Goal: Task Accomplishment & Management: Complete application form

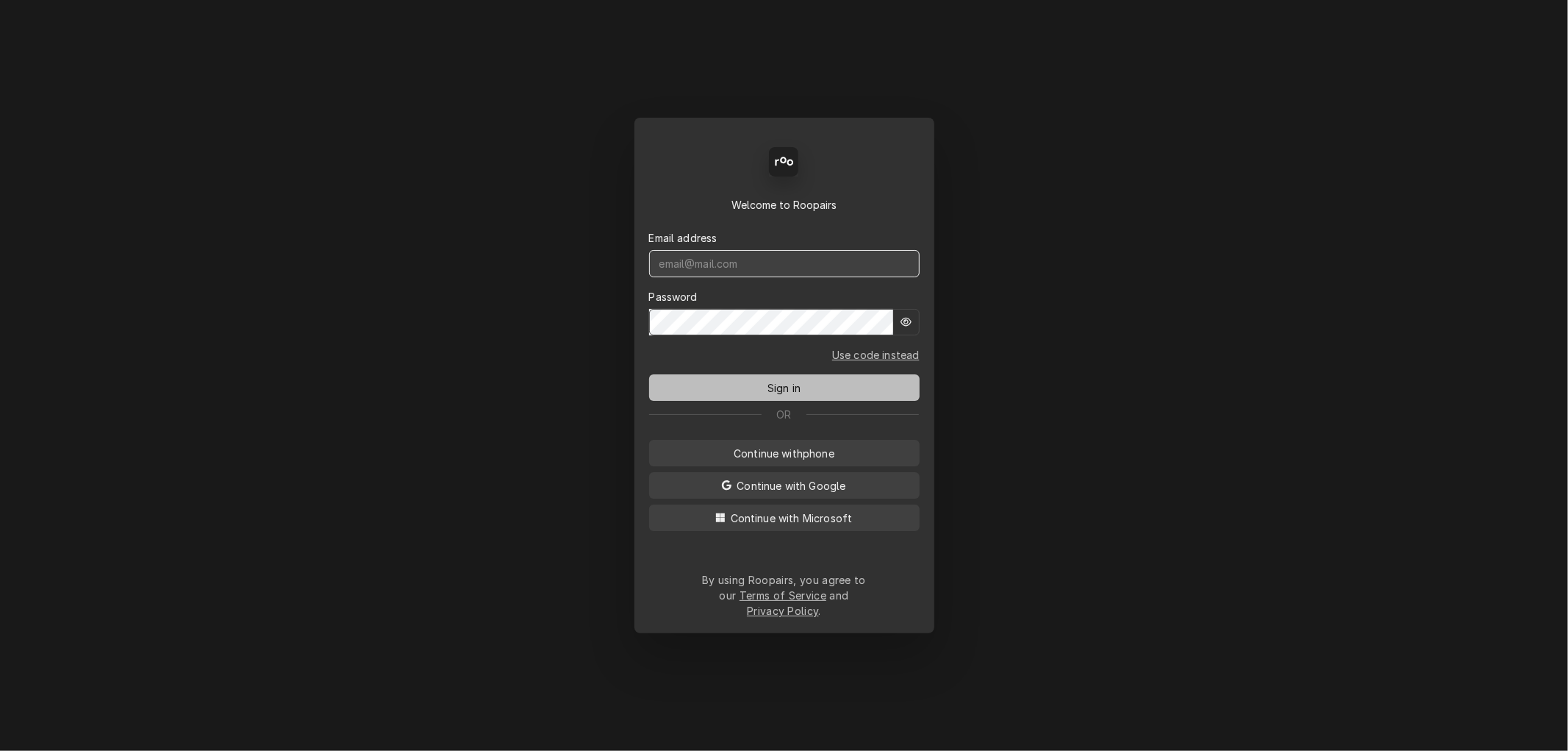
type input "[PERSON_NAME][EMAIL_ADDRESS][DOMAIN_NAME]"
click at [760, 391] on button "Sign in" at bounding box center [784, 388] width 270 height 27
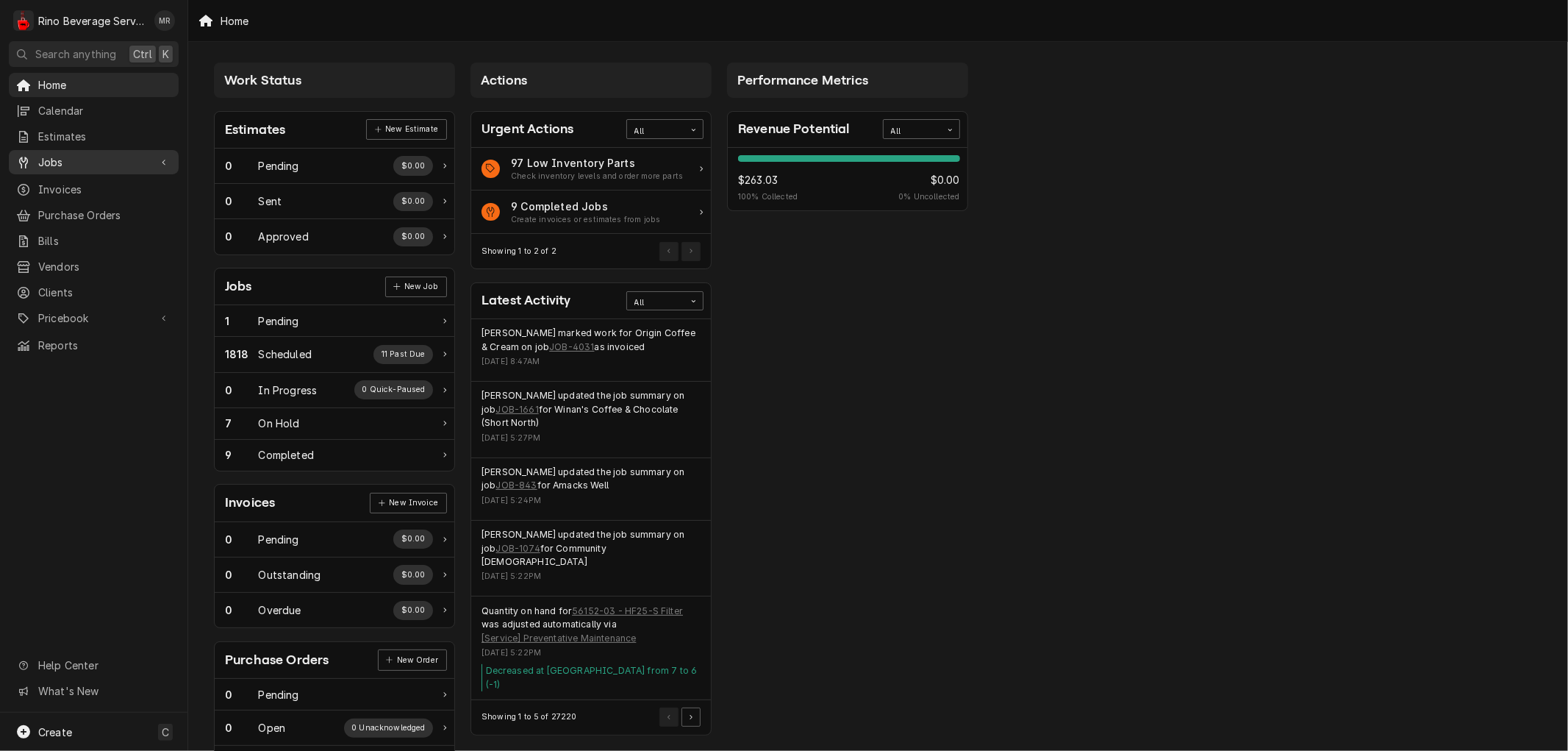
click at [86, 155] on span "Jobs" at bounding box center [93, 162] width 111 height 15
click at [84, 181] on span "Jobs" at bounding box center [105, 188] width 133 height 15
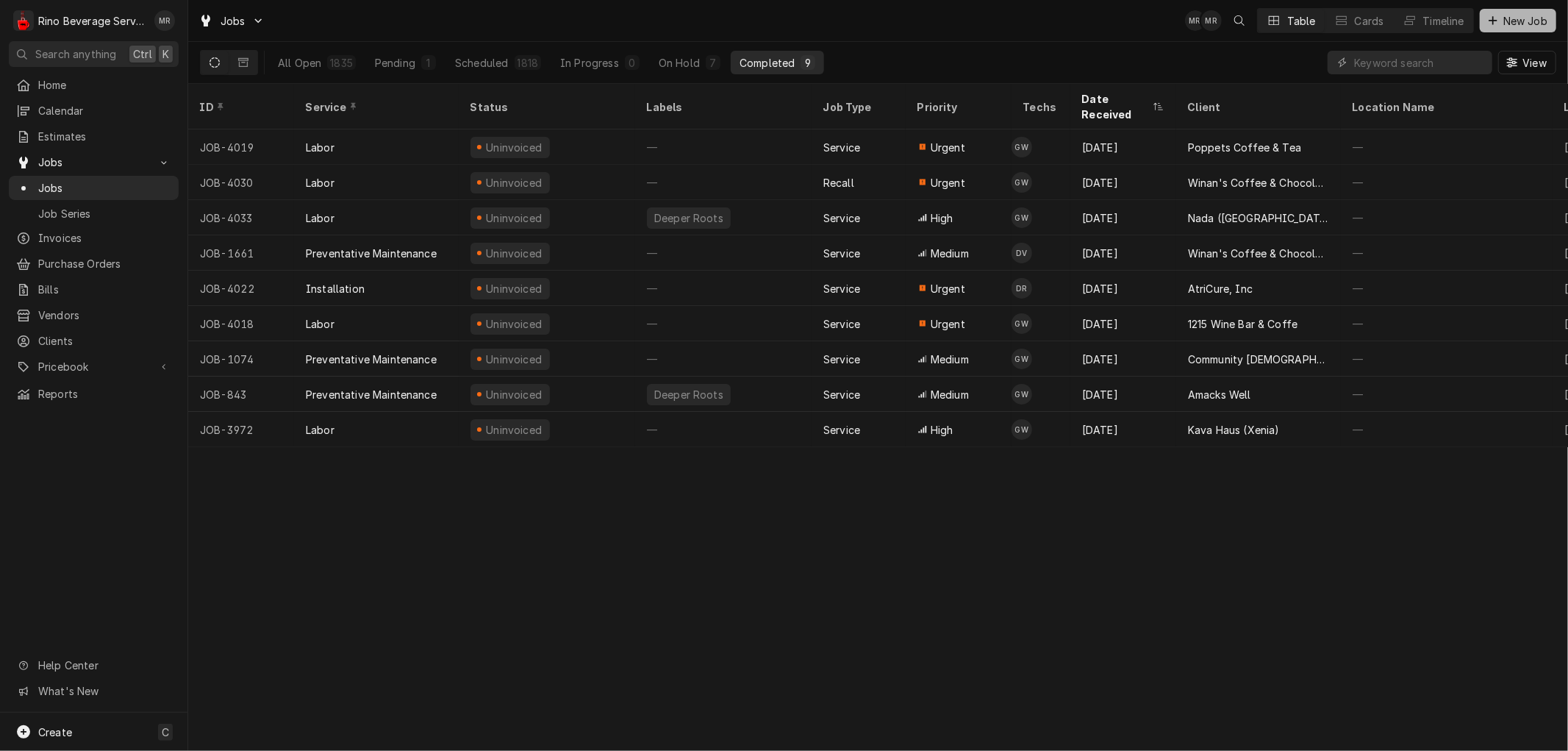
click at [1511, 22] on span "New Job" at bounding box center [1525, 20] width 50 height 15
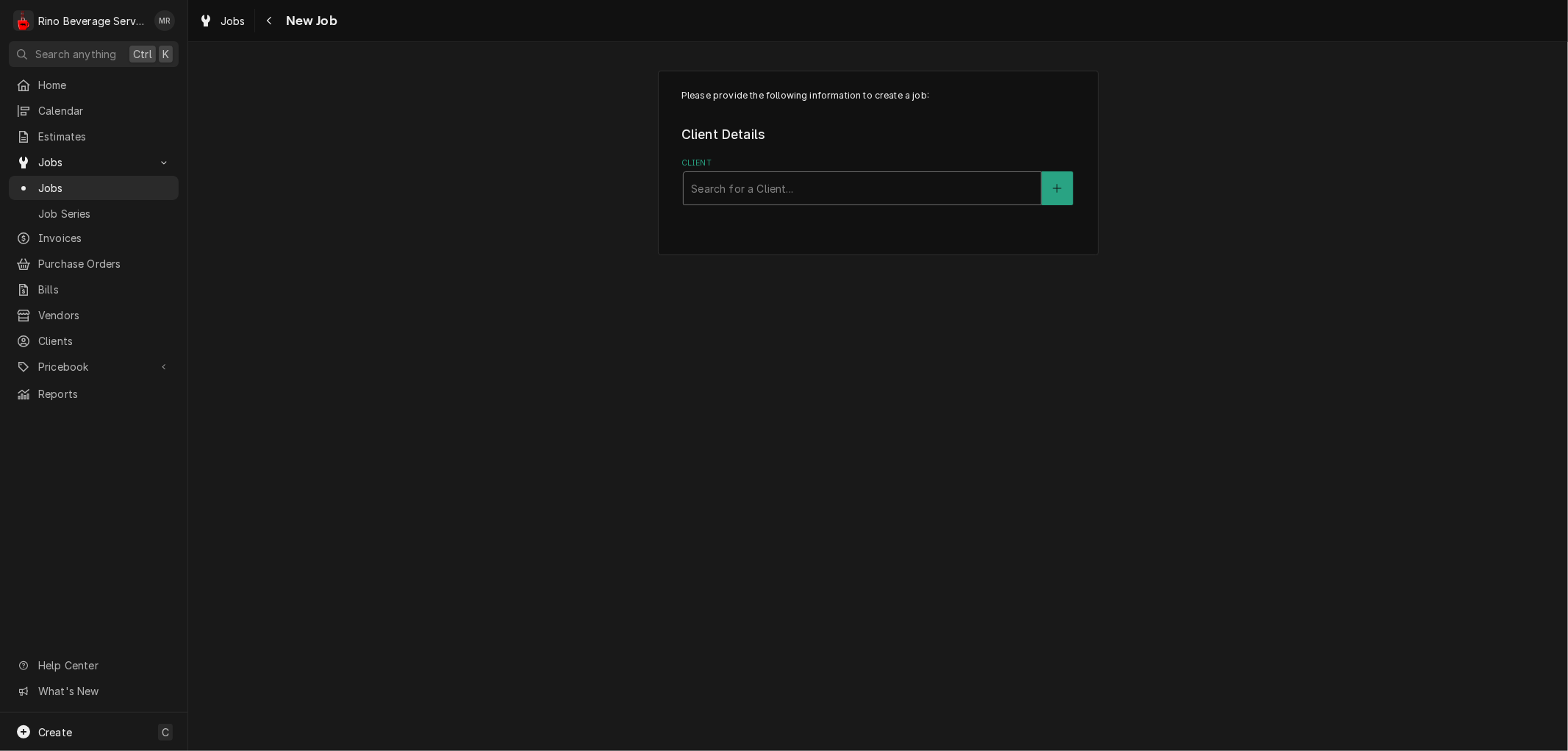
click at [783, 188] on div "Client" at bounding box center [862, 189] width 342 height 27
type input "fort"
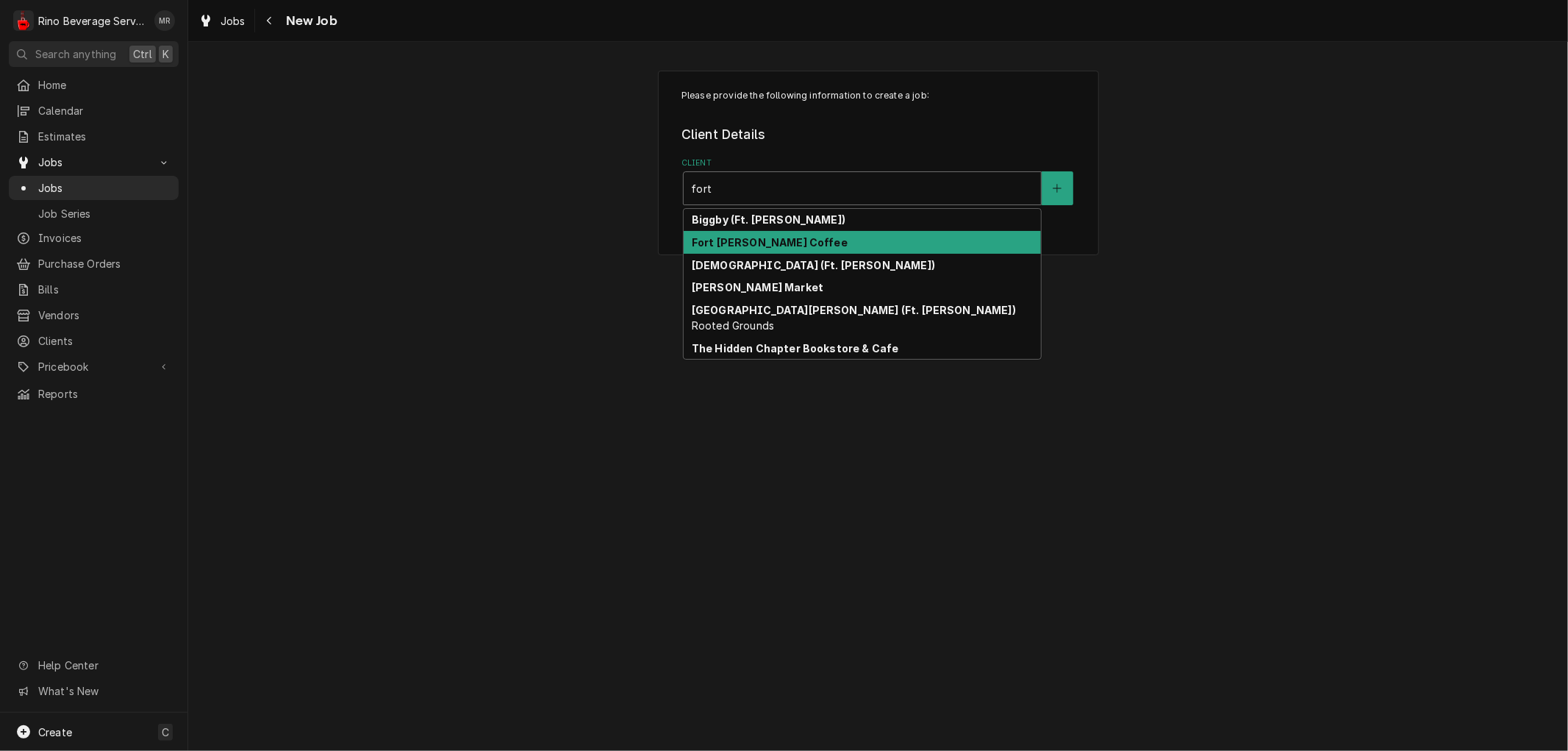
click at [762, 239] on strong "Fort Thomas Coffee" at bounding box center [769, 242] width 156 height 12
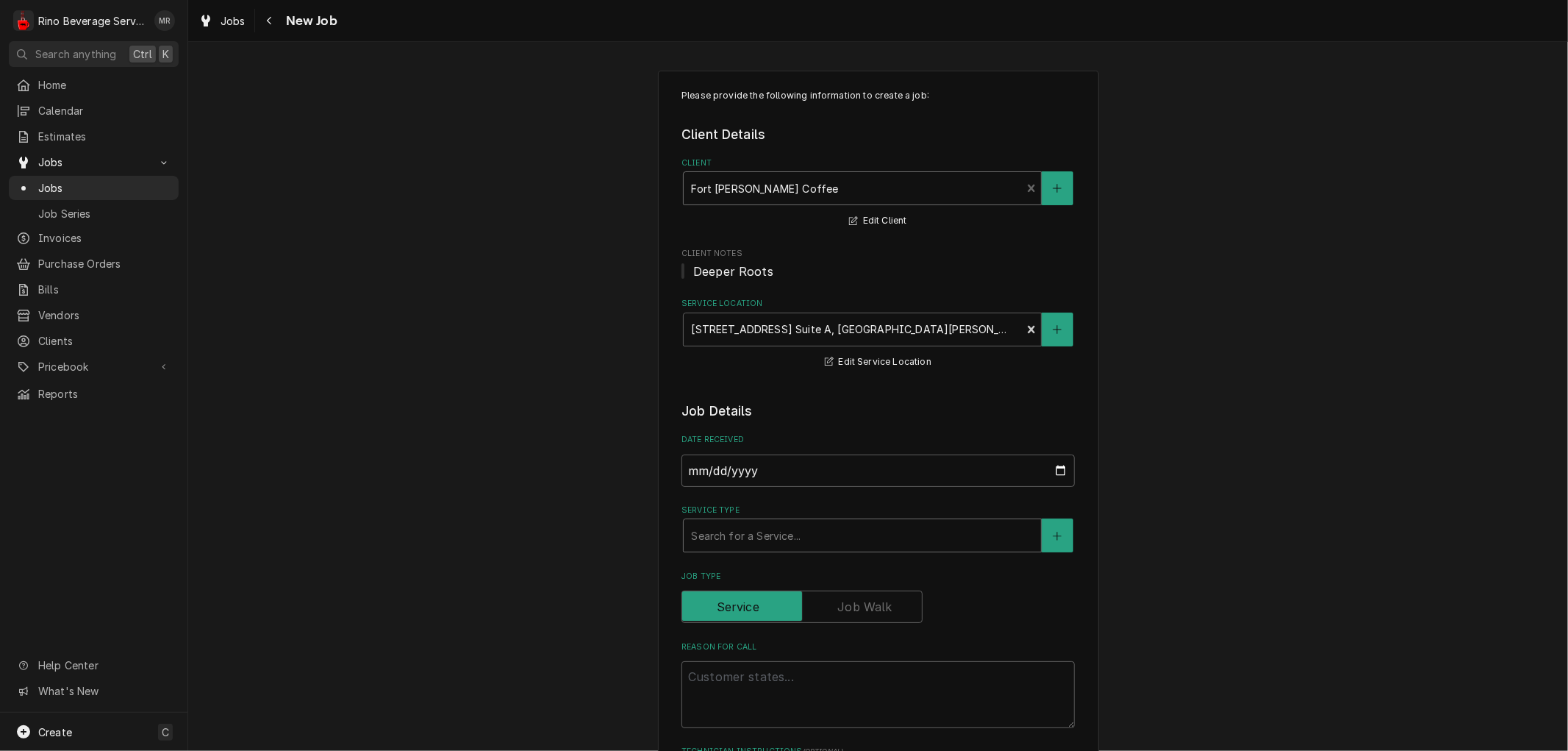
click at [747, 531] on div "Service Type" at bounding box center [862, 536] width 342 height 27
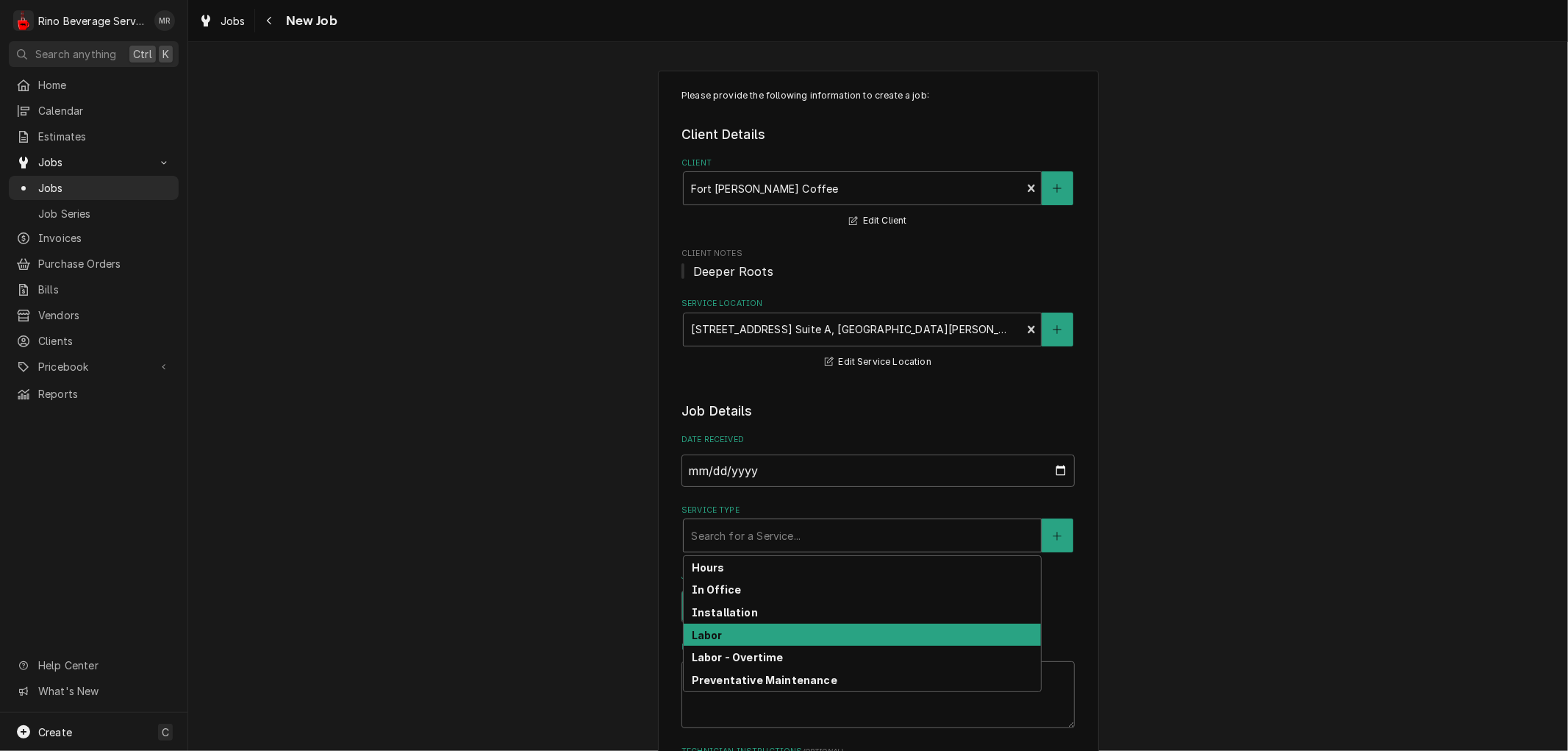
click at [730, 634] on div "Labor" at bounding box center [863, 635] width 358 height 23
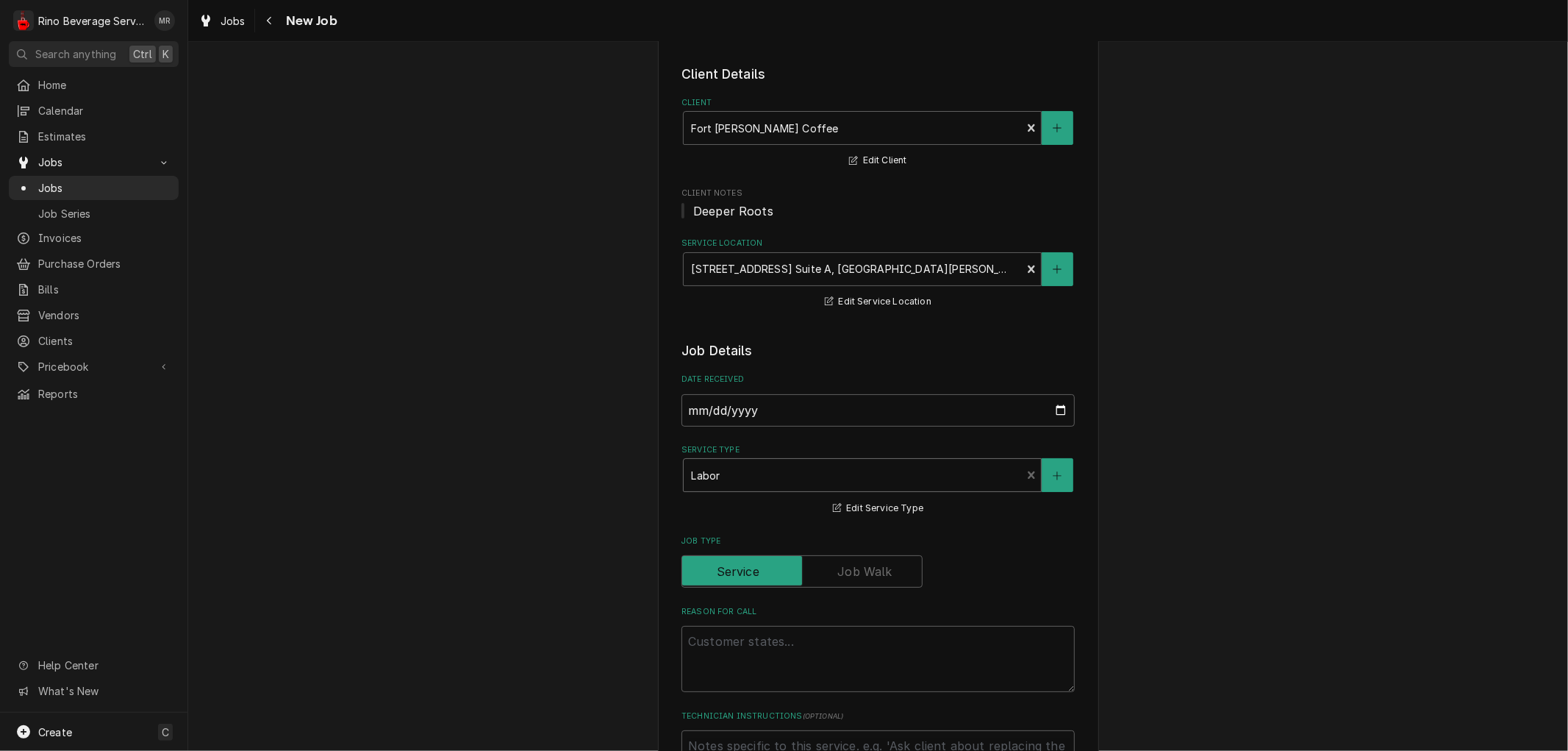
scroll to position [245, 0]
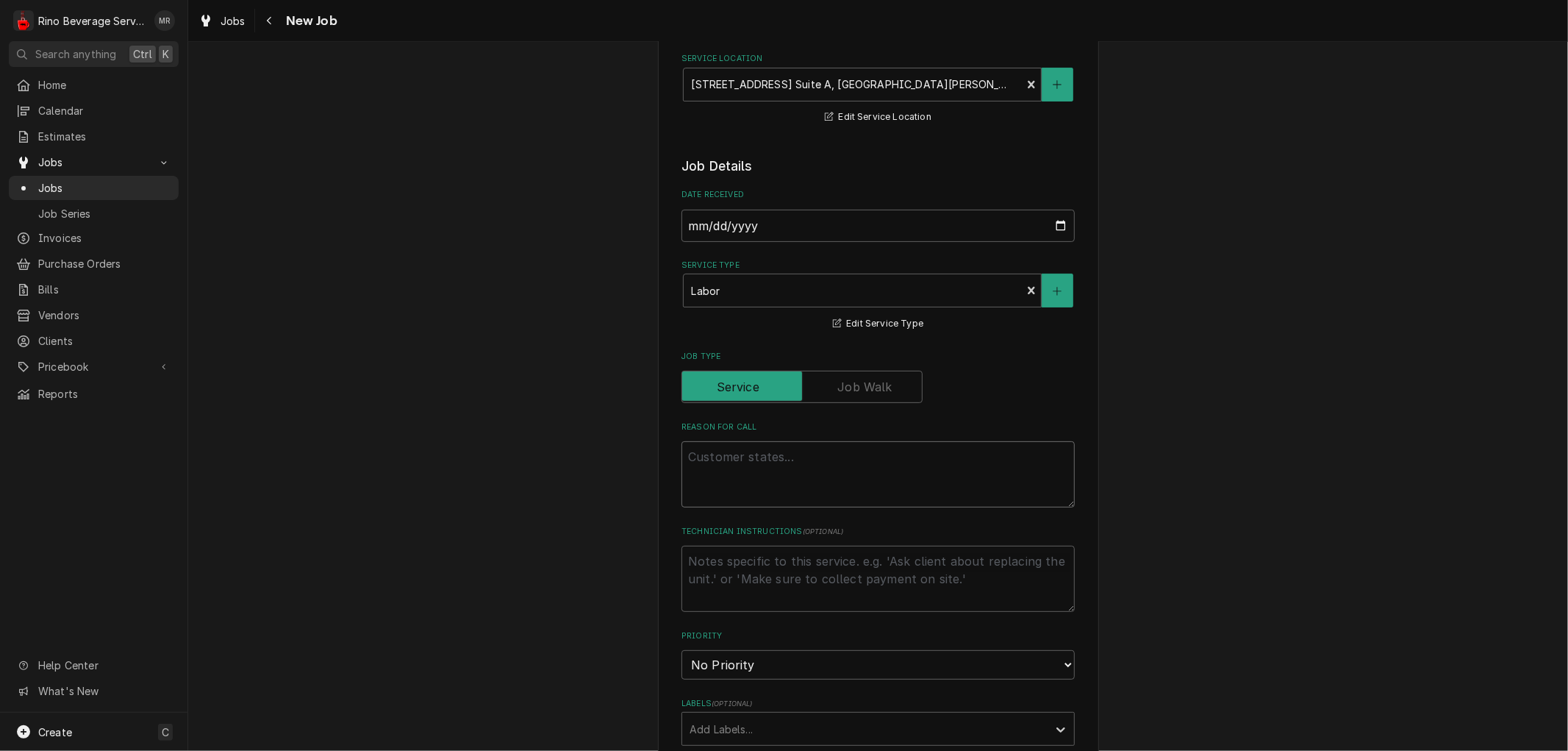
click at [702, 462] on textarea "Reason For Call" at bounding box center [878, 474] width 393 height 66
type textarea "x"
type textarea "R"
type textarea "x"
type textarea "Ri"
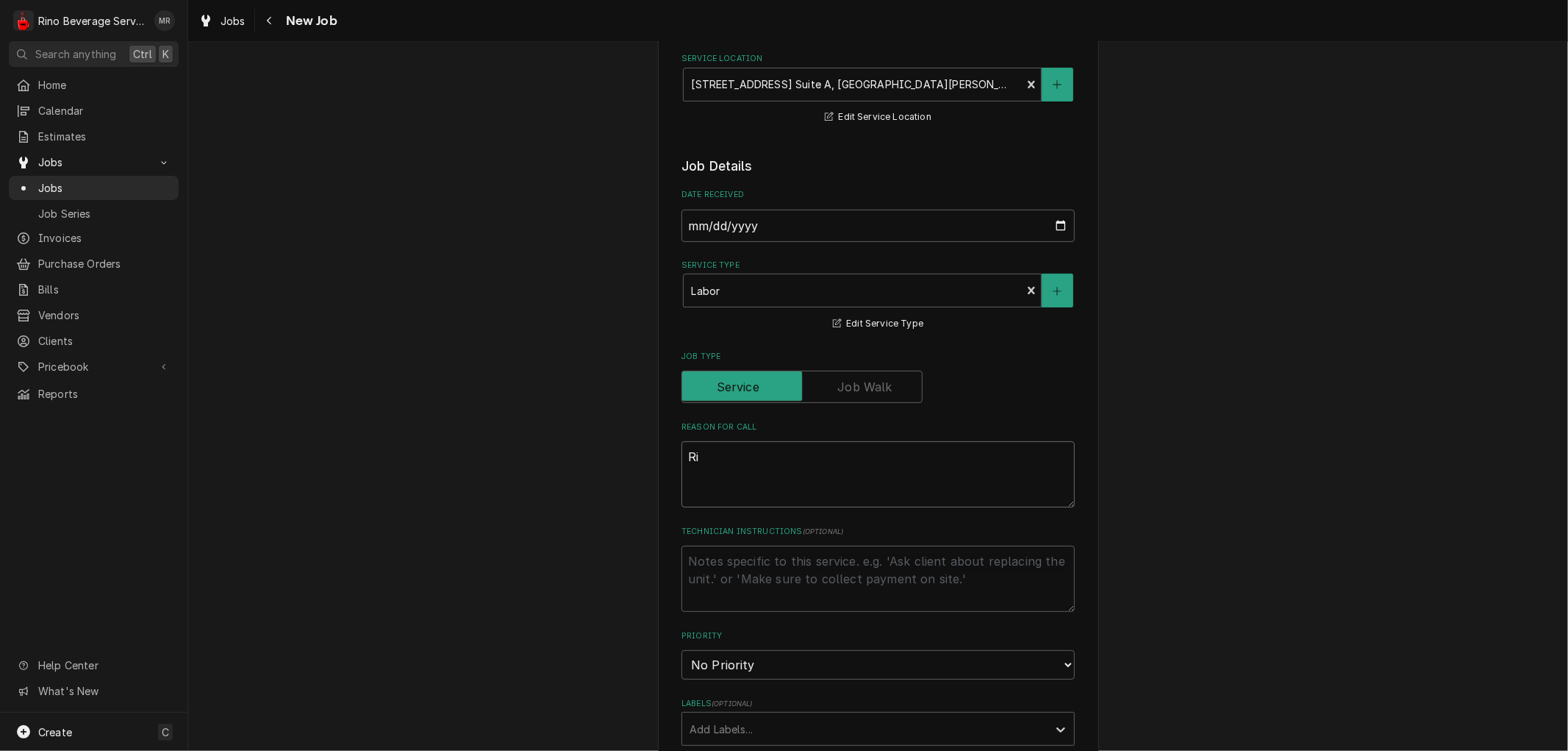
type textarea "x"
type textarea "Rig"
type textarea "x"
type textarea "Righ"
type textarea "x"
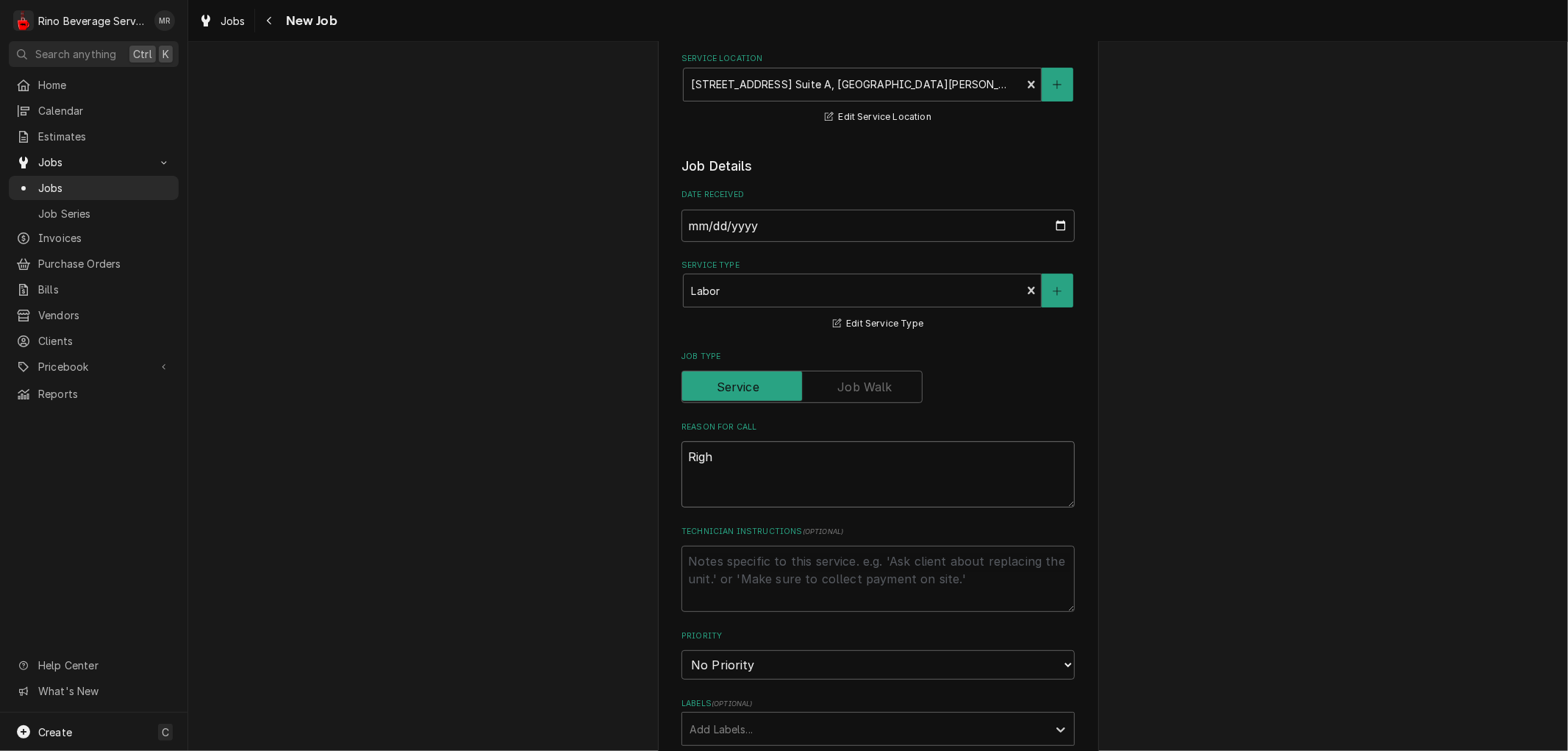
type textarea "Right"
type textarea "x"
type textarea "Right"
type textarea "x"
type textarea "Right g"
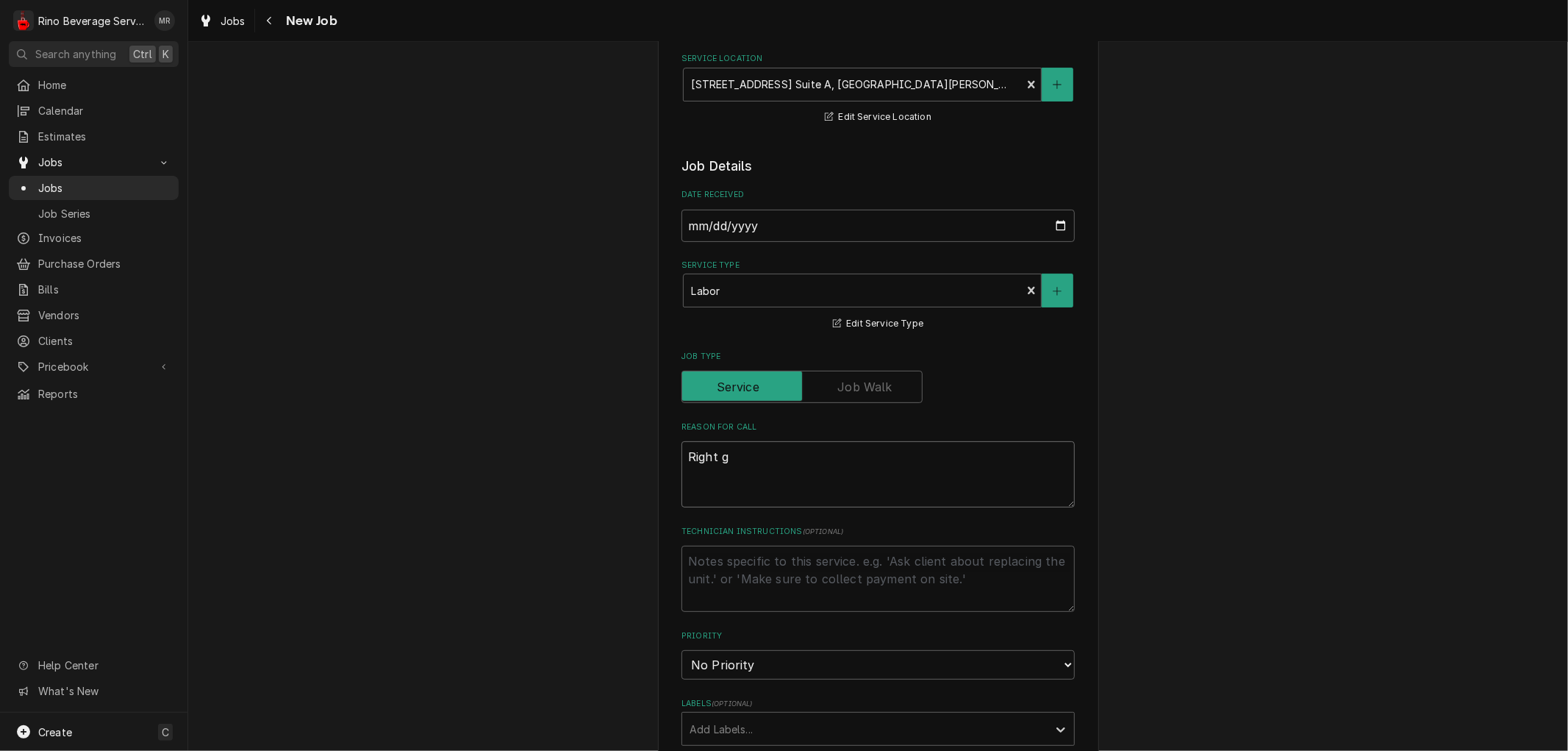
type textarea "x"
type textarea "Right gr"
type textarea "x"
type textarea "Right gro"
type textarea "x"
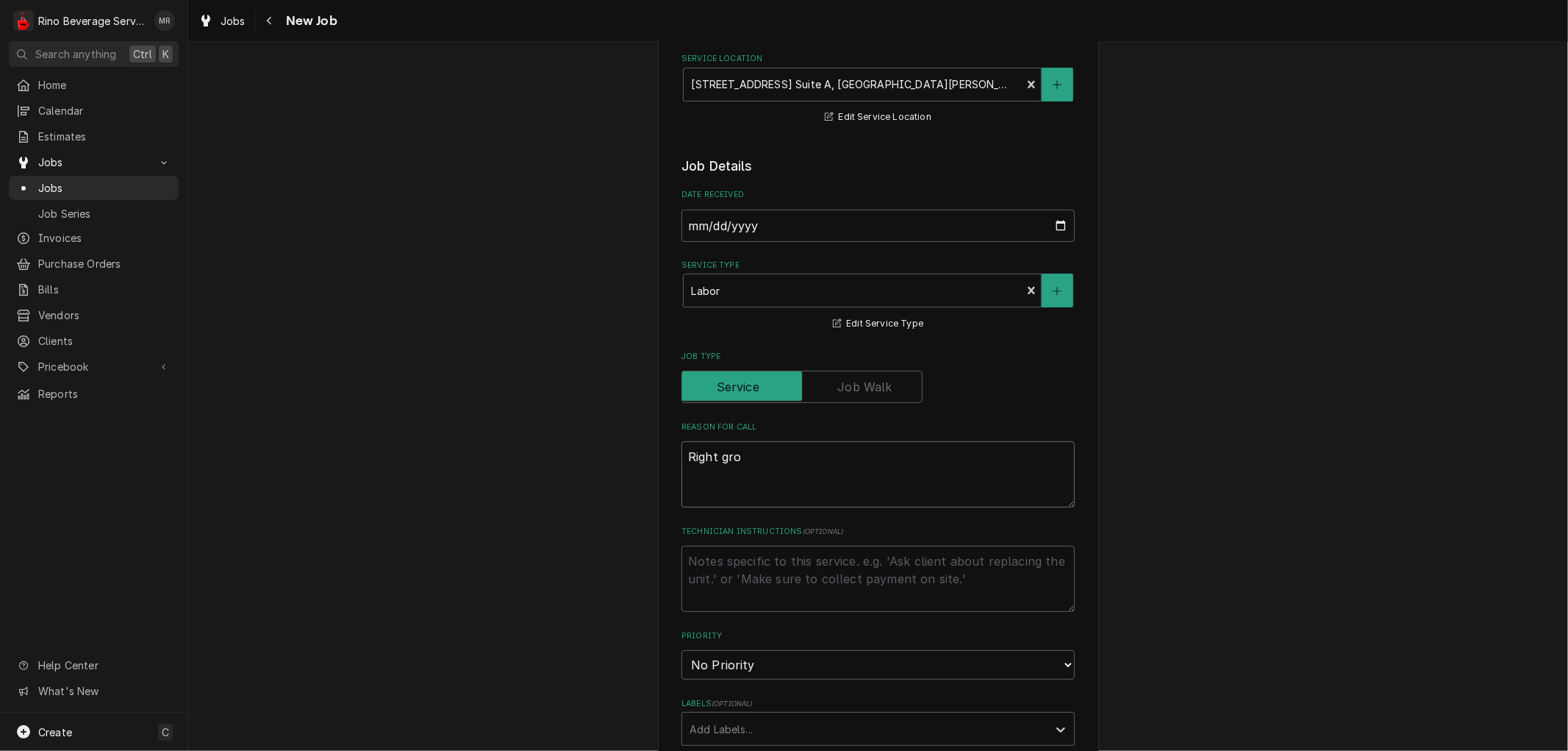
type textarea "Right grou"
type textarea "x"
type textarea "Right group"
type textarea "x"
type textarea "Right group"
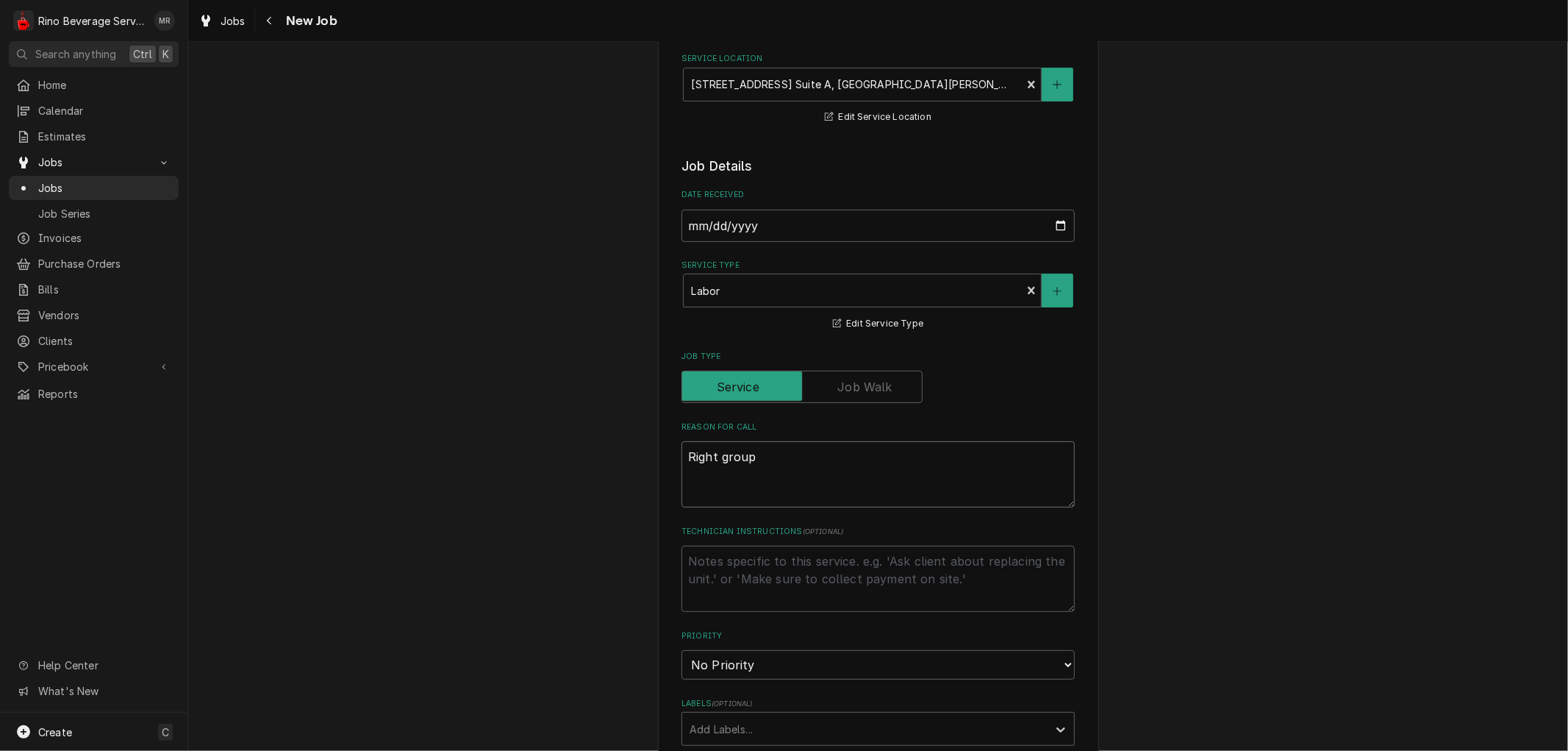
type textarea "x"
type textarea "Right group s"
type textarea "x"
type textarea "Right group sl"
type textarea "x"
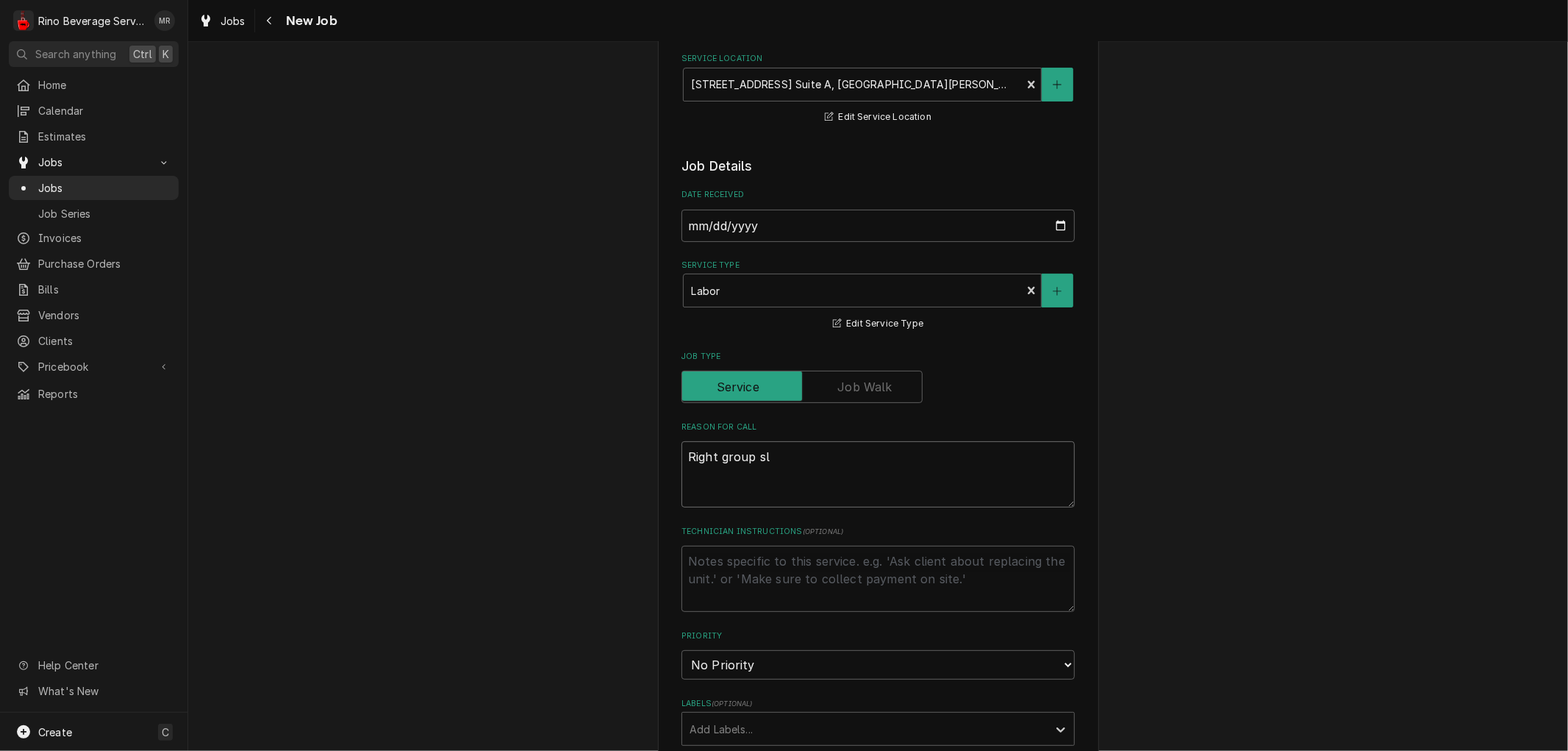
type textarea "Right group slo"
type textarea "x"
type textarea "Right group slow"
type textarea "x"
type textarea "Right group slow"
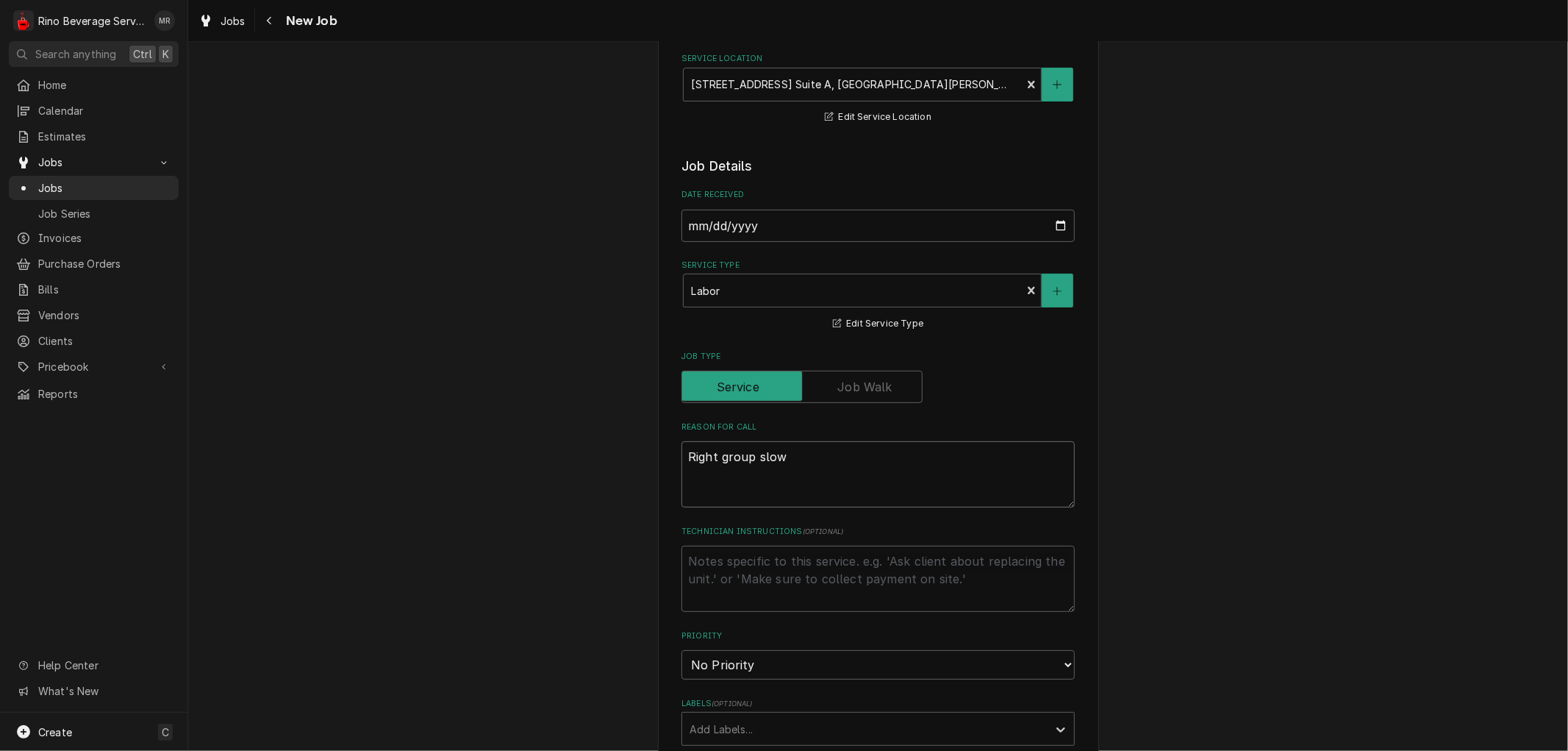
type textarea "x"
type textarea "Right group slow o"
type textarea "x"
type textarea "Right group slow on"
type textarea "x"
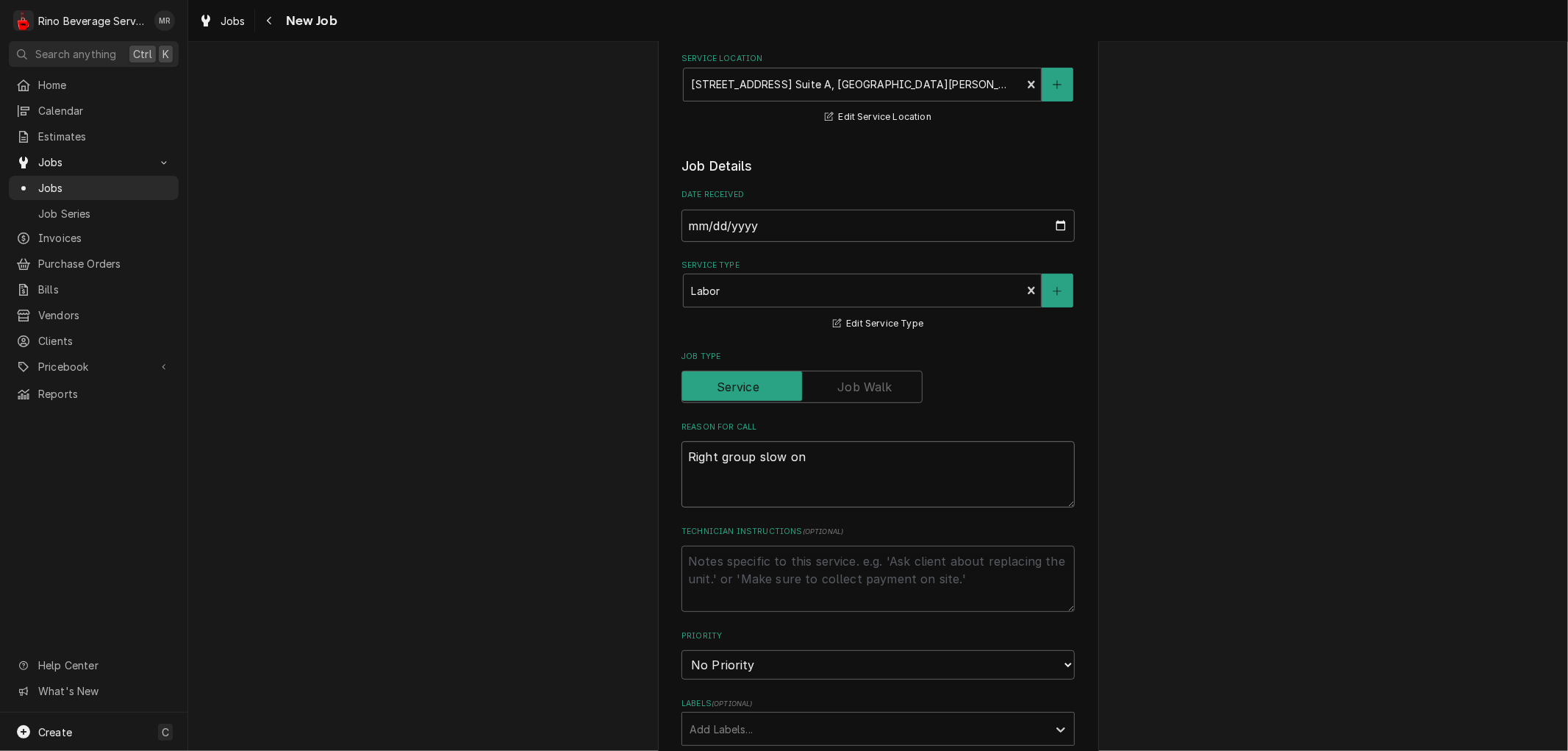
type textarea "Right group slow on"
type textarea "x"
type textarea "Right group slow on e"
type textarea "x"
type textarea "Right group slow on es"
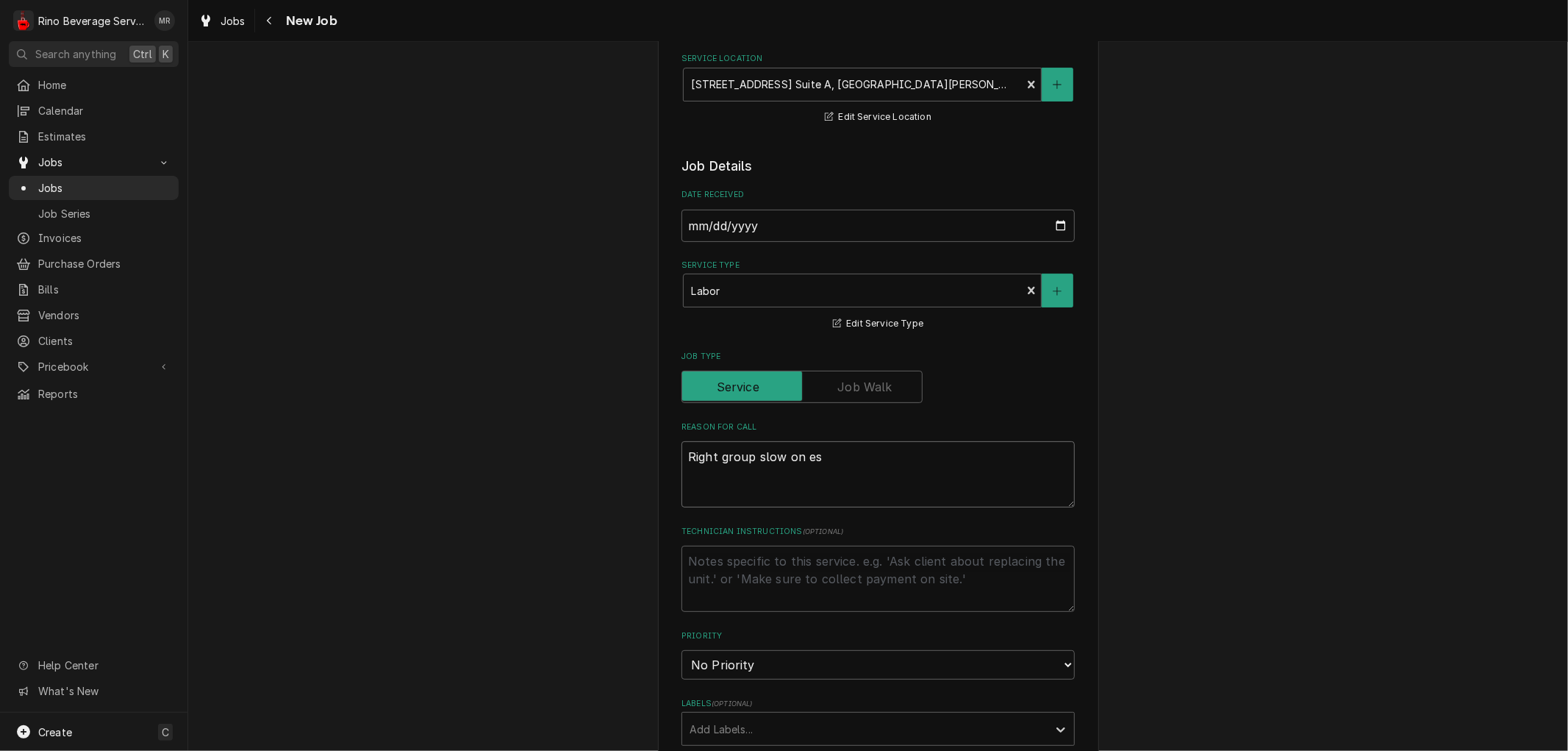
type textarea "x"
type textarea "Right group slow on esp"
type textarea "x"
type textarea "Right group slow on espr"
type textarea "x"
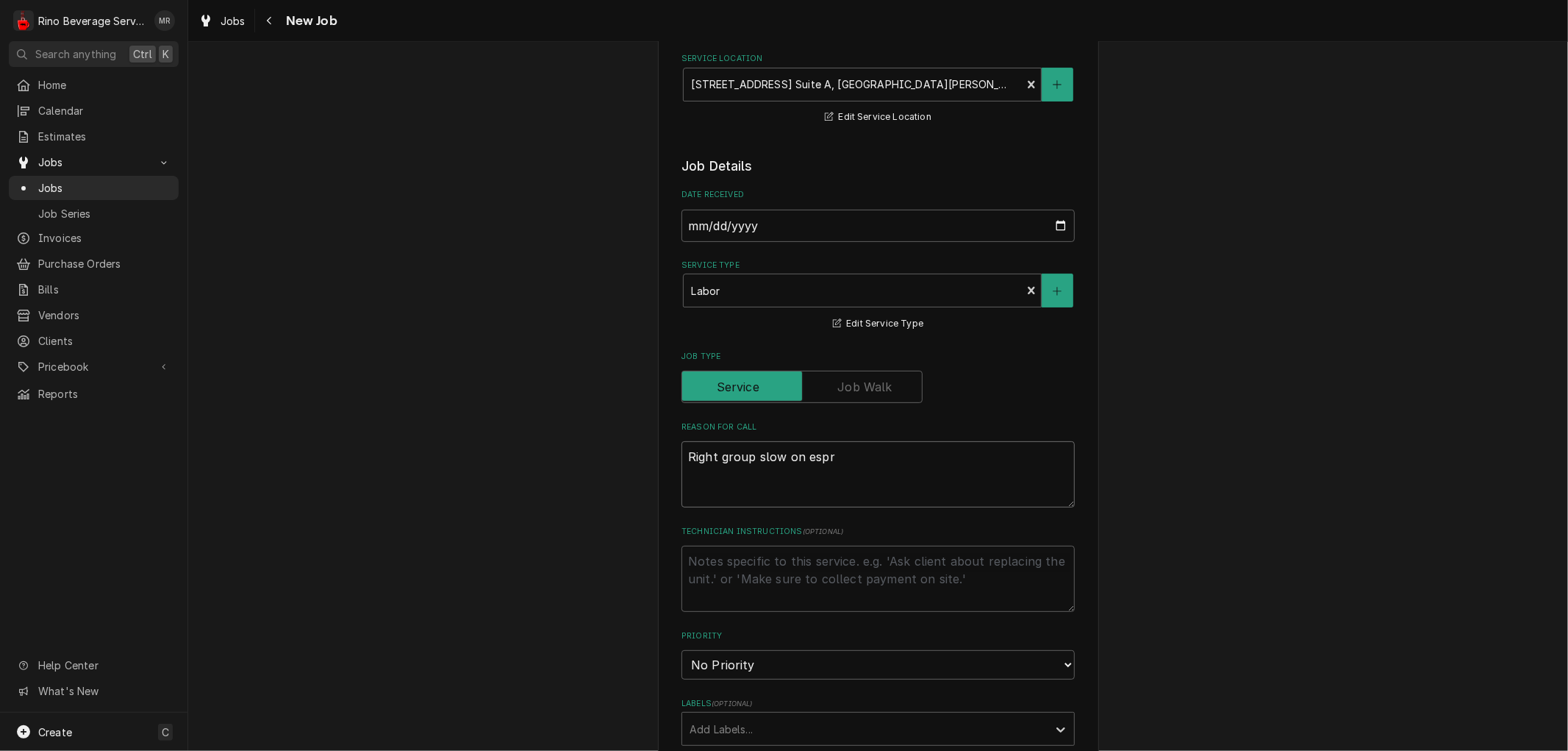
type textarea "Right group slow on espre"
type textarea "x"
type textarea "Right group slow on espres"
type textarea "x"
type textarea "Right group slow on espress"
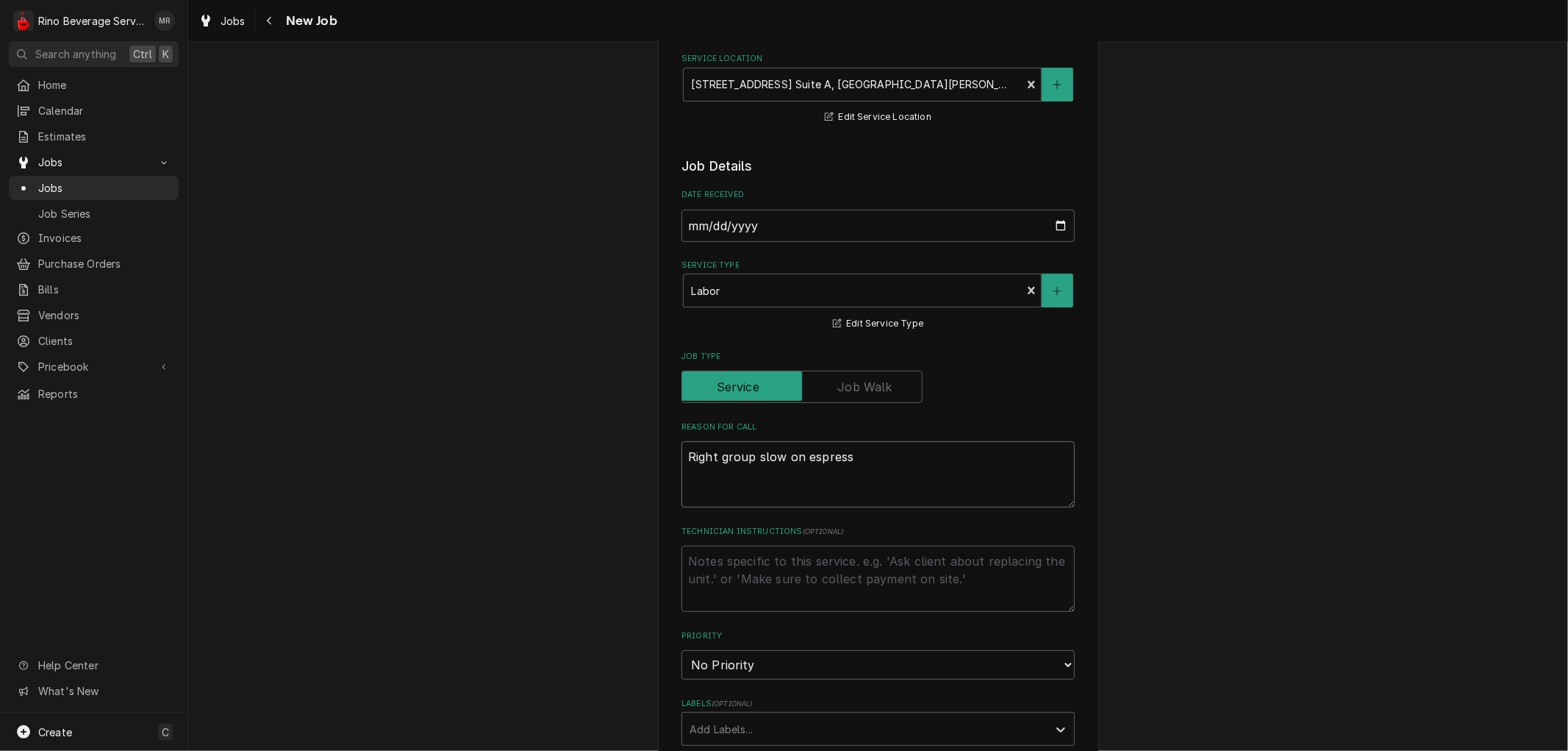
type textarea "x"
type textarea "Right group slow on espresso"
type textarea "x"
type textarea "Right group slow on espresso"
type textarea "x"
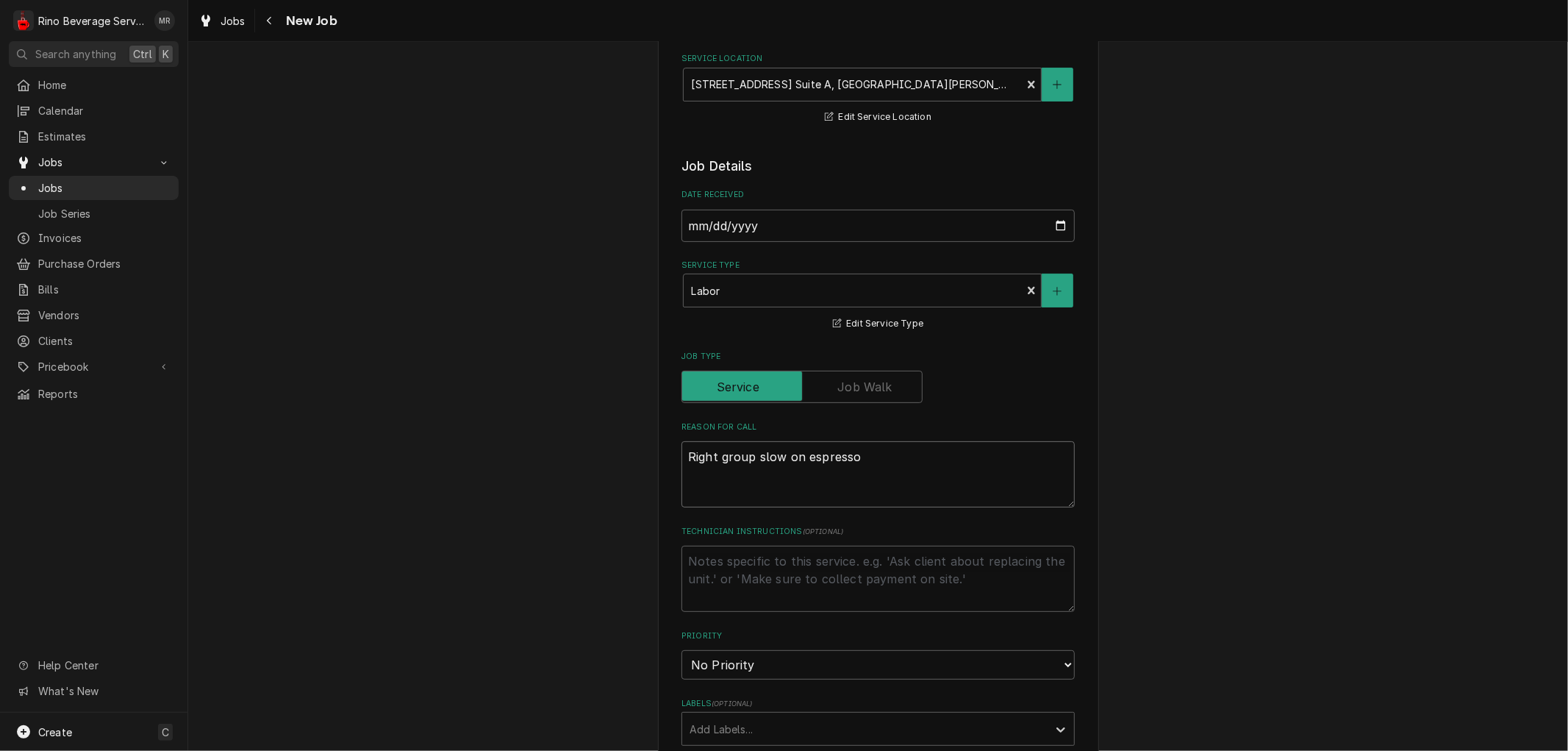
type textarea "Right group slow on espresso m"
type textarea "x"
type textarea "Right group slow on espresso ma"
type textarea "x"
type textarea "Right group slow on espresso mac"
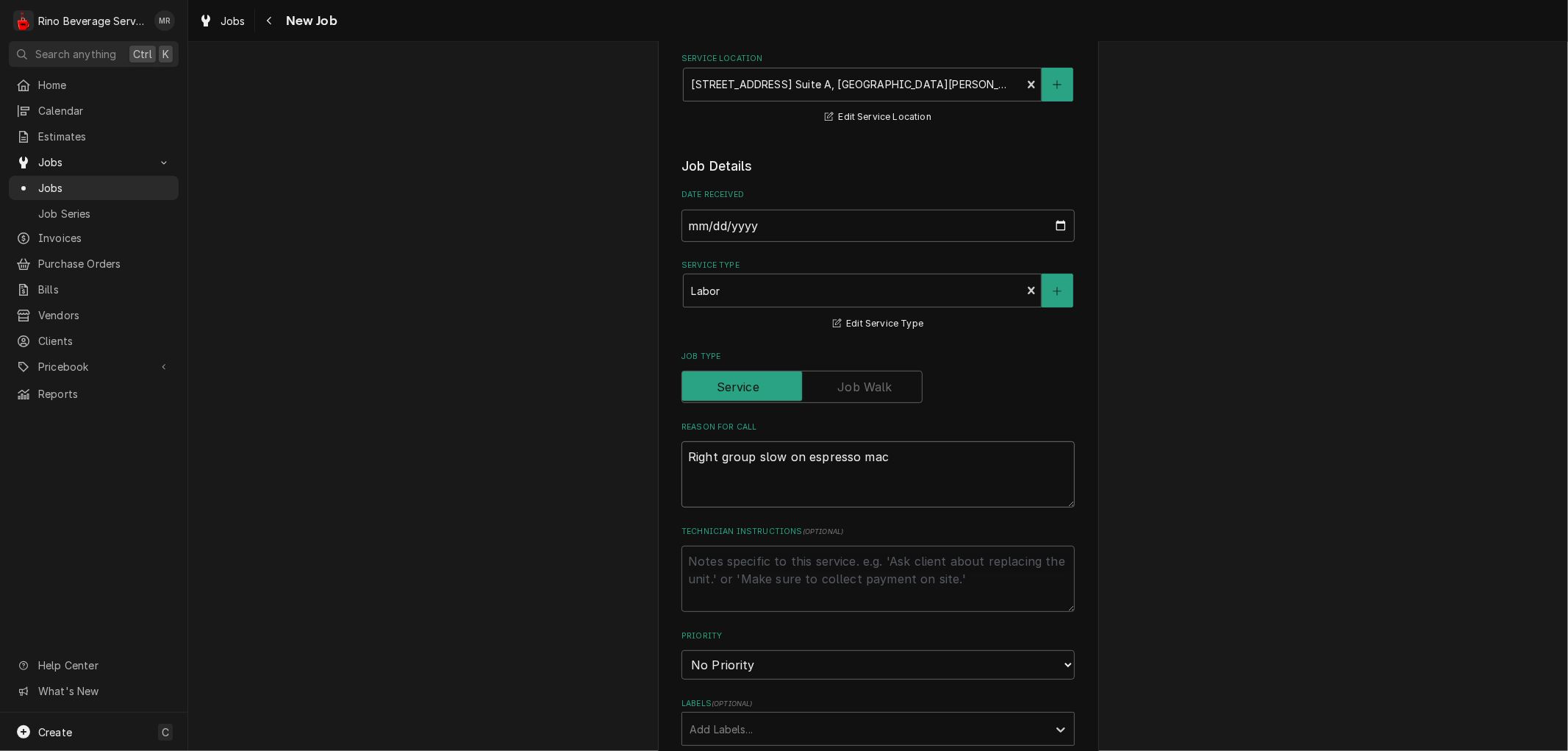
type textarea "x"
type textarea "Right group slow on espresso mach"
type textarea "x"
type textarea "Right group slow on espresso machi"
type textarea "x"
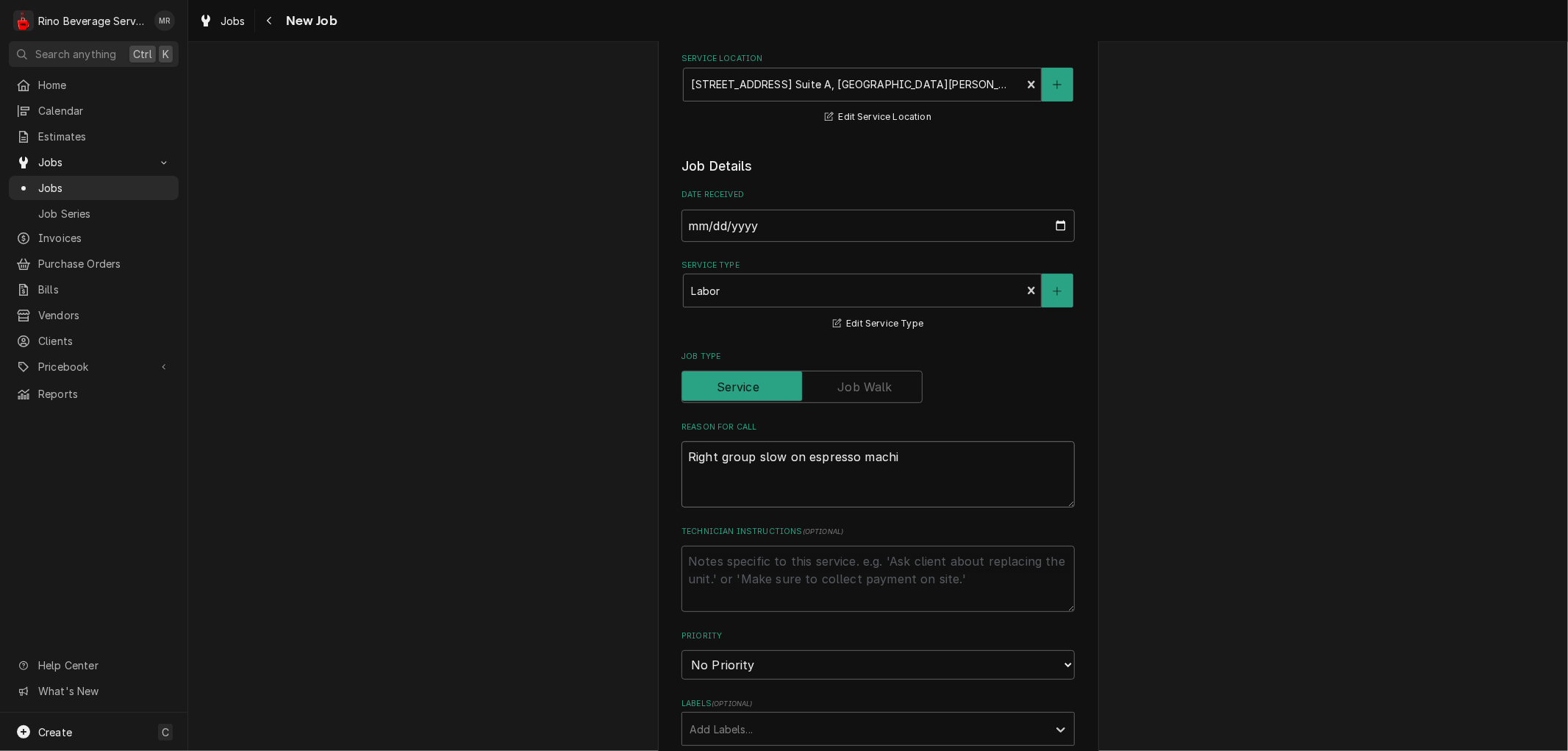
type textarea "Right group slow on espresso machin"
type textarea "x"
type textarea "Right group slow on espresso machine"
type textarea "x"
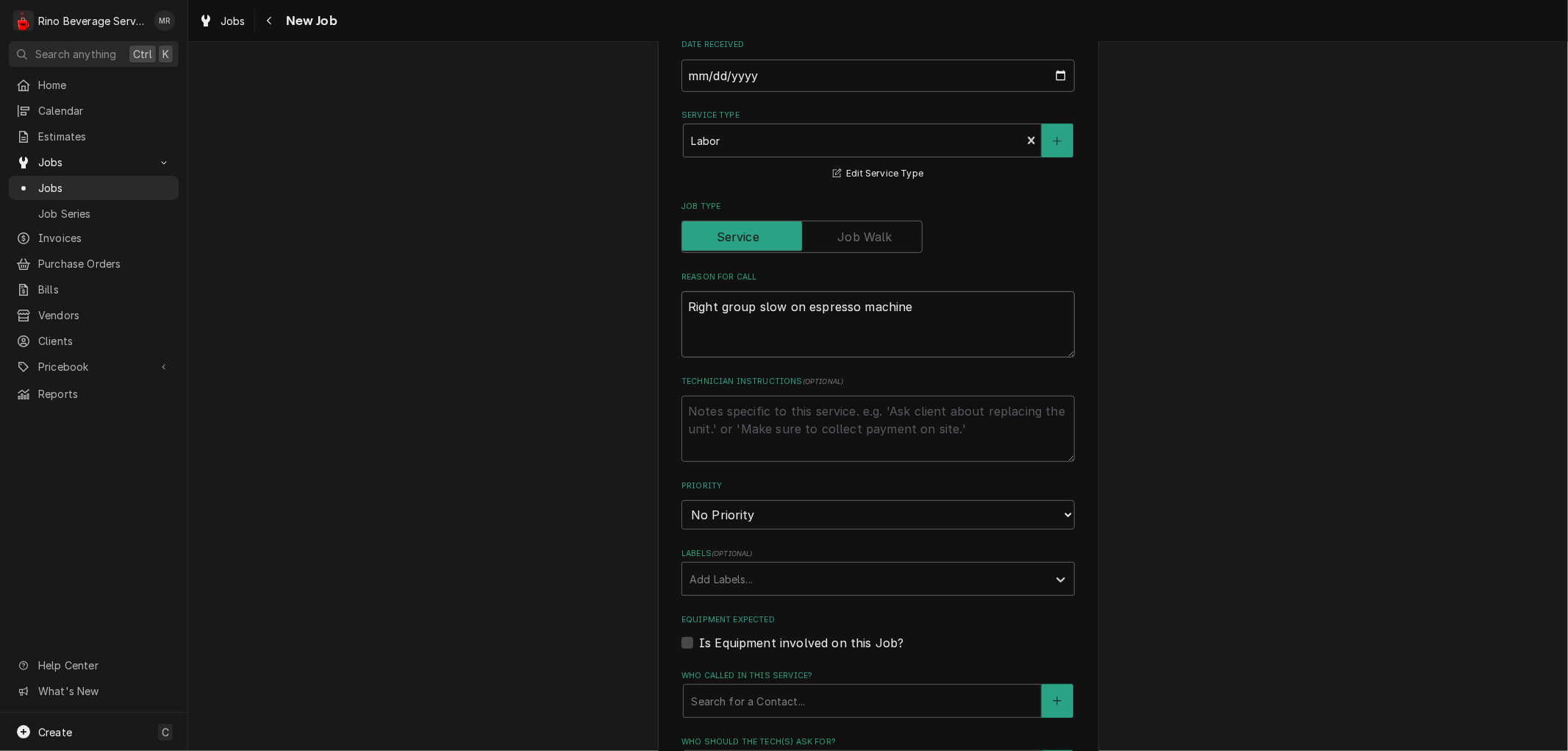
scroll to position [408, 0]
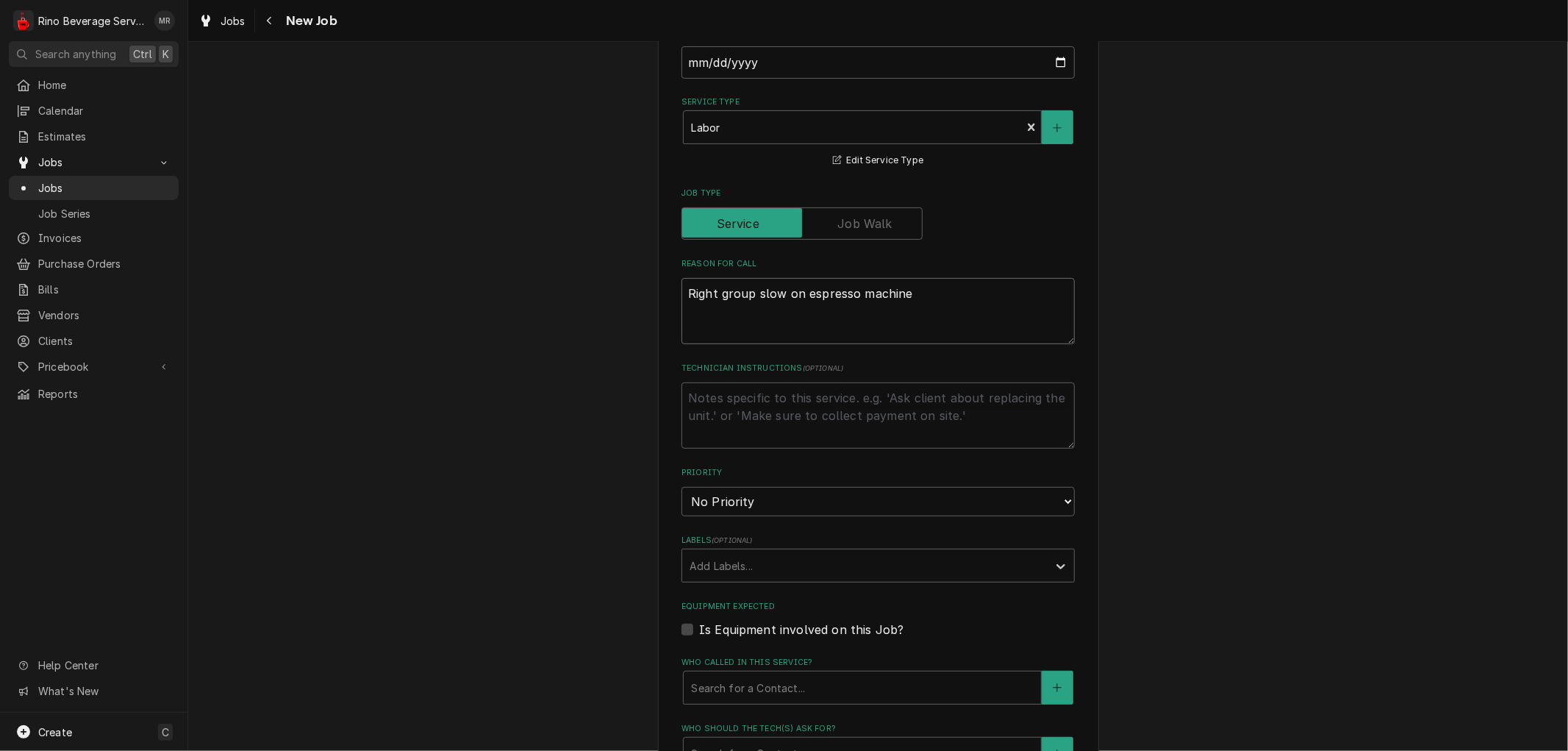
type textarea "Right group slow on espresso machine"
click at [782, 503] on select "No Priority Urgent High Medium Low" at bounding box center [878, 501] width 393 height 29
select select "1"
click at [681, 487] on select "No Priority Urgent High Medium Low" at bounding box center [878, 501] width 393 height 29
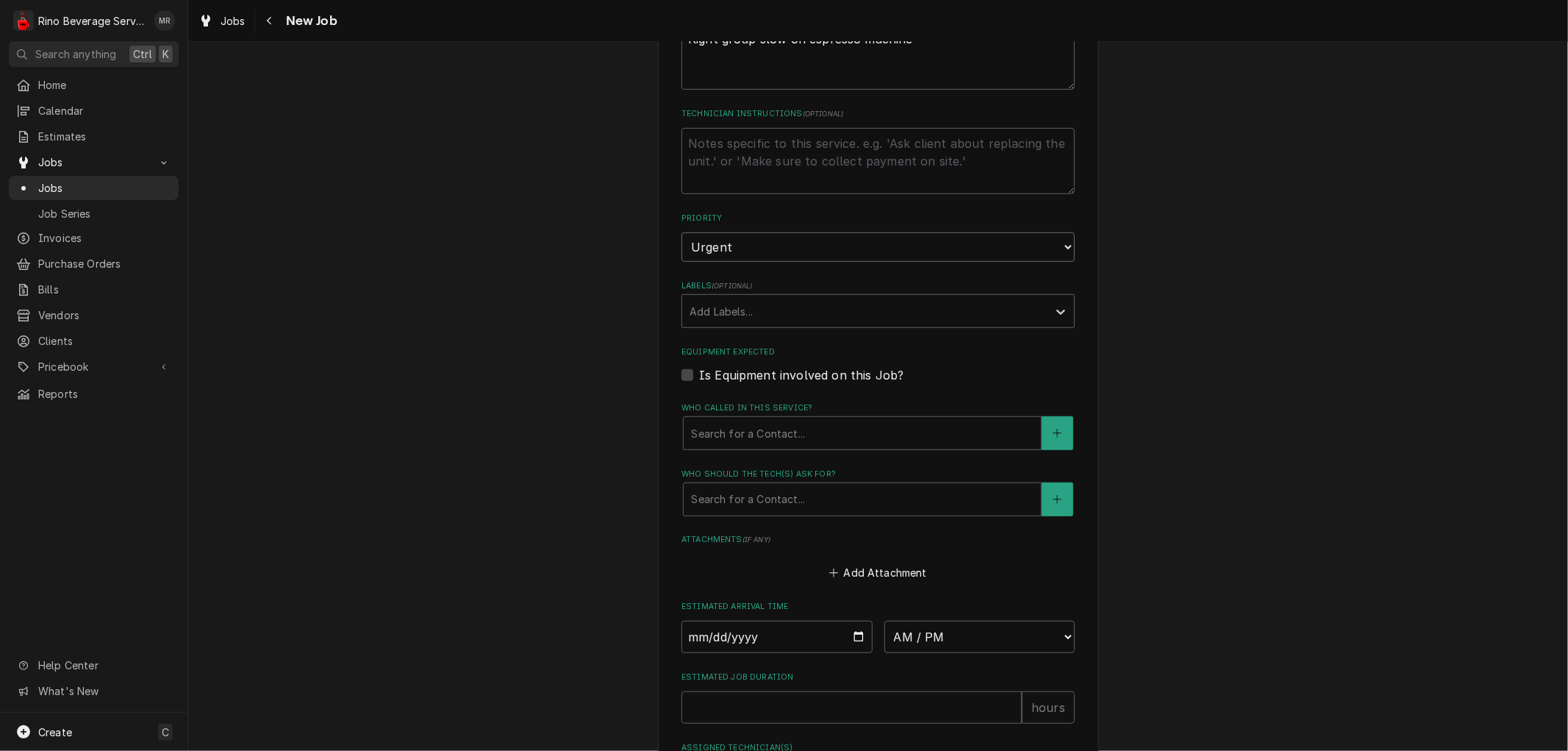
scroll to position [736, 0]
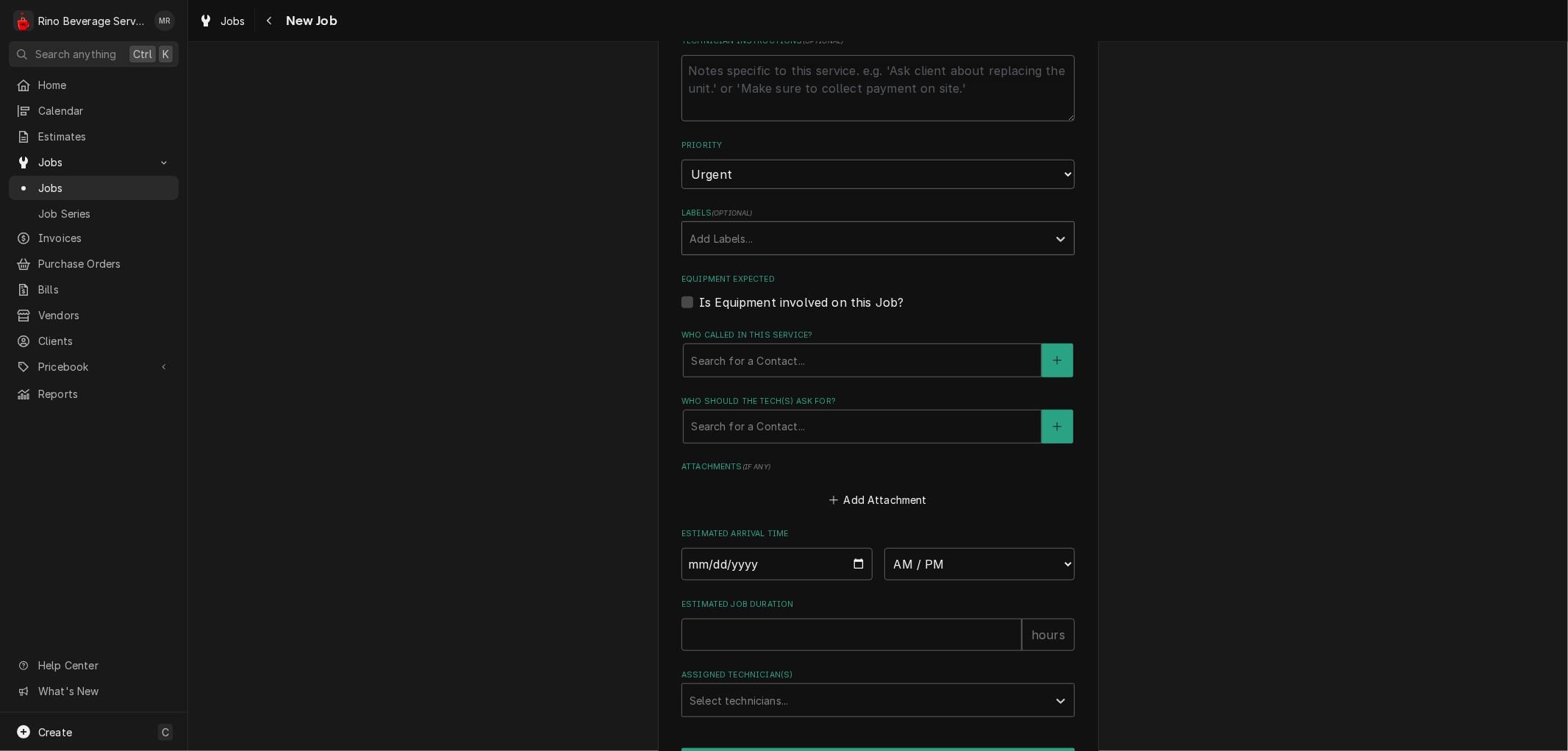
click at [734, 238] on div "Labels" at bounding box center [864, 238] width 350 height 27
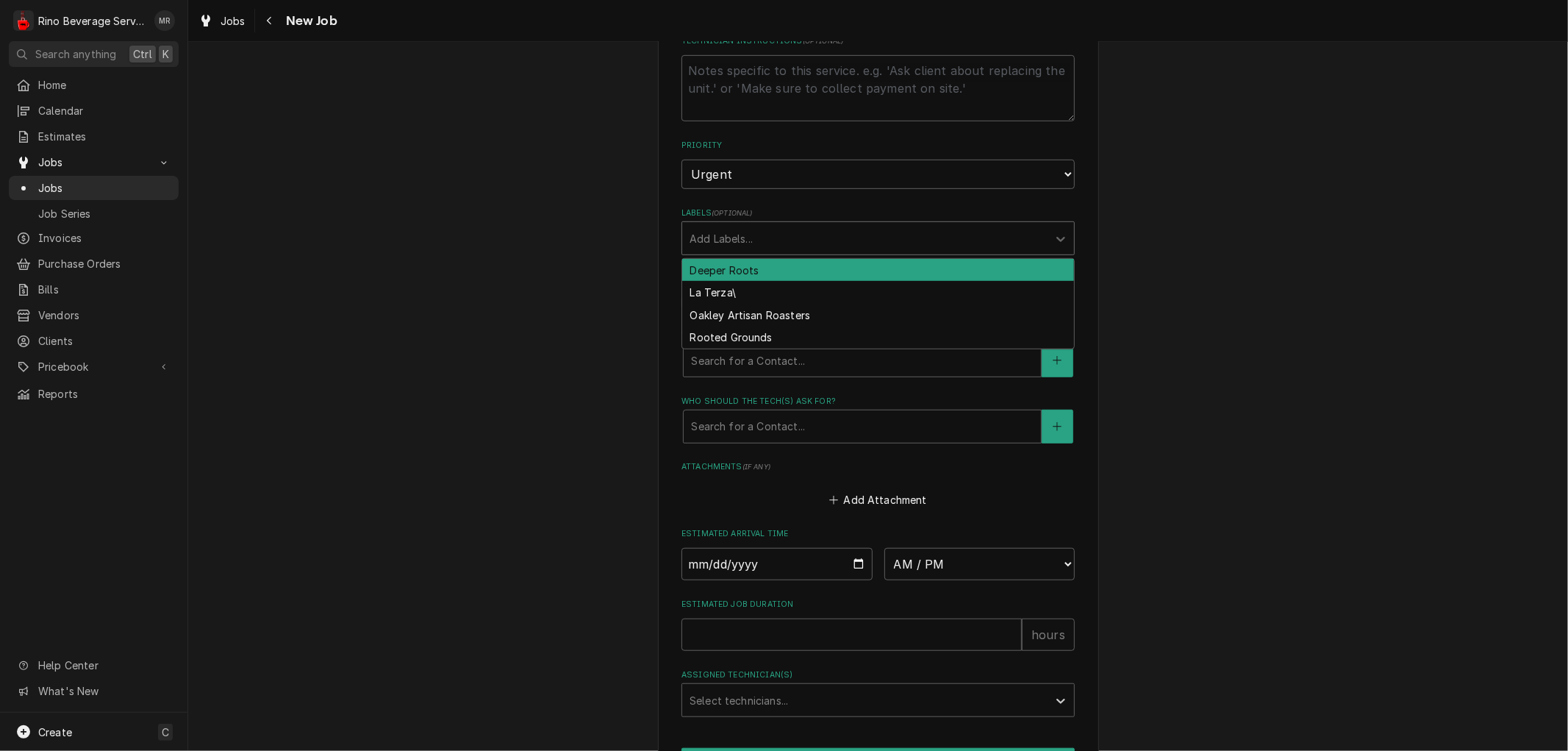
click at [724, 267] on div "Deeper Roots" at bounding box center [878, 271] width 392 height 23
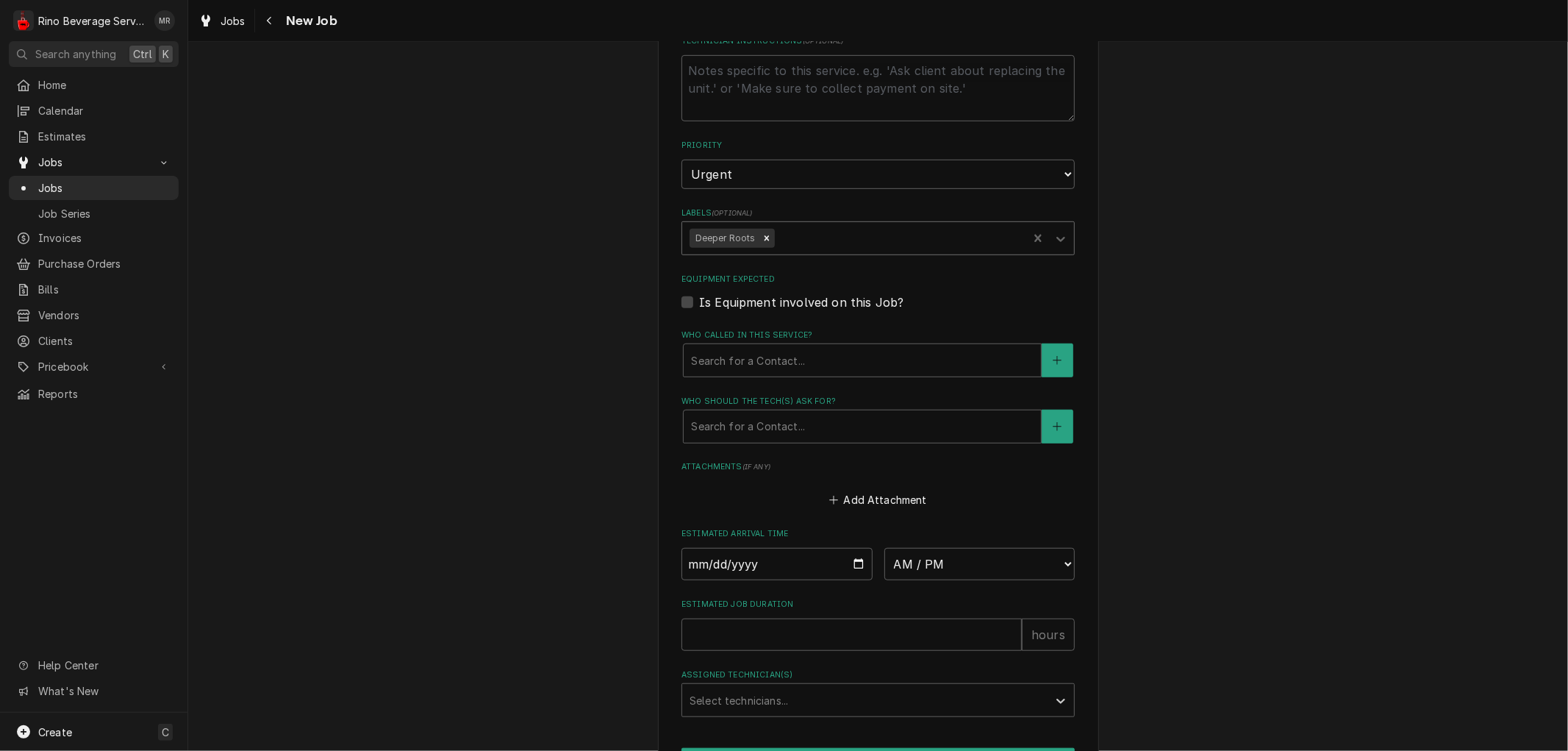
type textarea "x"
click at [699, 299] on label "Is Equipment involved on this Job?" at bounding box center [801, 303] width 205 height 18
click at [699, 299] on input "Equipment Expected" at bounding box center [896, 310] width 393 height 32
checkbox input "true"
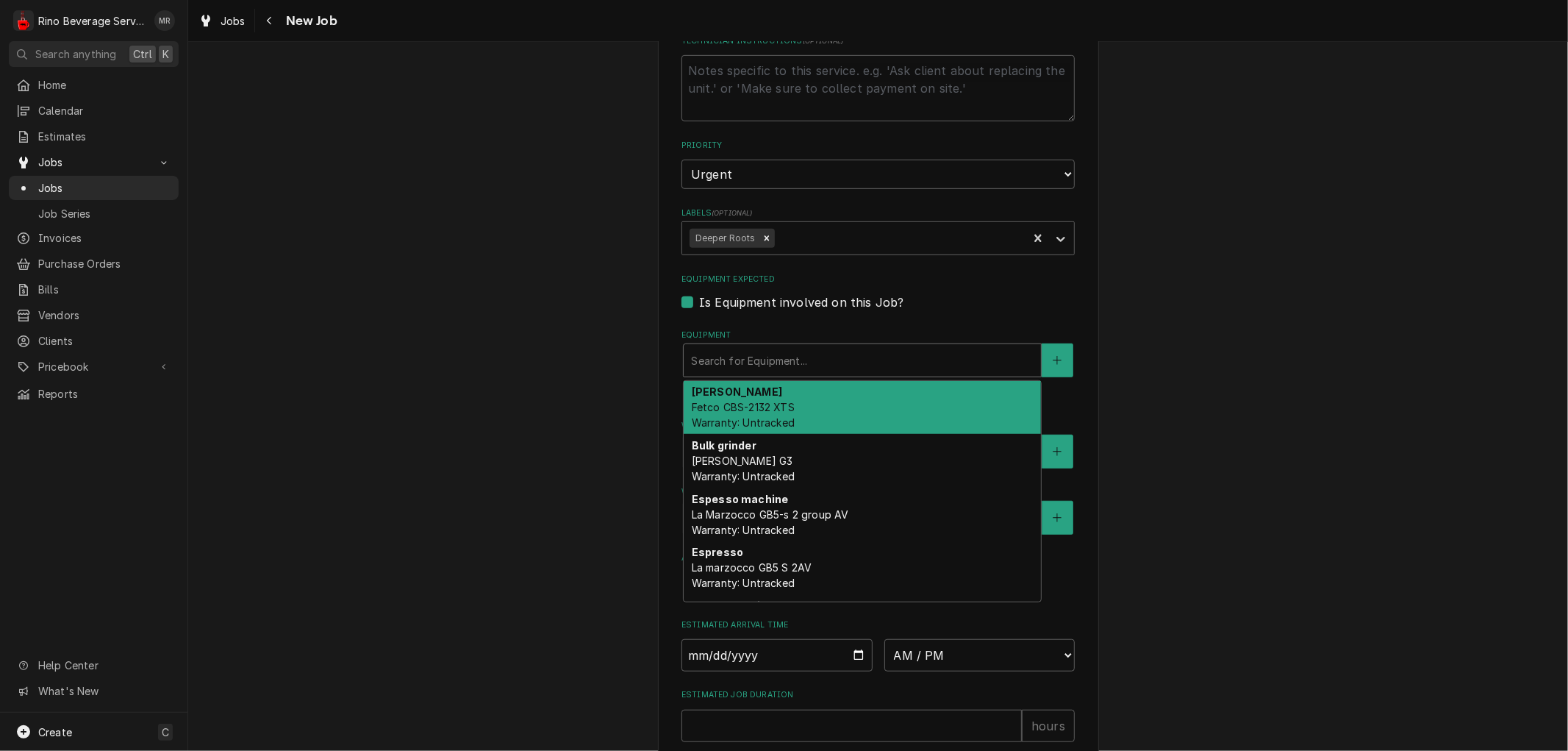
click at [709, 349] on div "Equipment" at bounding box center [862, 360] width 342 height 27
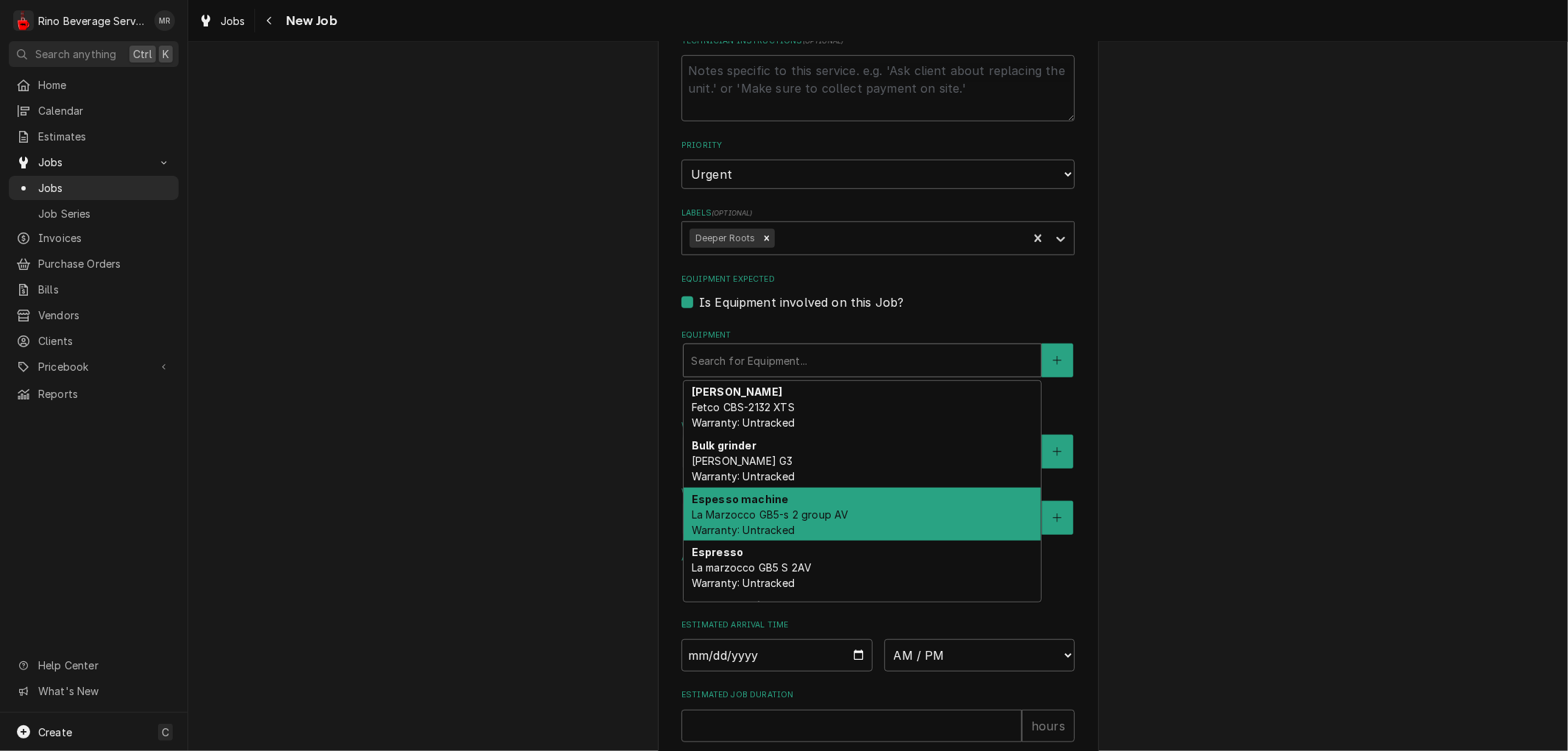
scroll to position [46, 0]
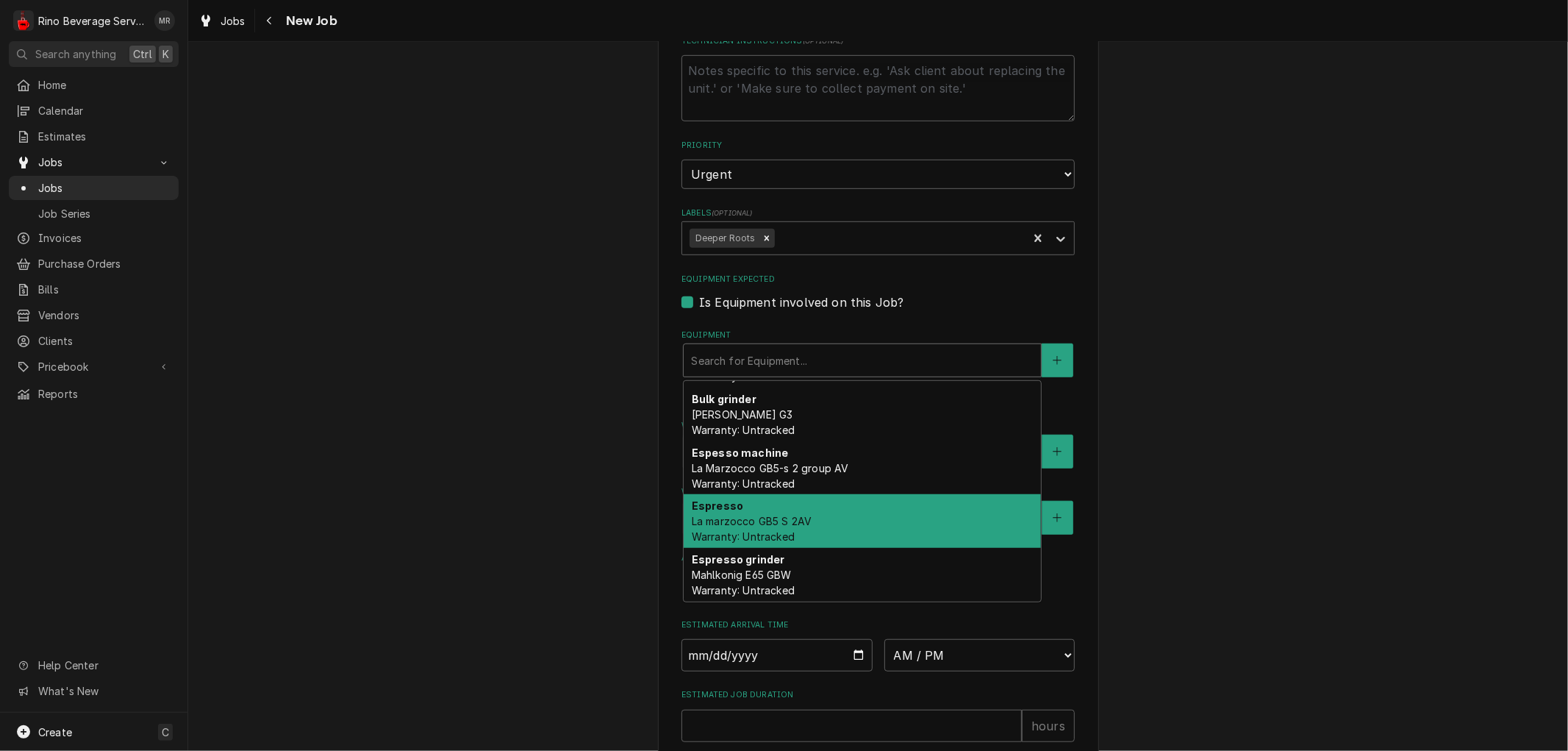
click at [722, 520] on span "La marzocco GB5 S 2AV Warranty: Untracked" at bounding box center [752, 529] width 120 height 28
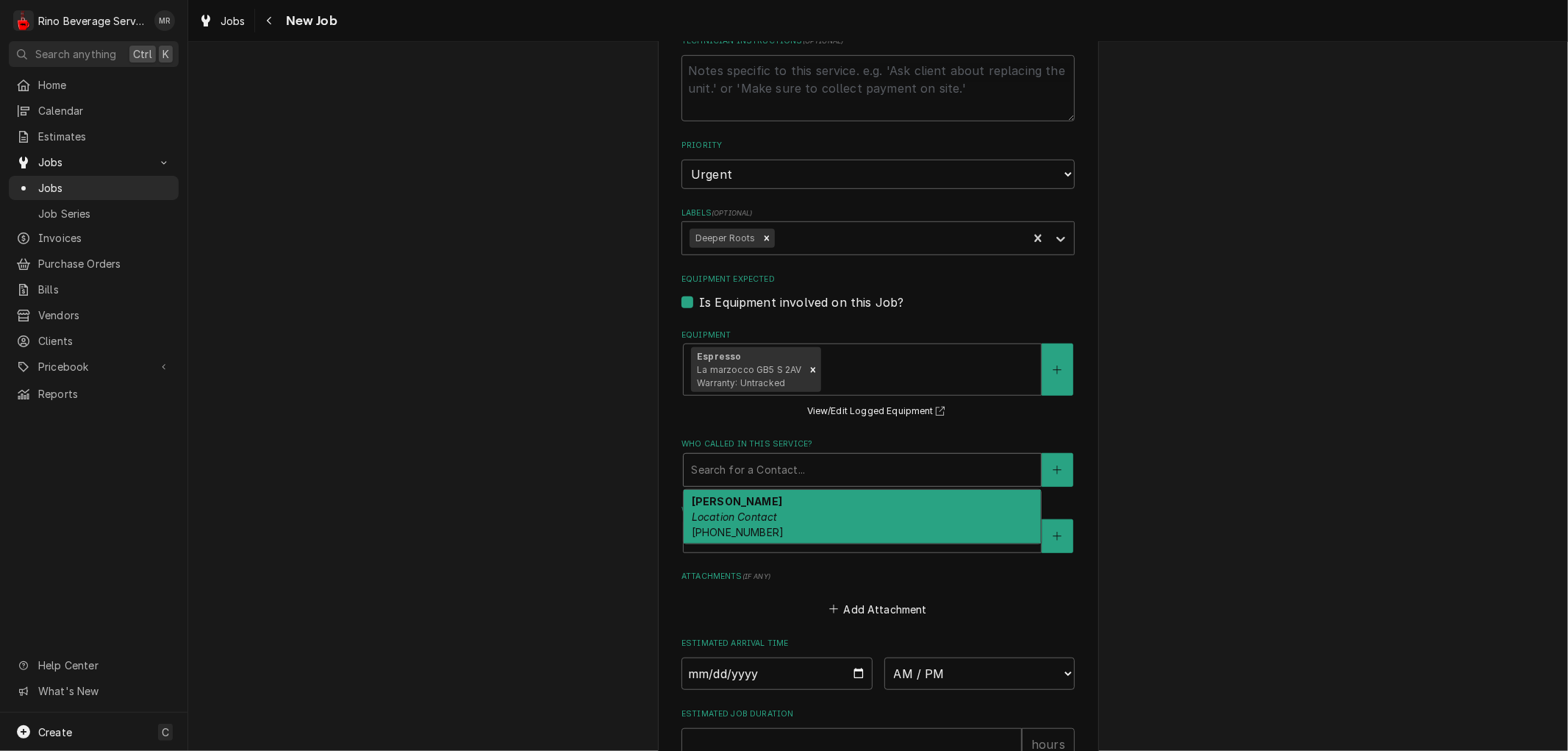
click at [729, 472] on div "Who called in this service?" at bounding box center [862, 470] width 342 height 27
click at [730, 503] on div "Justin Location Contact (859) 991-7078" at bounding box center [863, 516] width 358 height 53
type textarea "x"
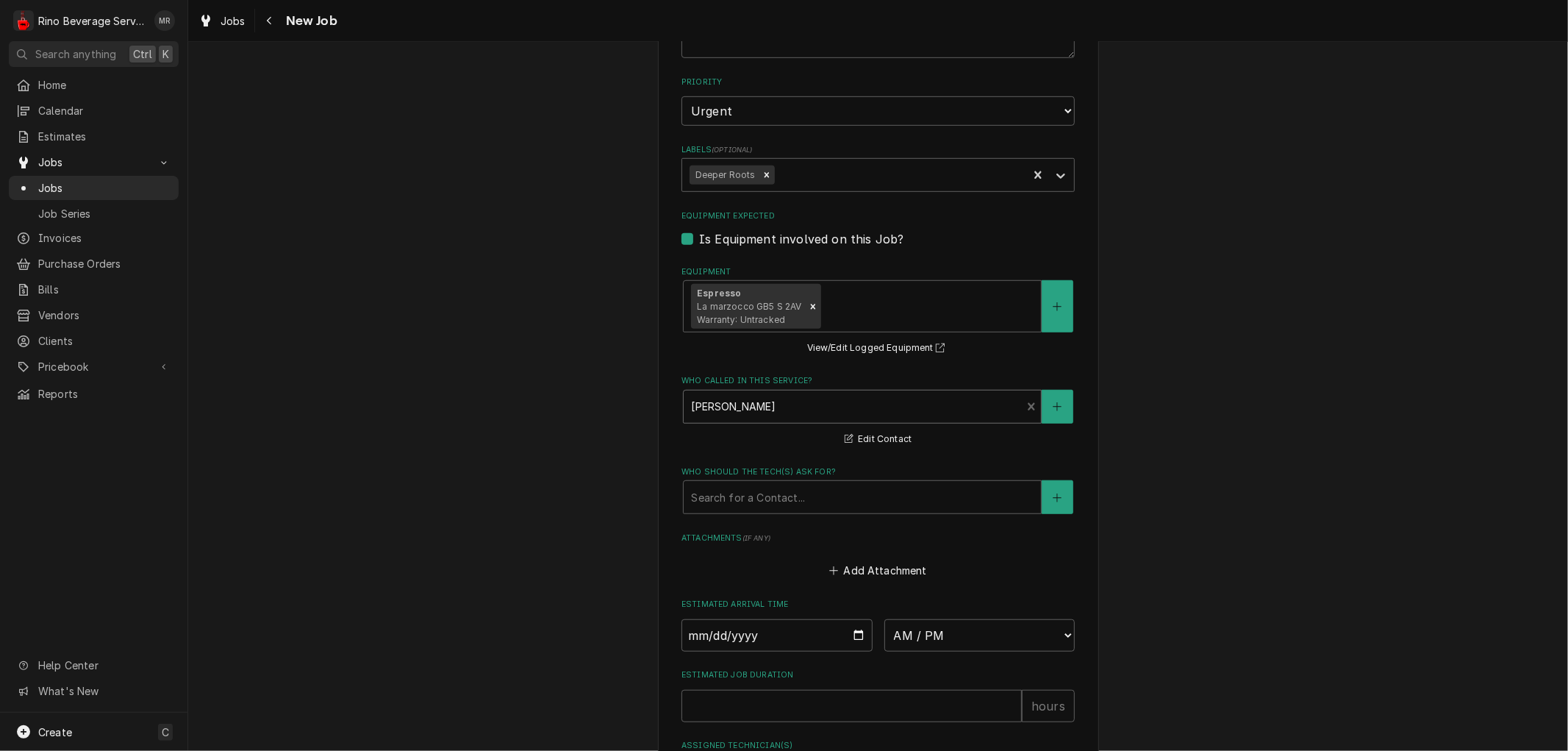
scroll to position [961, 0]
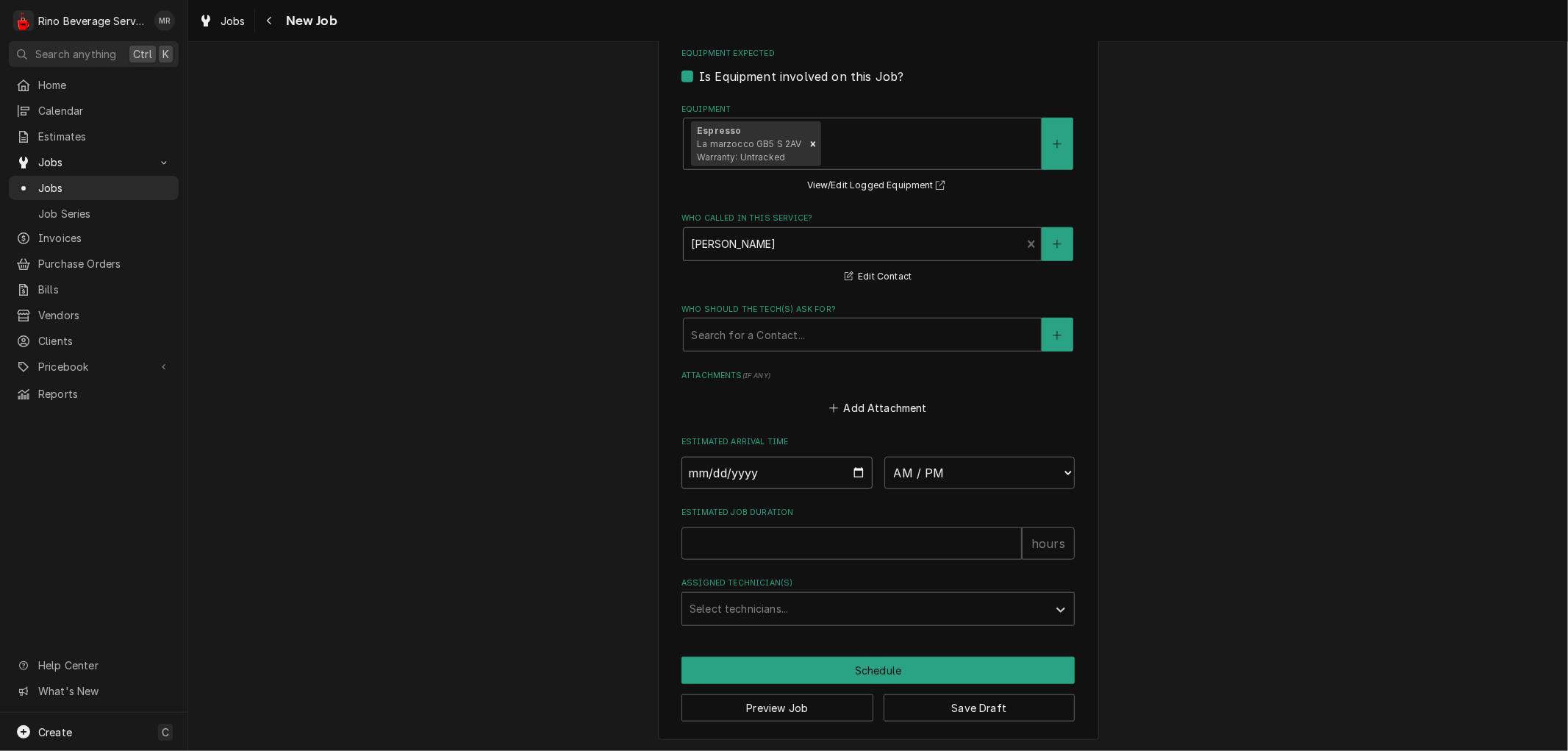
click at [848, 469] on input "Date" at bounding box center [776, 472] width 191 height 32
type input "2025-09-05"
type textarea "x"
click at [1053, 471] on select "AM / PM 6:00 AM 6:15 AM 6:30 AM 6:45 AM 7:00 AM 7:15 AM 7:30 AM 7:45 AM 8:00 AM…" at bounding box center [979, 472] width 191 height 32
select select "13:00:00"
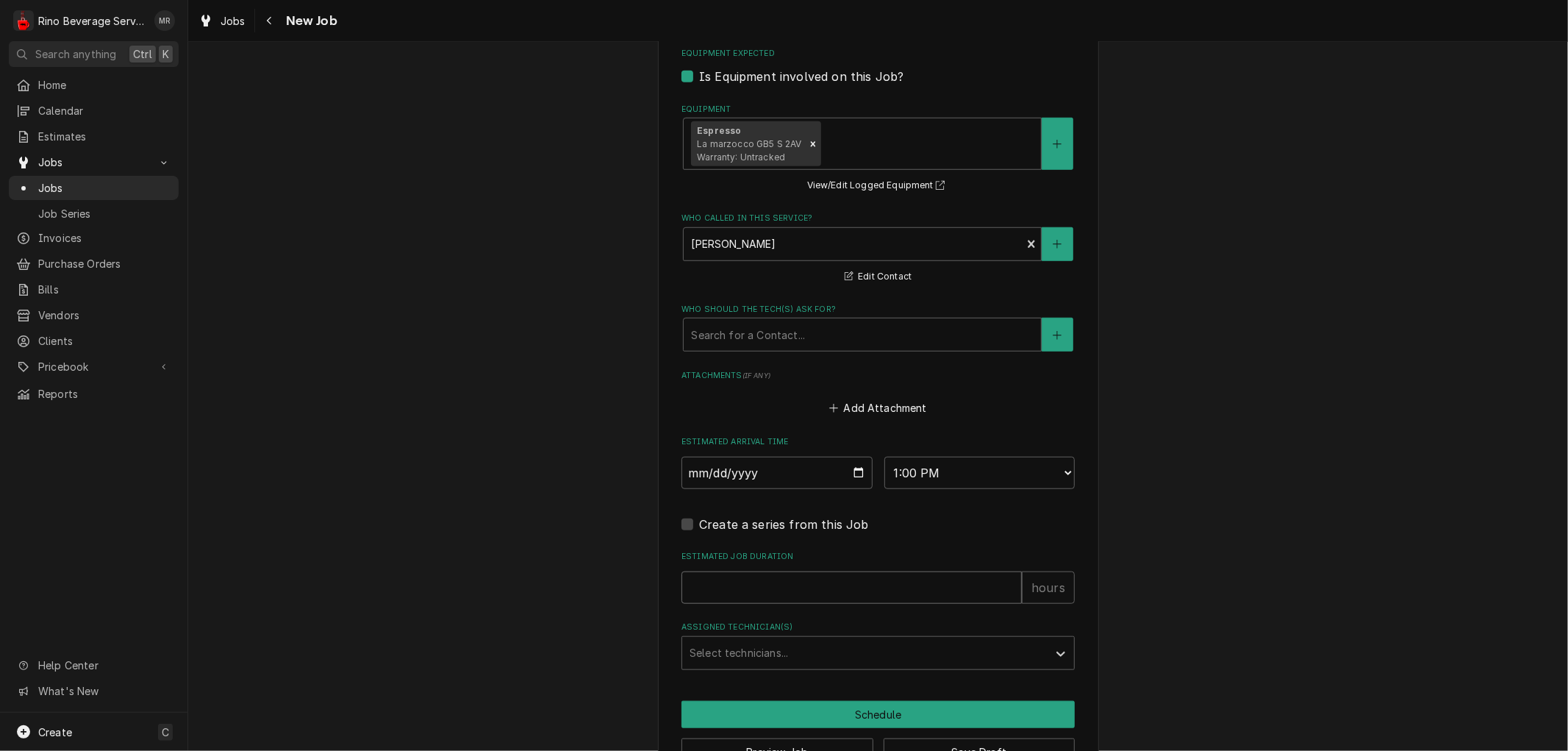
click at [761, 586] on input "Estimated Job Duration" at bounding box center [851, 587] width 341 height 32
type textarea "x"
type input "1"
type textarea "x"
type input "1.5"
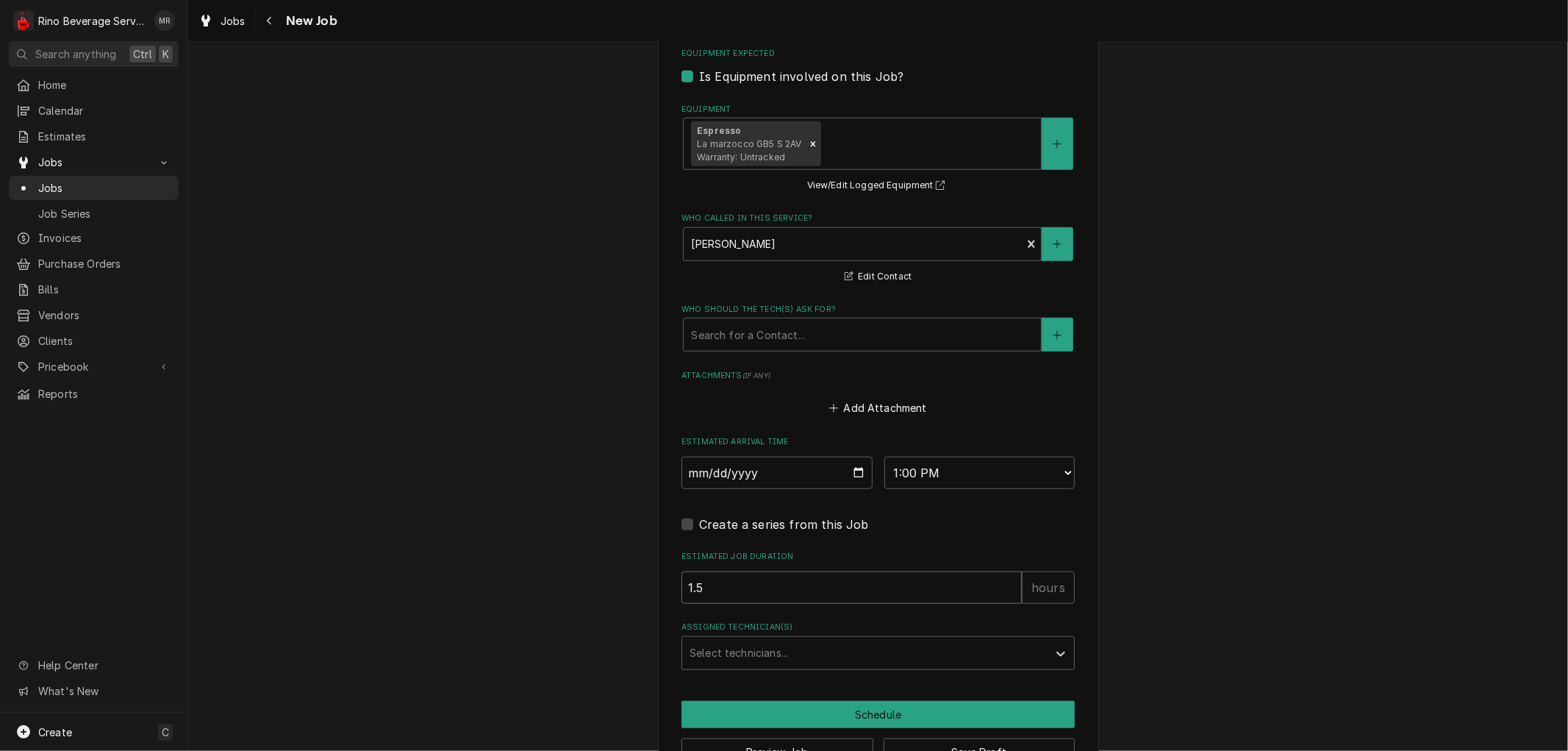
type textarea "x"
type input "1.5"
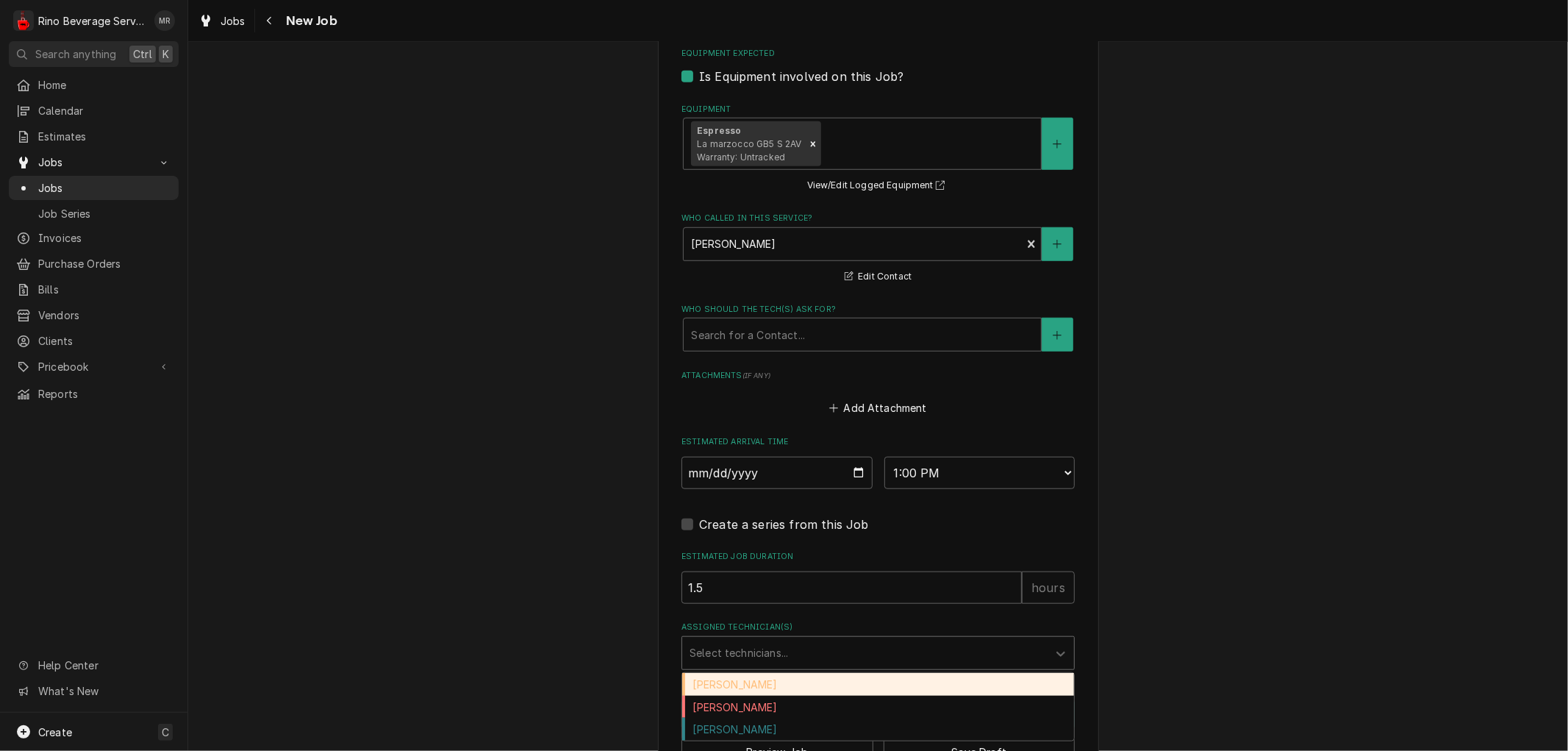
click at [766, 653] on div "Assigned Technician(s)" at bounding box center [864, 653] width 350 height 27
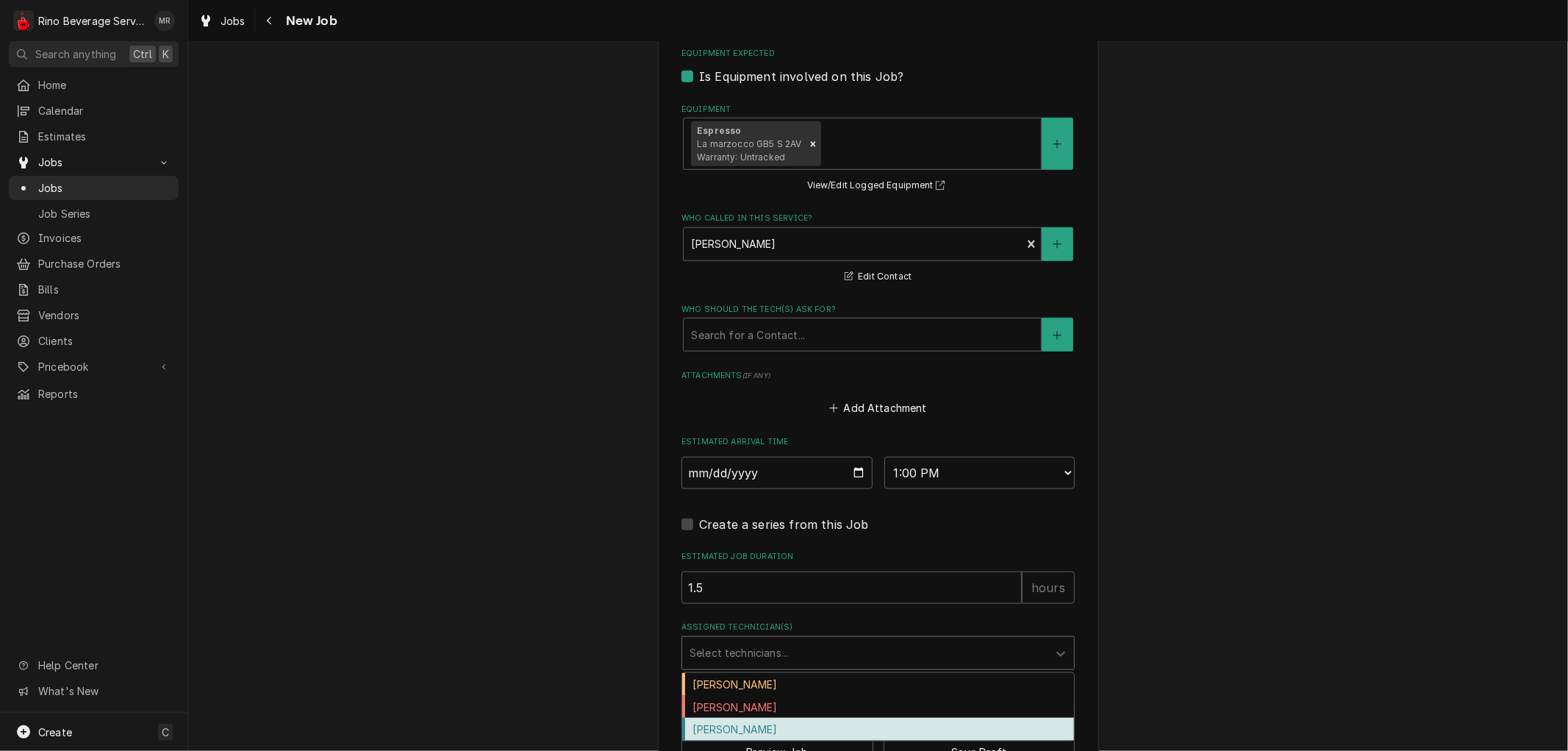
click at [732, 724] on div "Graham Wick" at bounding box center [878, 730] width 392 height 23
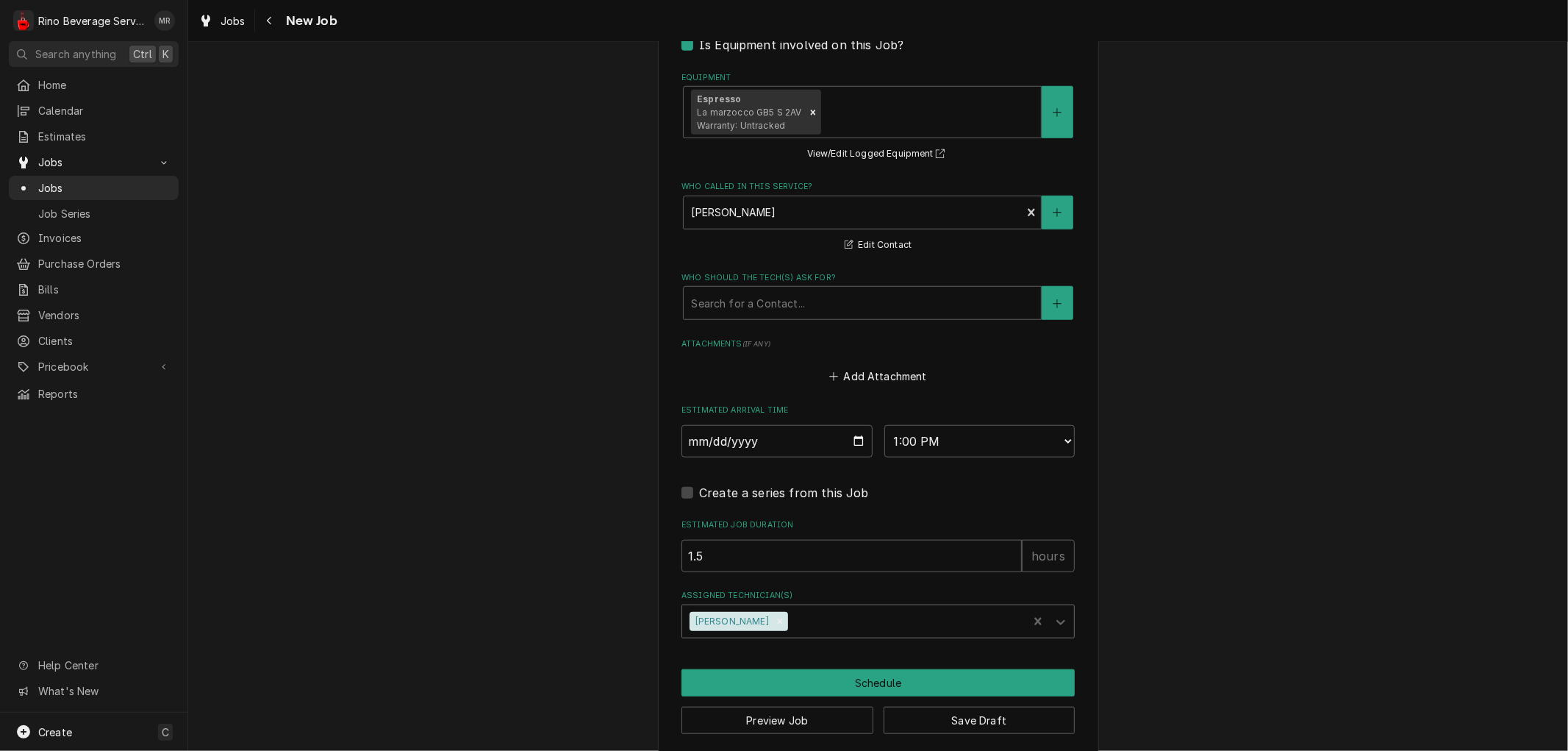
scroll to position [1005, 0]
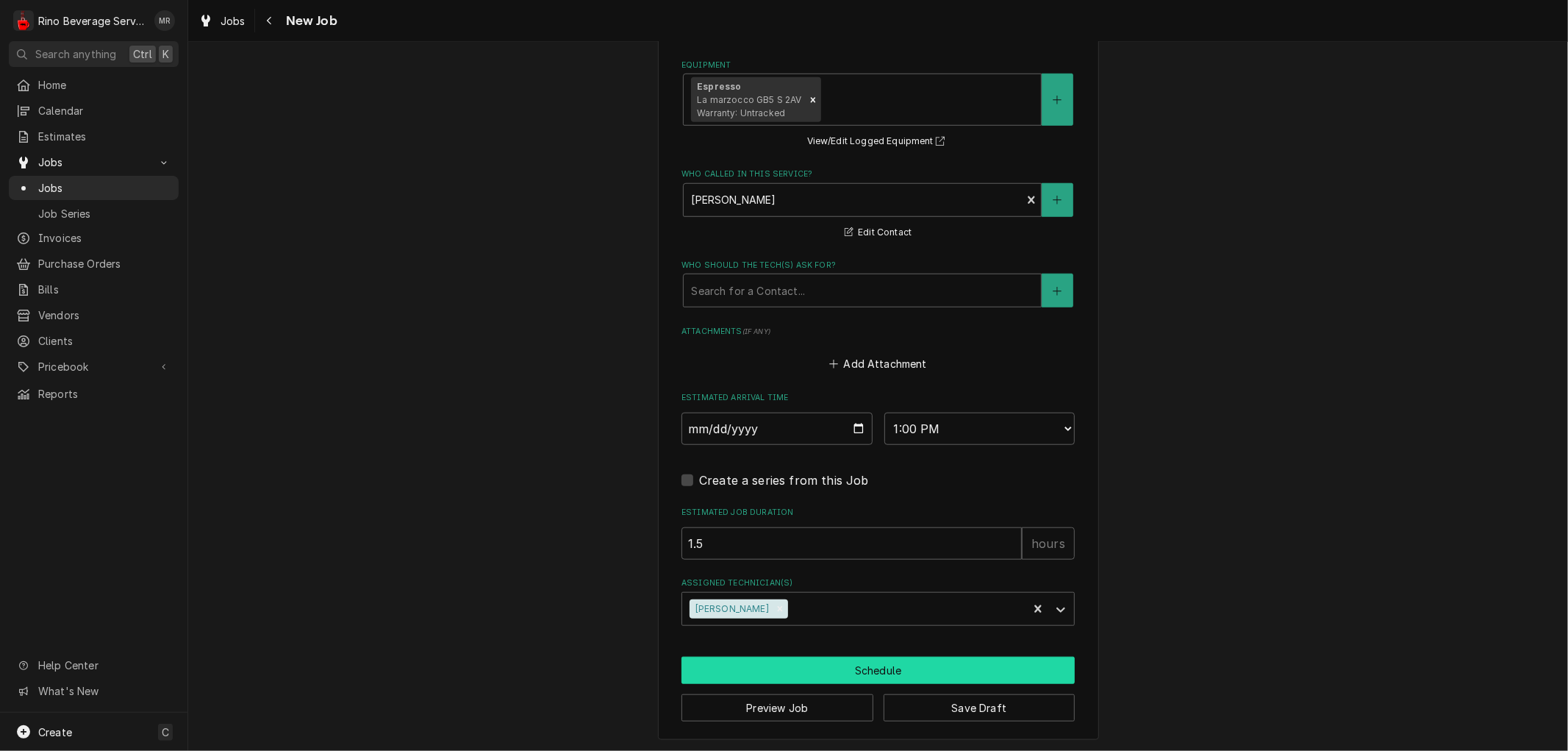
click at [871, 665] on button "Schedule" at bounding box center [878, 670] width 393 height 28
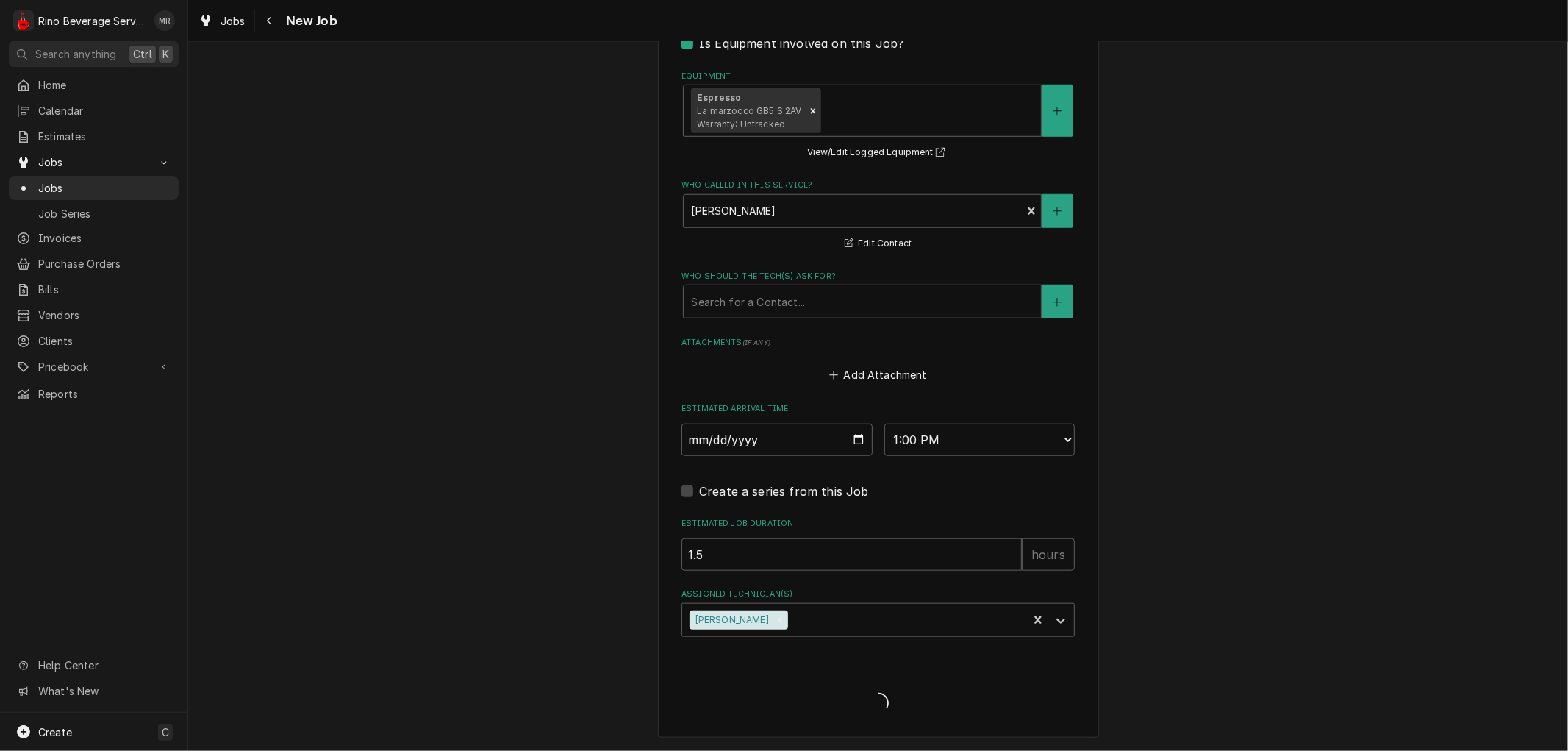
scroll to position [993, 0]
type textarea "x"
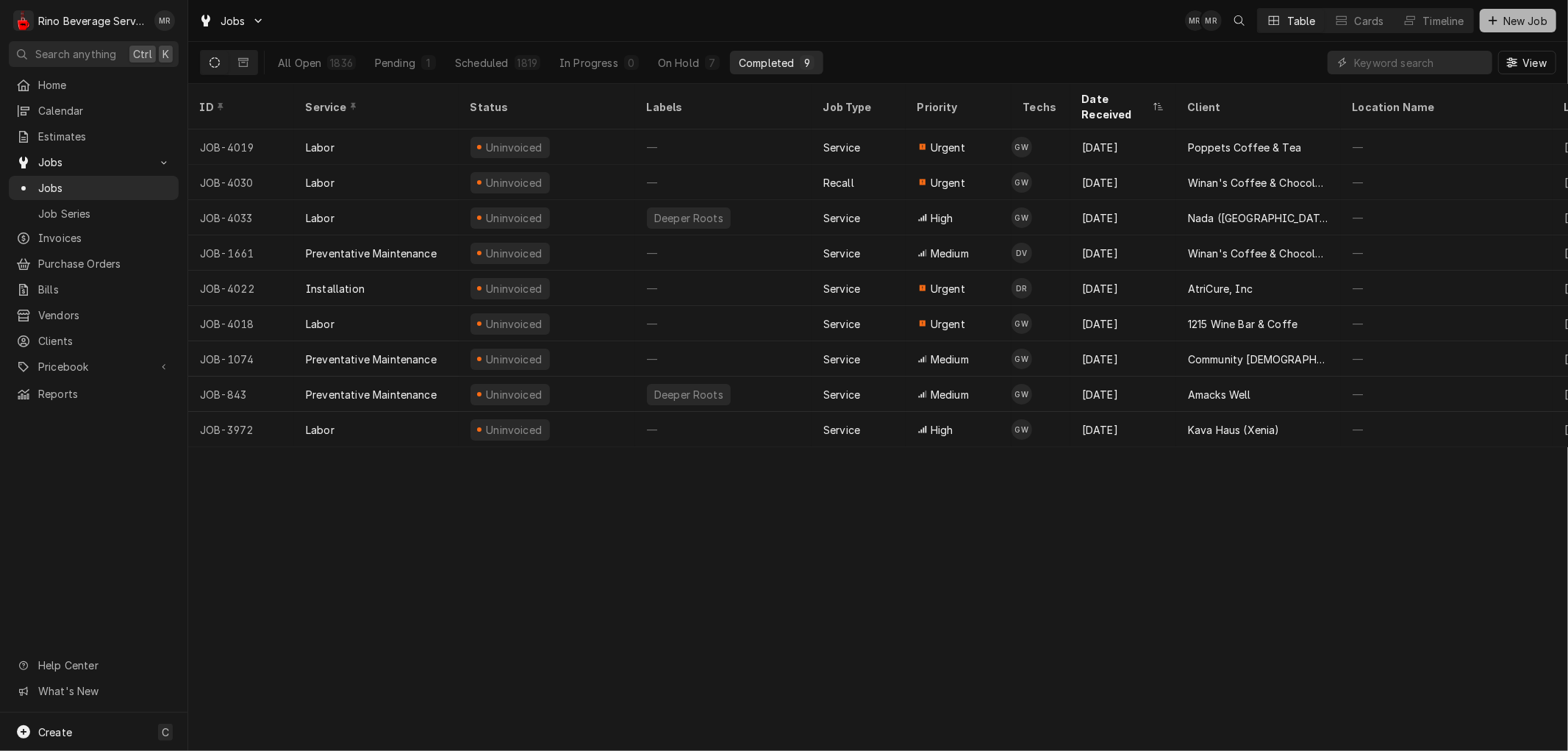
click at [1531, 24] on span "New Job" at bounding box center [1525, 20] width 50 height 15
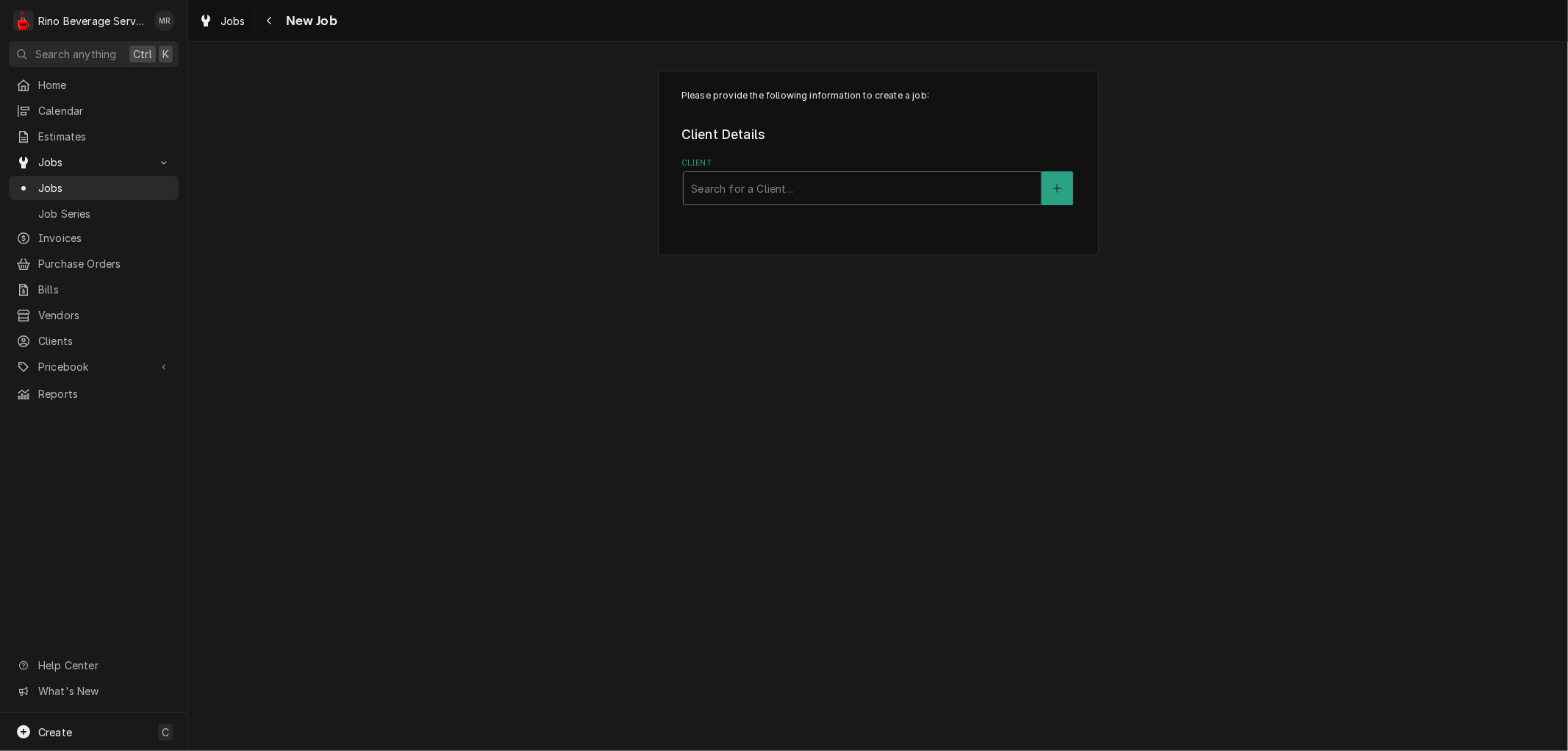
click at [784, 184] on div "Client" at bounding box center [862, 189] width 342 height 27
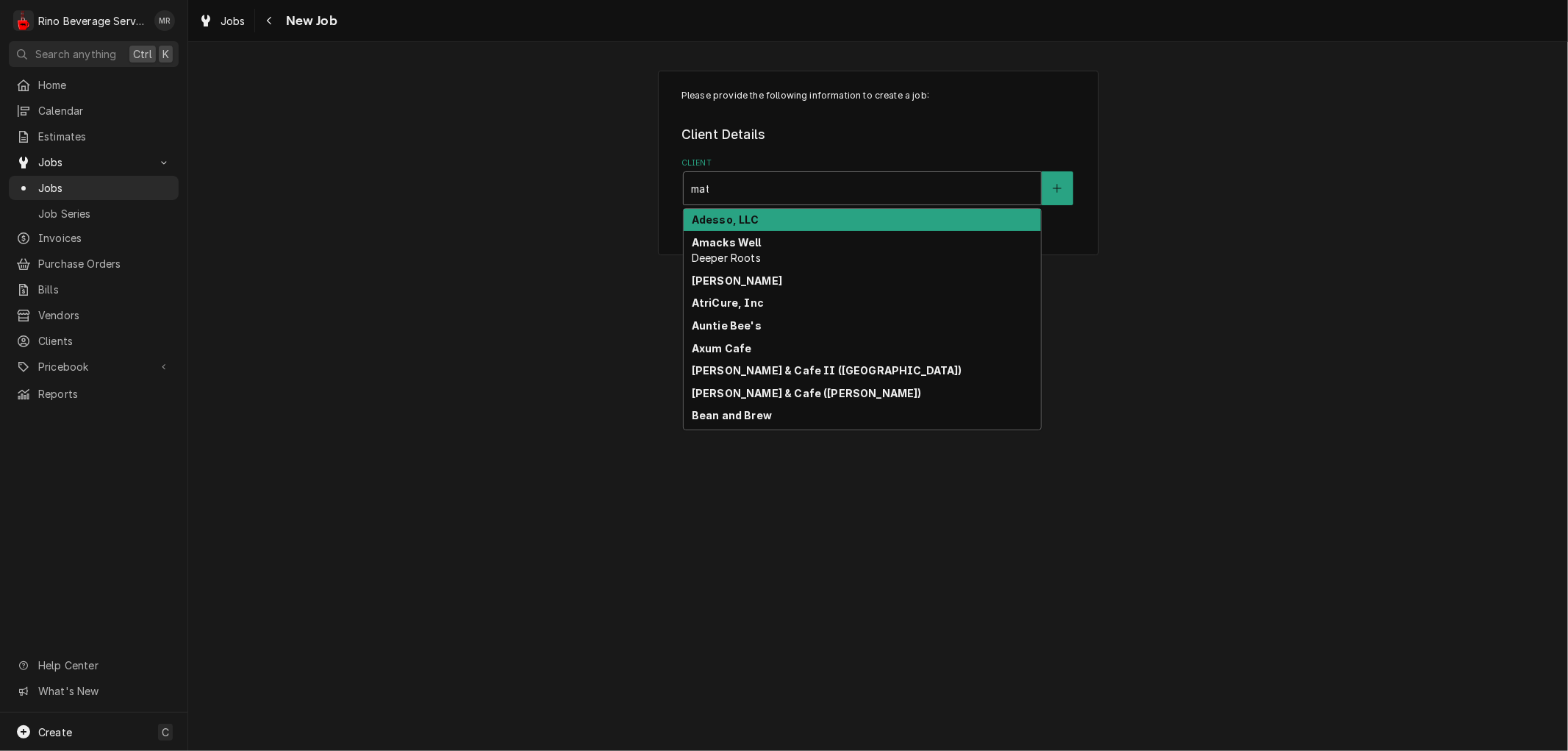
type input "matt"
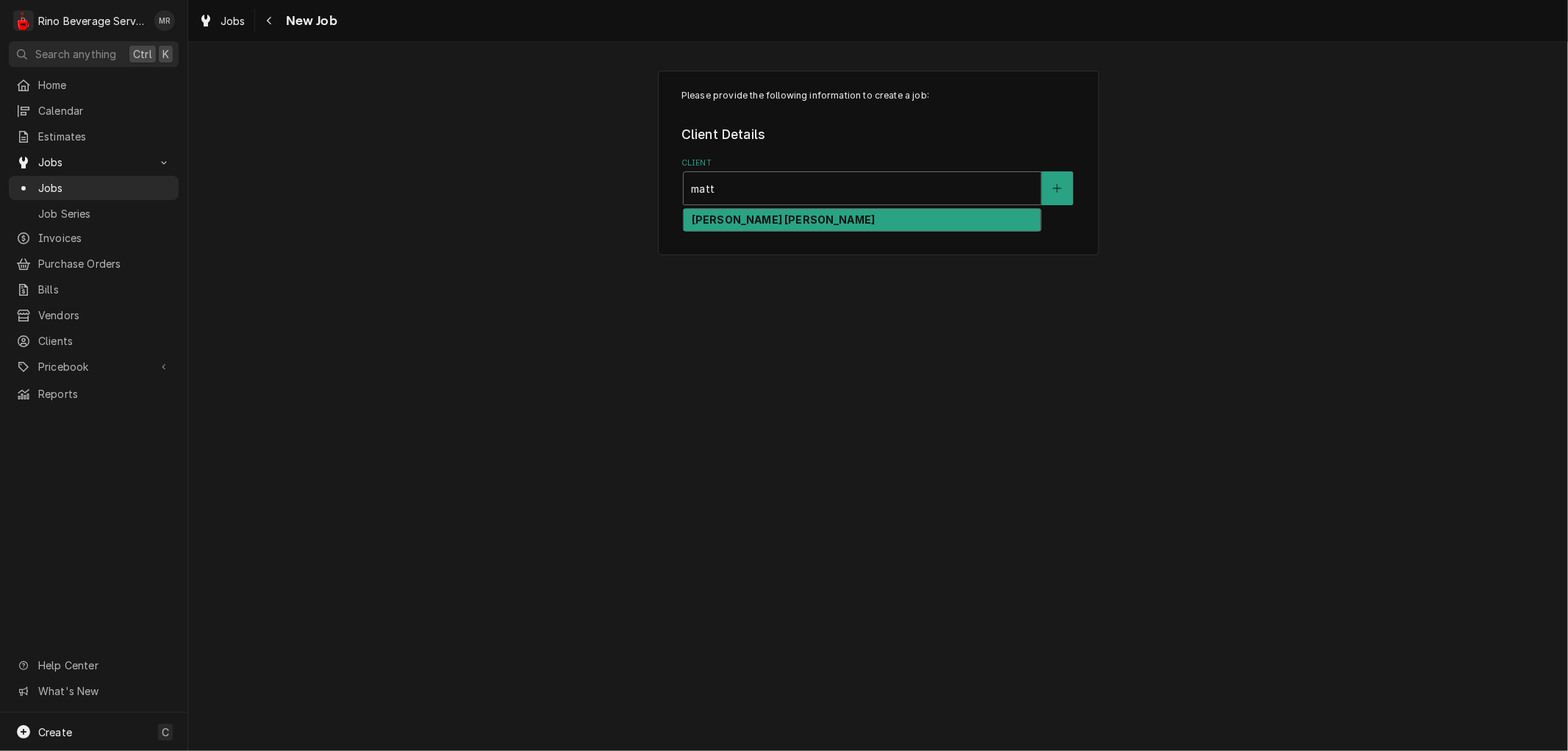
click at [776, 221] on div "Jim Matt" at bounding box center [863, 221] width 358 height 23
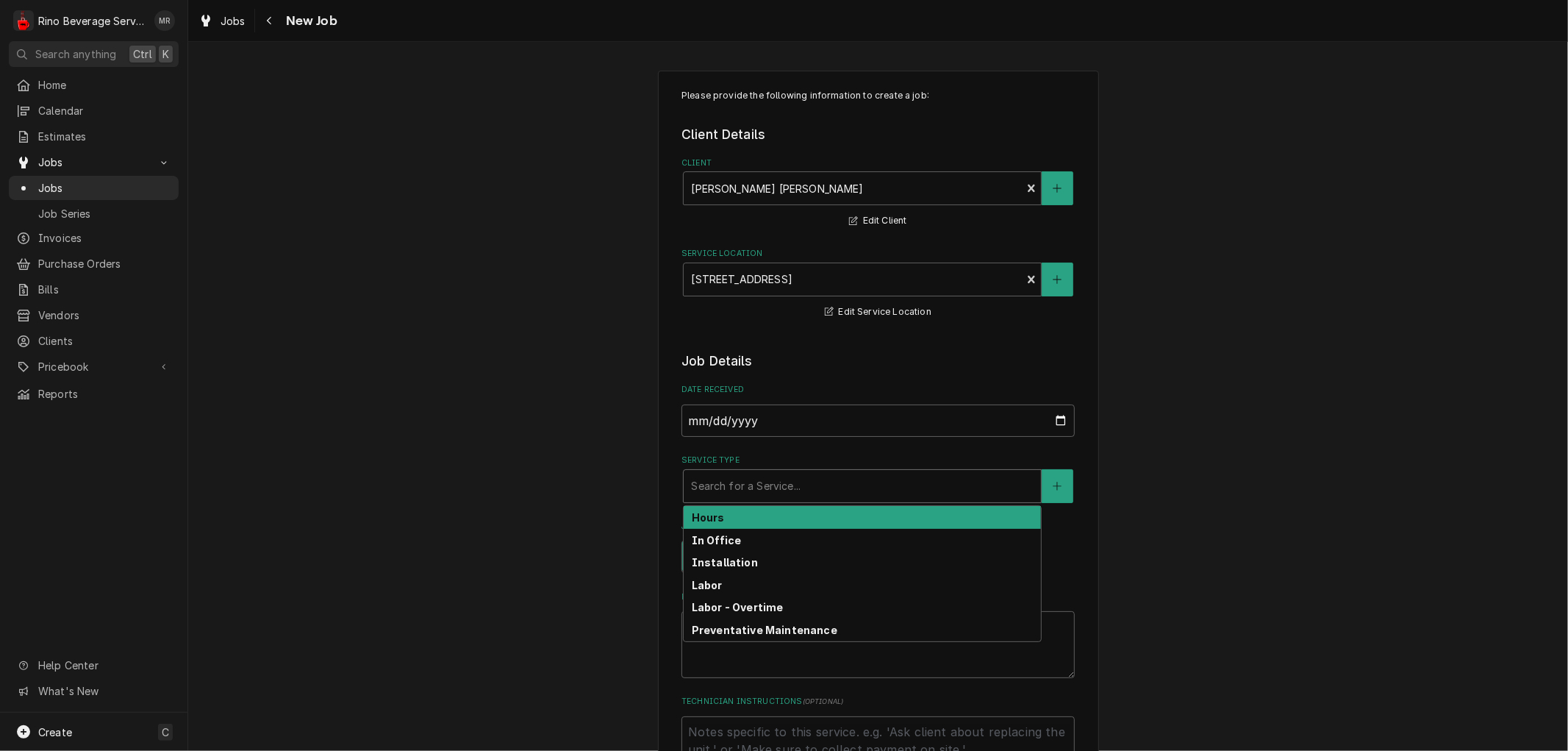
click at [747, 481] on div "Service Type" at bounding box center [862, 486] width 342 height 27
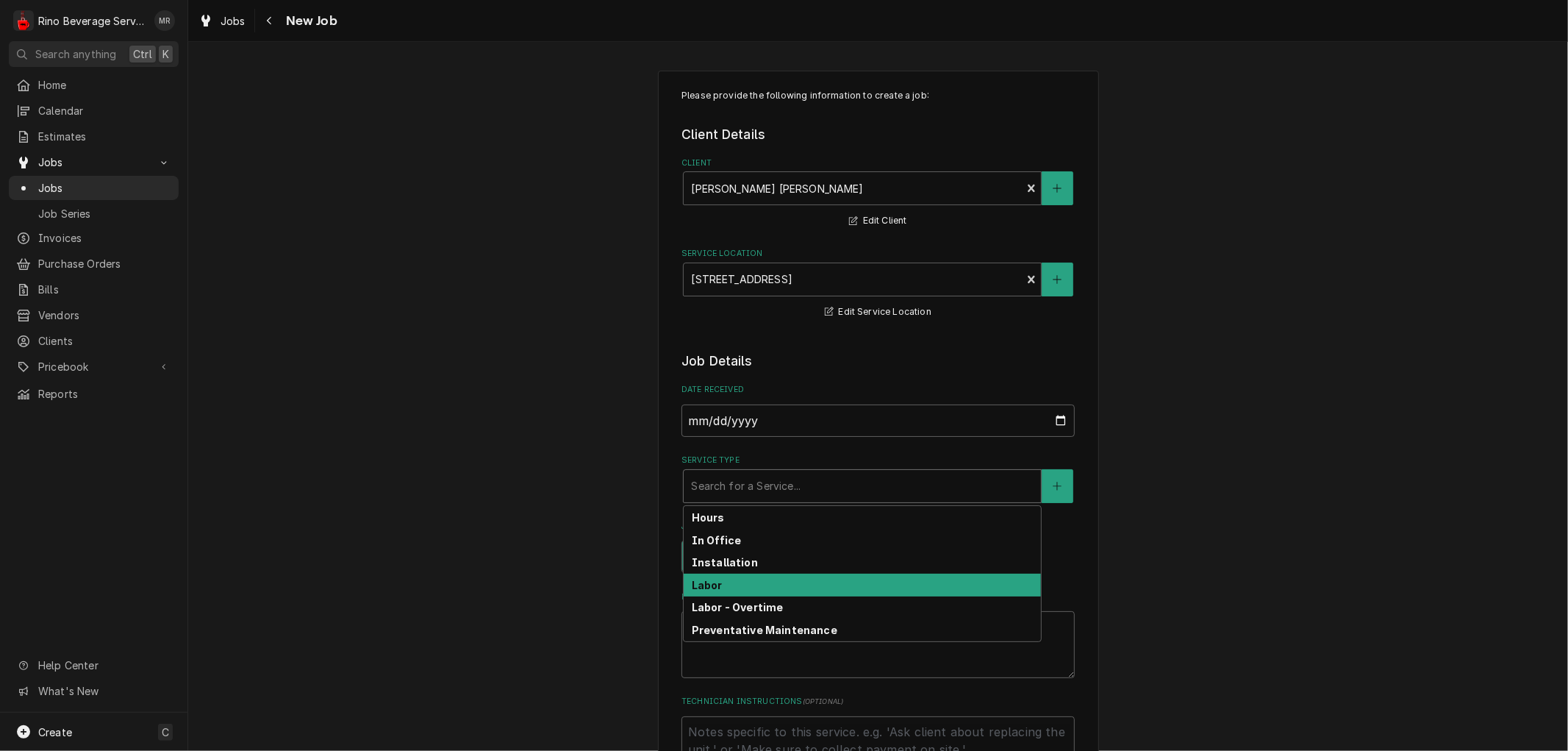
click at [721, 581] on div "Labor" at bounding box center [863, 585] width 358 height 23
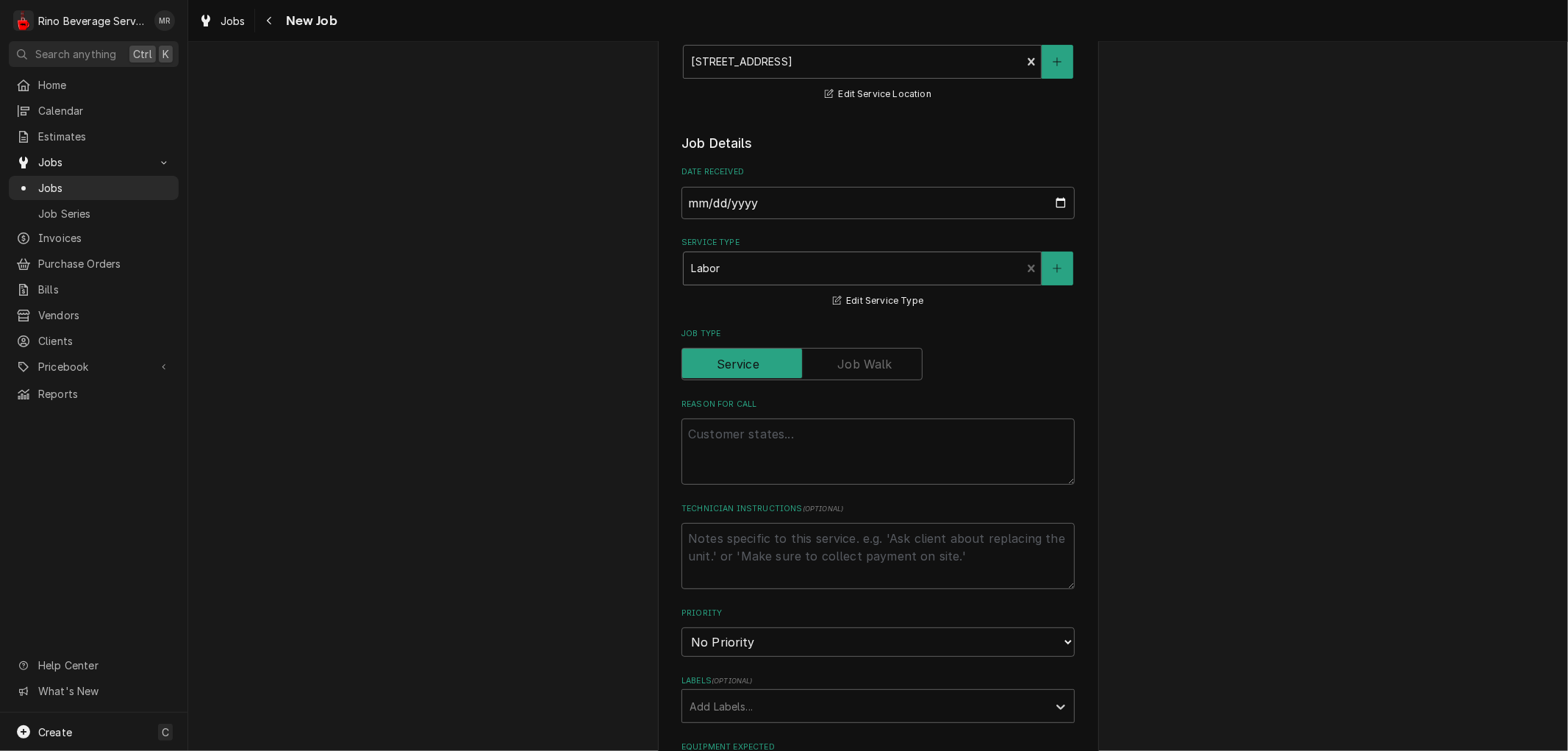
scroll to position [327, 0]
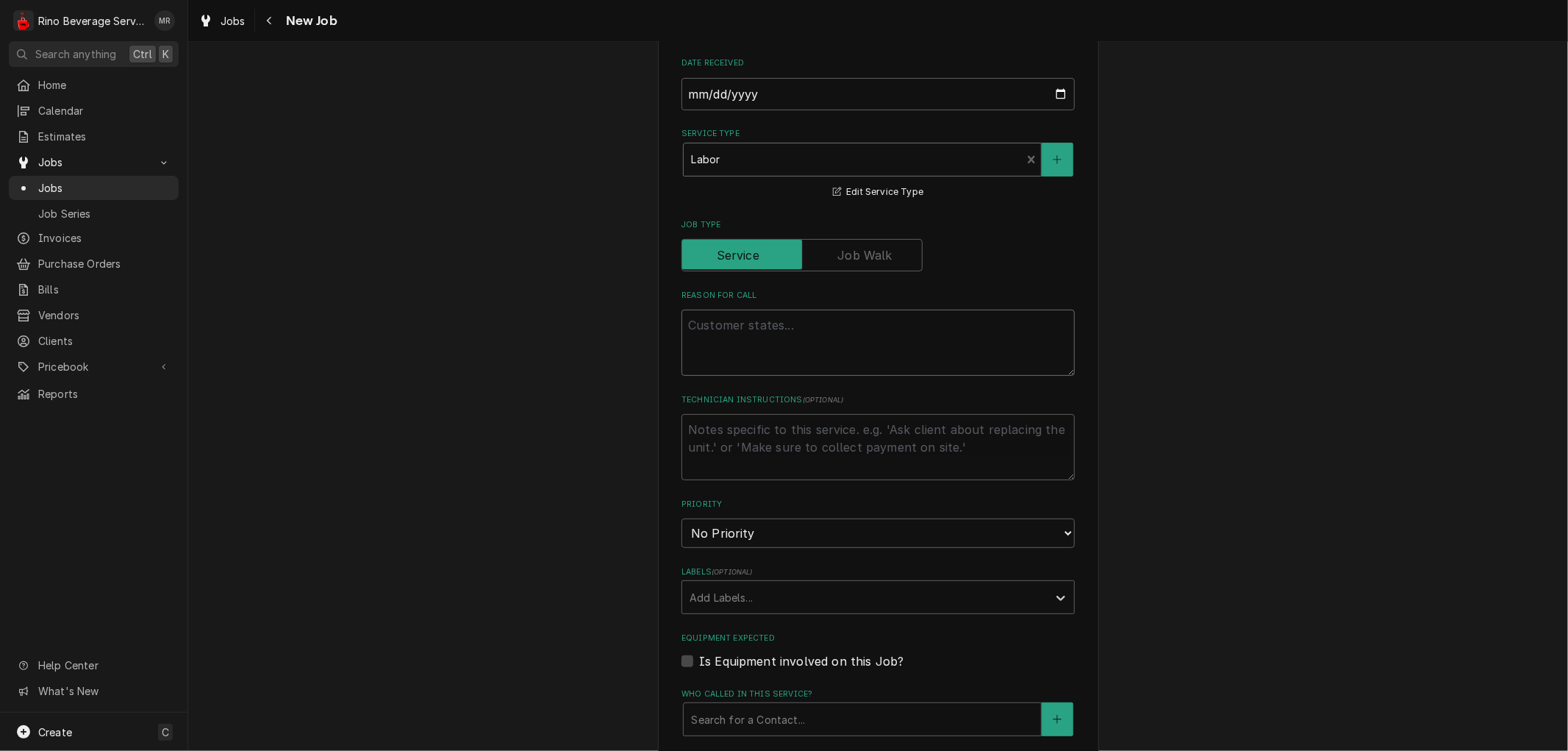
click at [731, 328] on textarea "Reason For Call" at bounding box center [878, 343] width 393 height 66
type textarea "x"
type textarea "D"
type textarea "x"
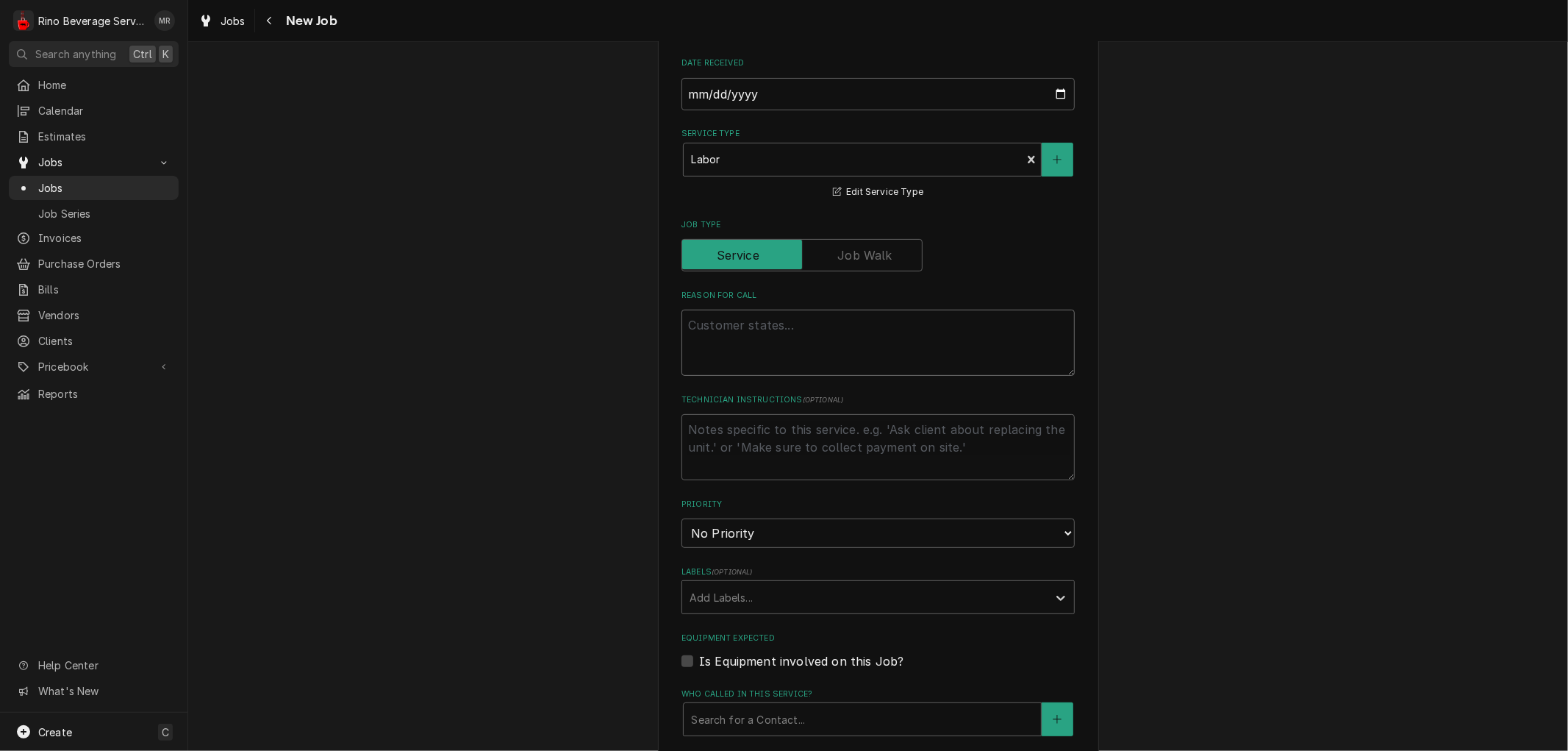
type textarea "T"
type textarea "x"
type textarea "To"
type textarea "x"
type textarea "Tou"
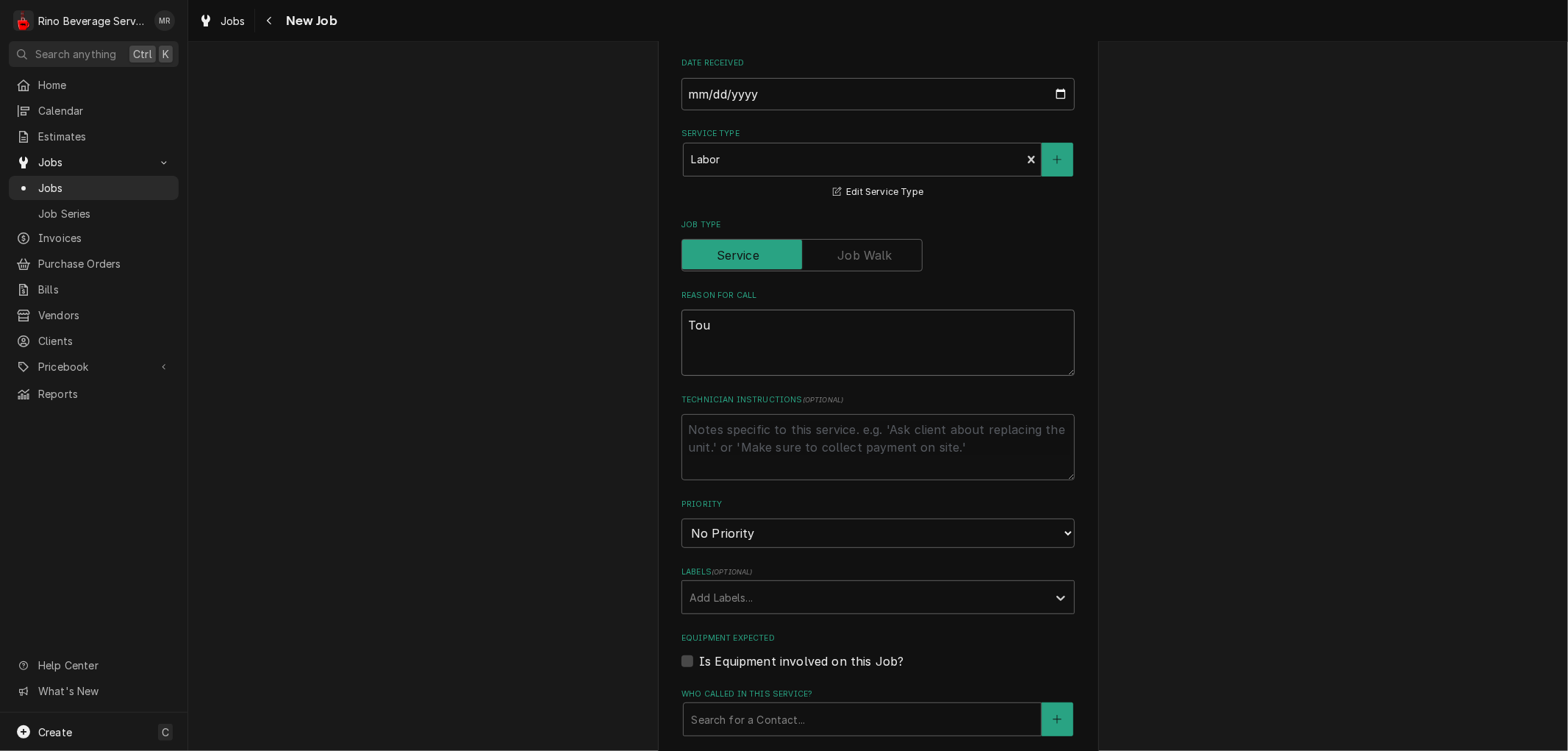
type textarea "x"
type textarea "Touc"
type textarea "x"
type textarea "Touch"
type textarea "x"
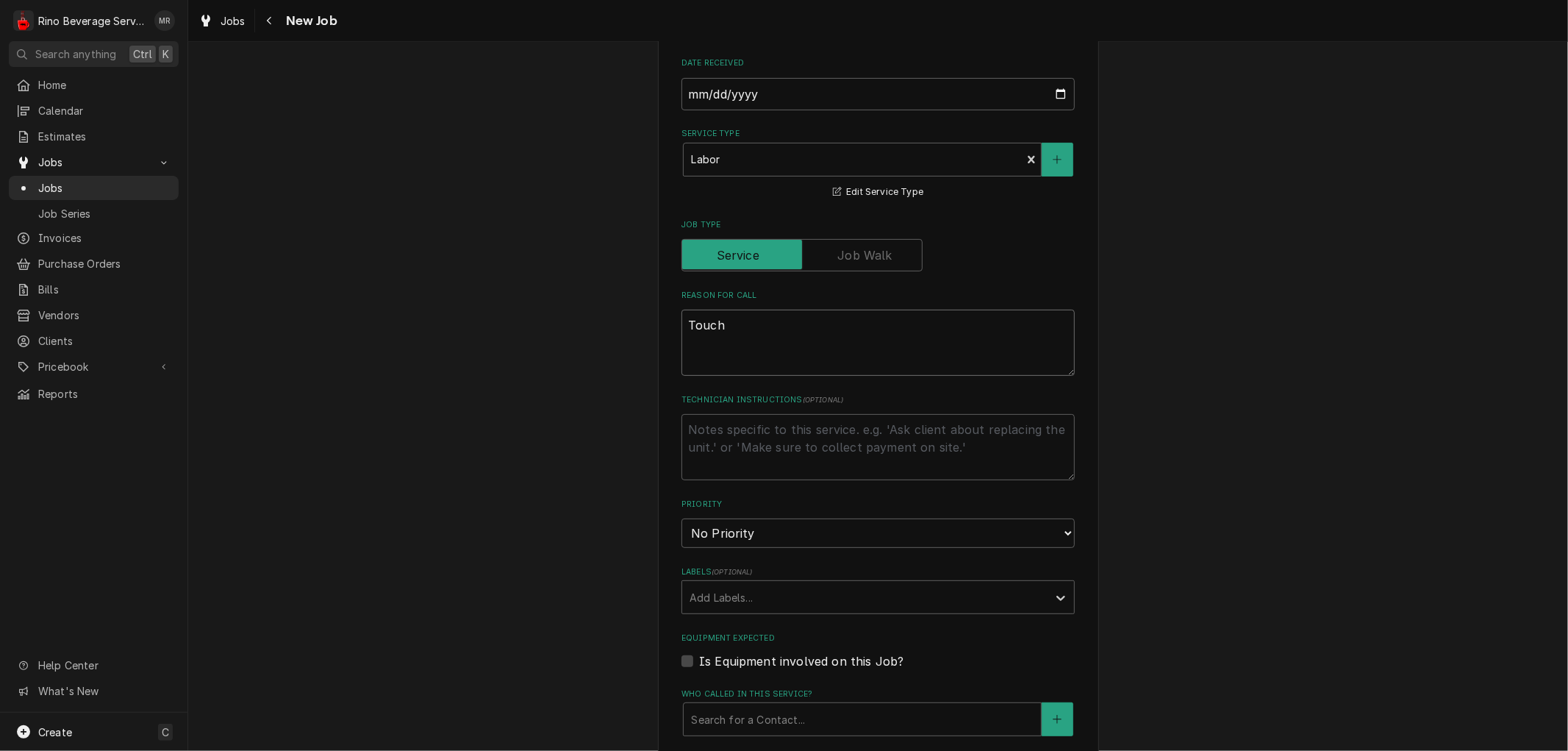
type textarea "Touchs"
type textarea "x"
type textarea "Touchsc"
type textarea "x"
type textarea "Touchscr"
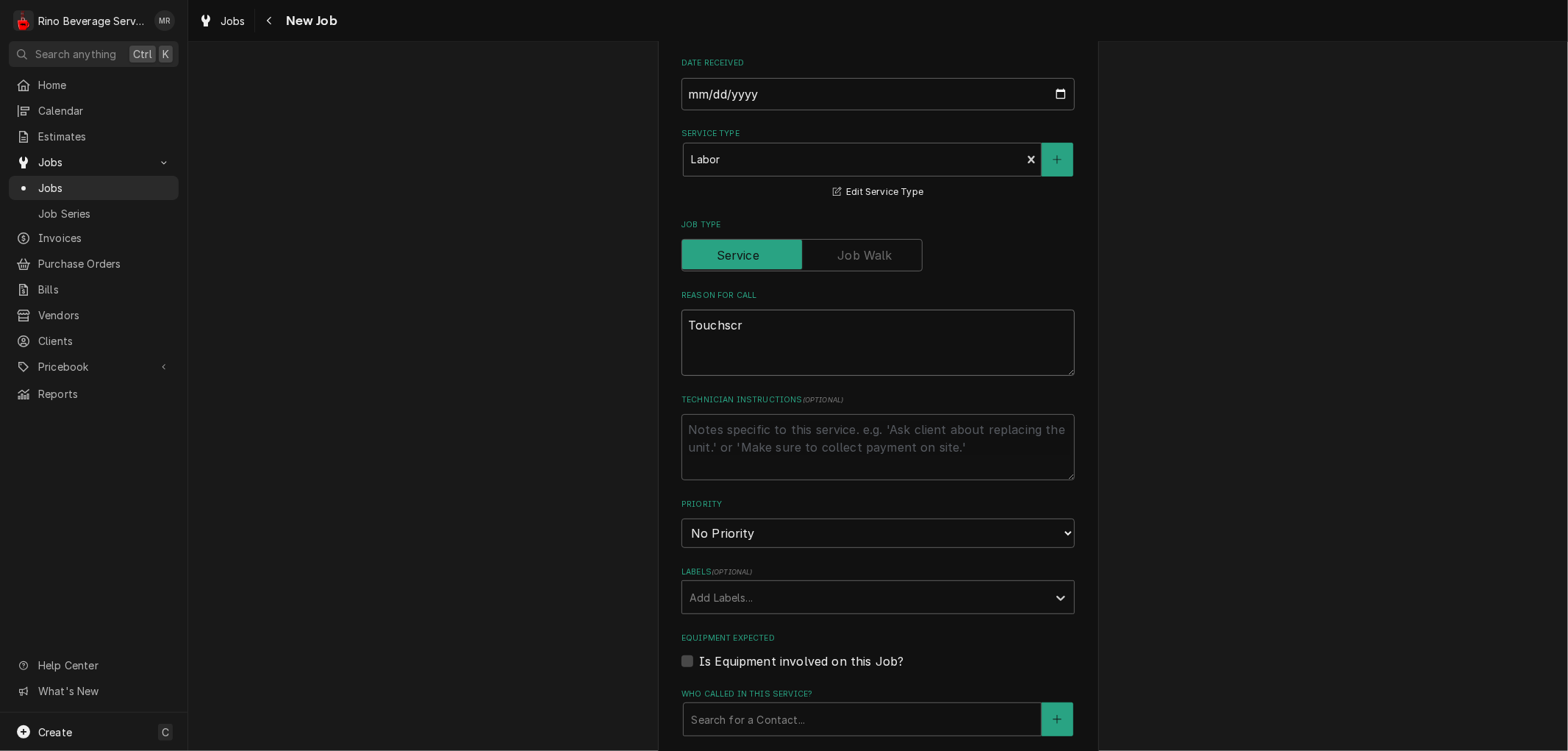
type textarea "x"
type textarea "Touchscre"
type textarea "x"
type textarea "Touchscree"
type textarea "x"
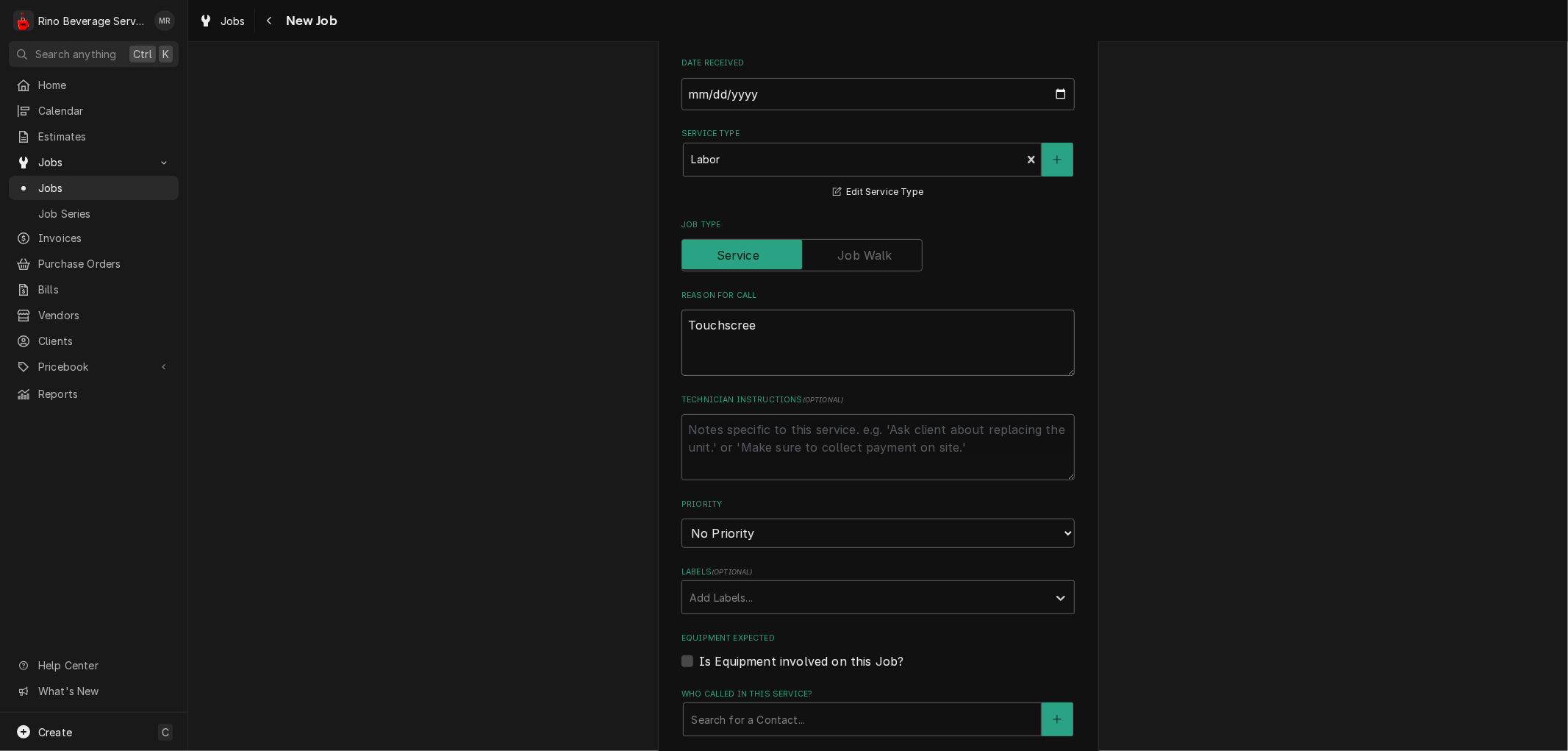
type textarea "Touchscreen"
type textarea "x"
type textarea "Touchscreen"
type textarea "x"
type textarea "Touchscreen i"
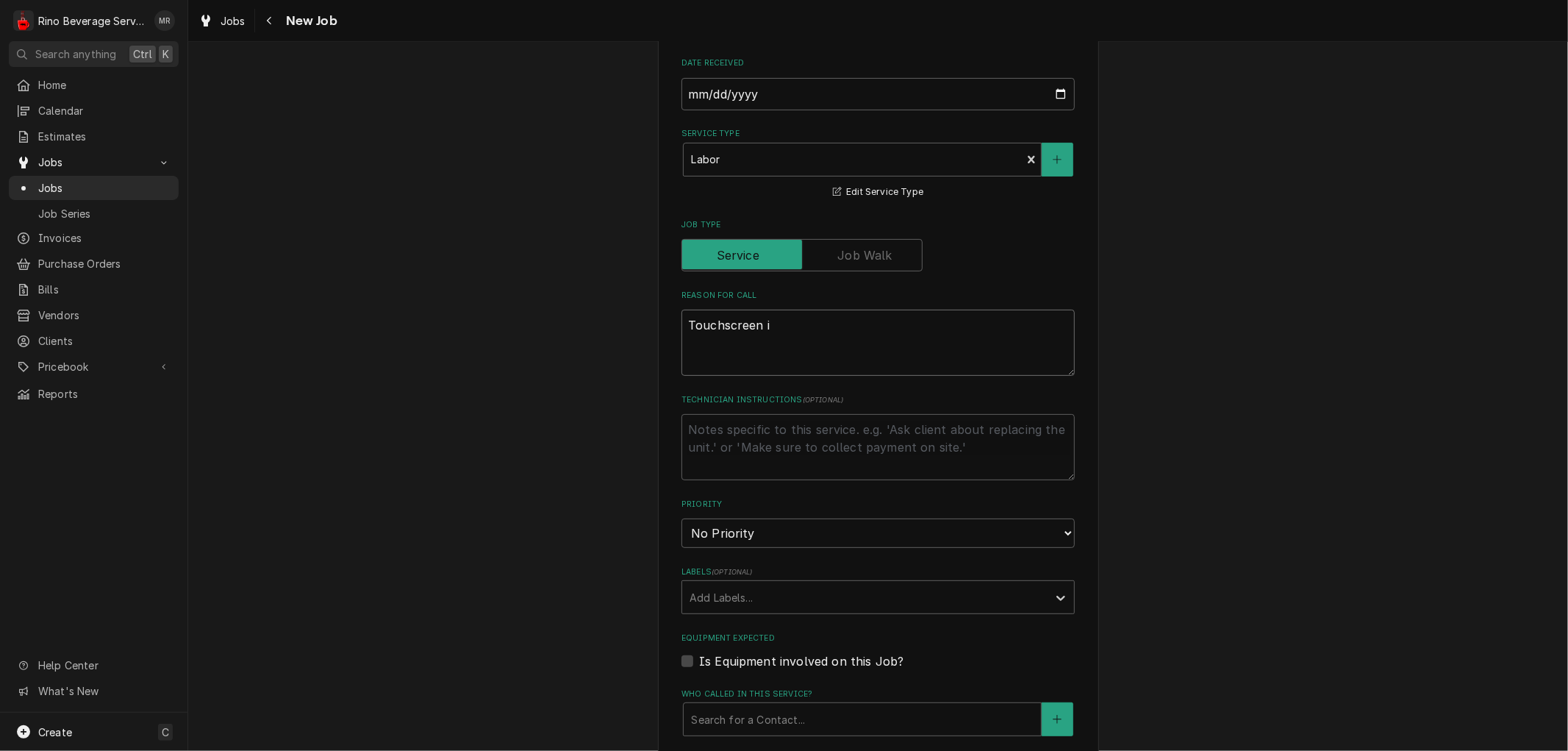
type textarea "x"
type textarea "Touchscreen is"
type textarea "x"
type textarea "Touchscreen is"
type textarea "x"
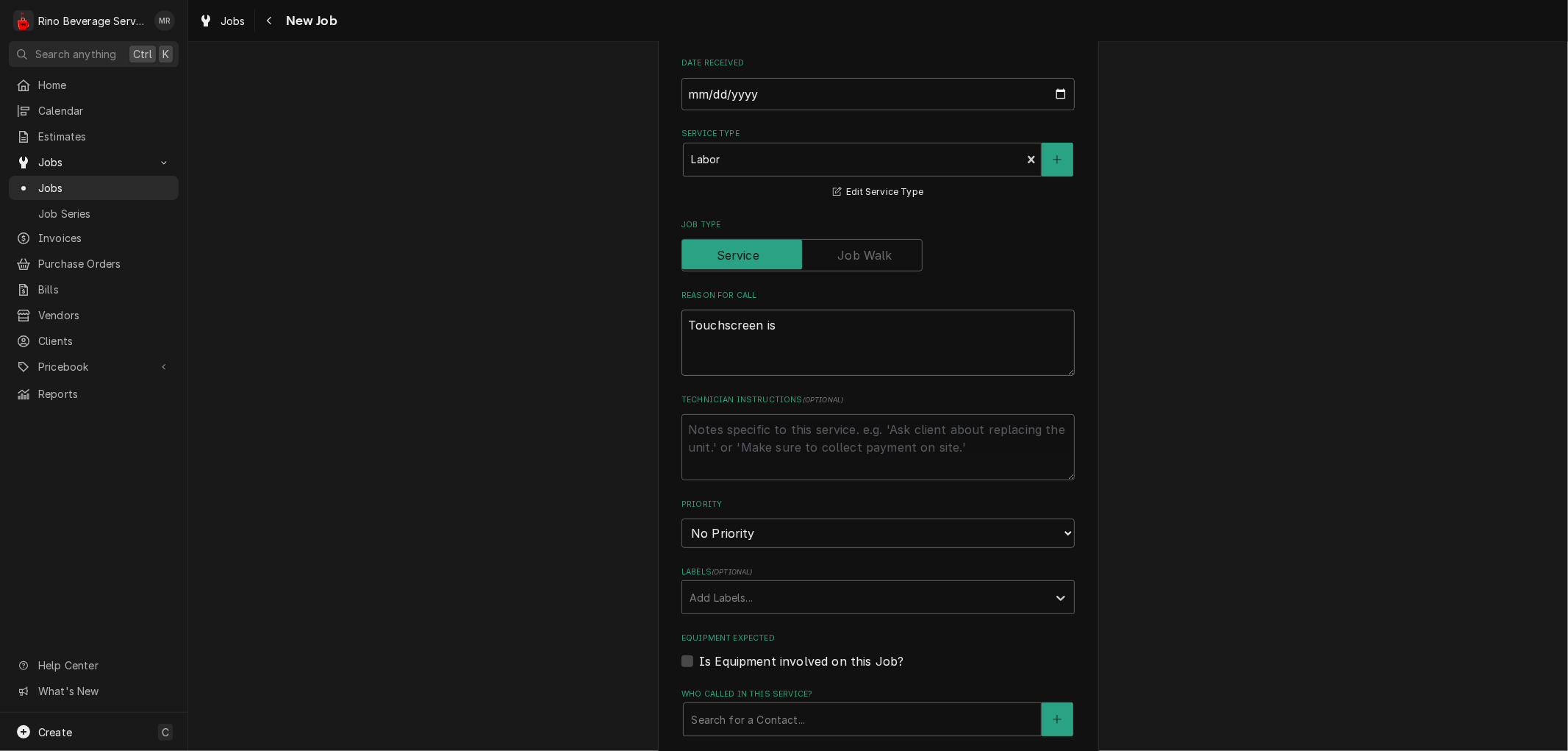
type textarea "Touchscreen is a"
type textarea "x"
type textarea "Touchscreen is ac"
type textarea "x"
type textarea "Touchscreen is act"
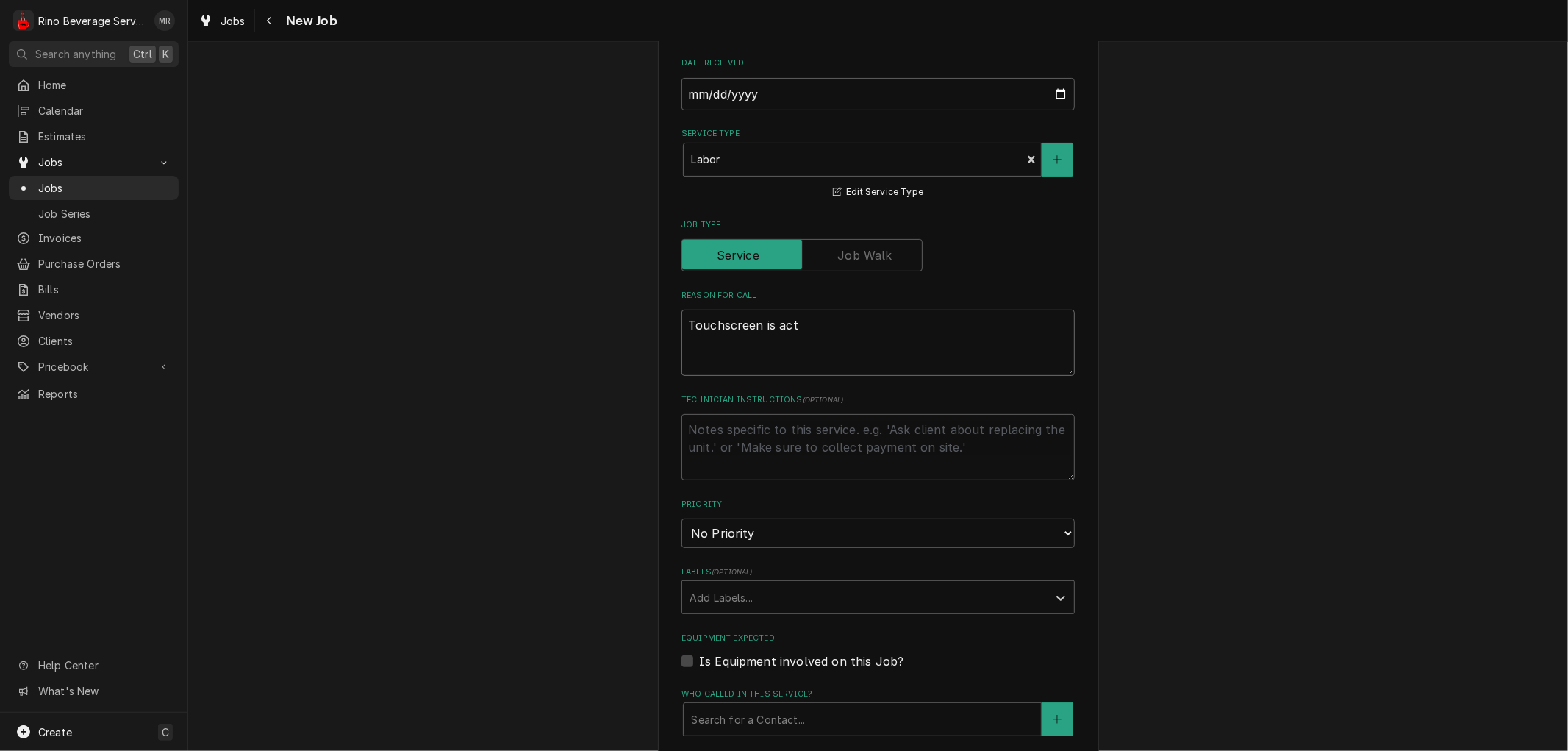
type textarea "x"
type textarea "Touchscreen is acti"
type textarea "x"
type textarea "Touchscreen is actin"
type textarea "x"
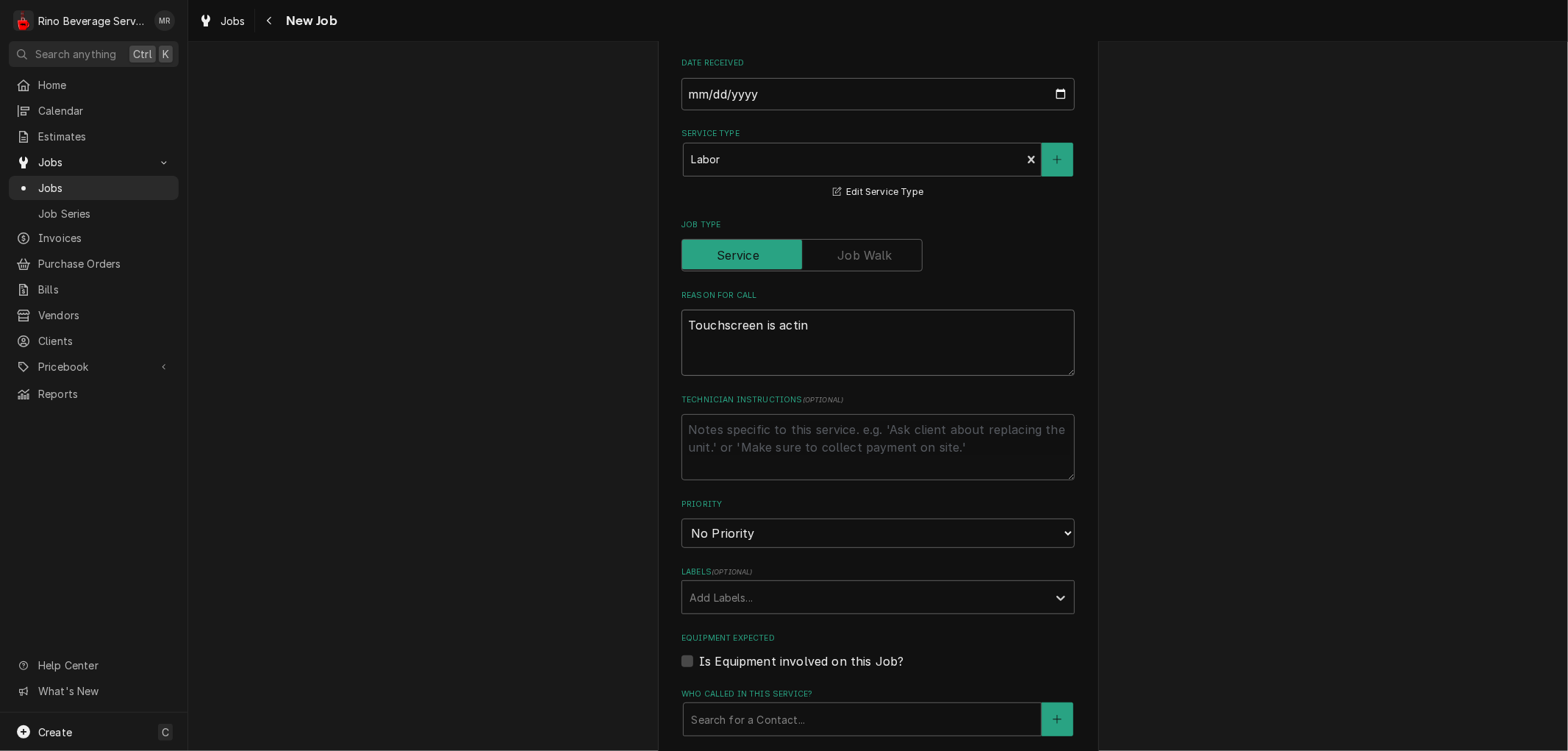
type textarea "Touchscreen is acting"
type textarea "x"
type textarea "Touchscreen is acting"
type textarea "x"
type textarea "Touchscreen is acting u"
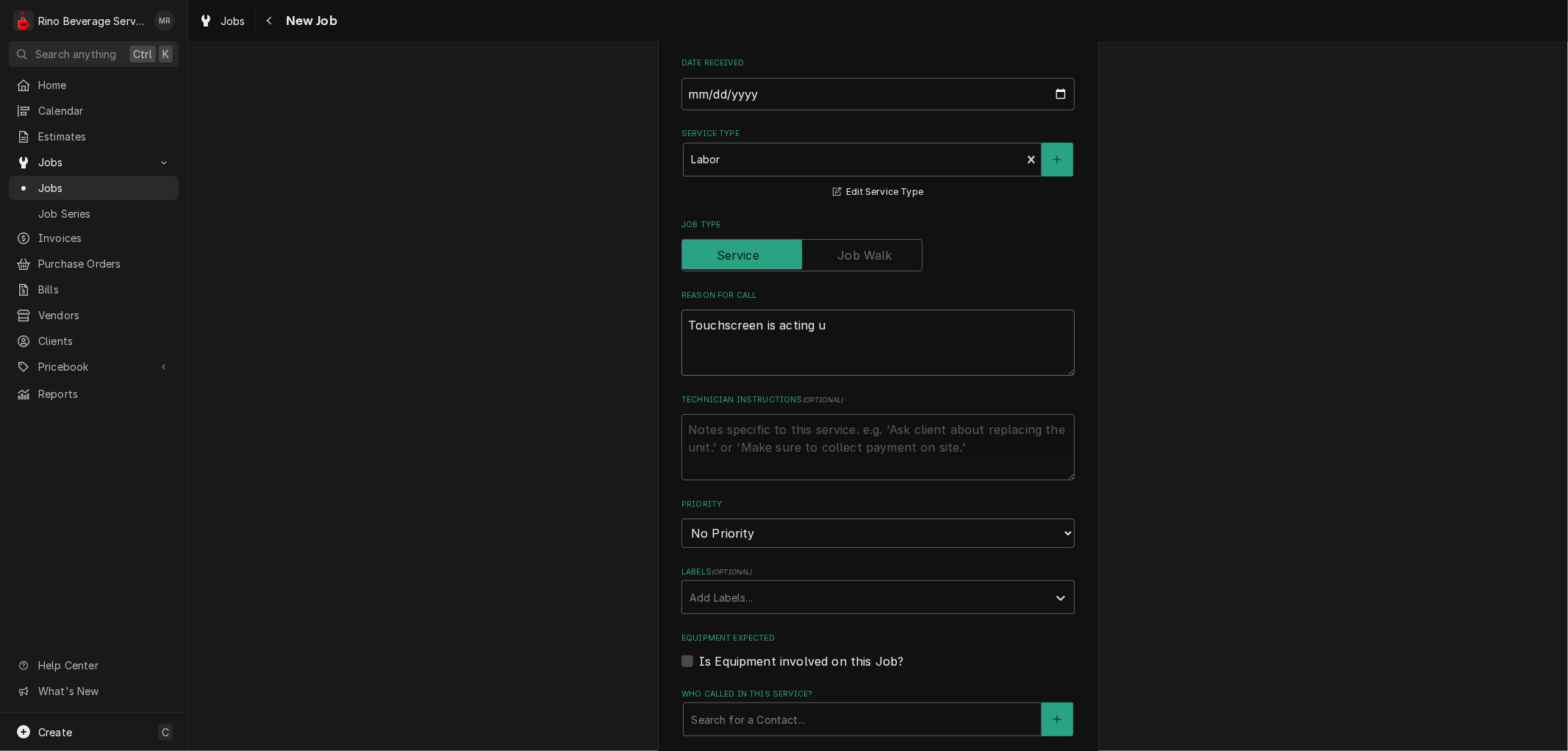
type textarea "x"
type textarea "Touchscreen is acting up"
type textarea "x"
type textarea "Touchscreen is acting up"
type textarea "x"
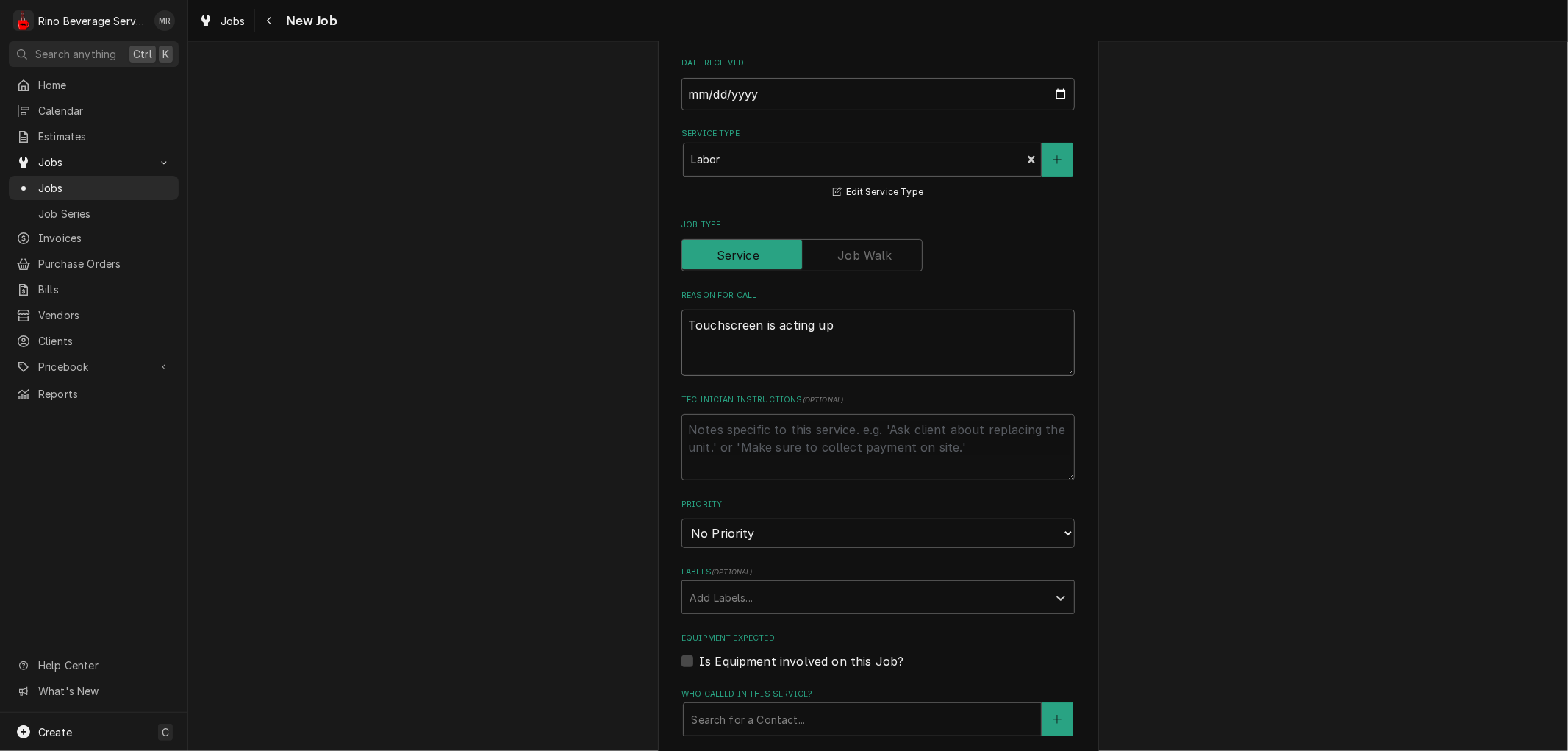
type textarea "Touchscreen is acting up a"
type textarea "x"
type textarea "Touchscreen is acting up ag"
type textarea "x"
type textarea "Touchscreen is acting up aga"
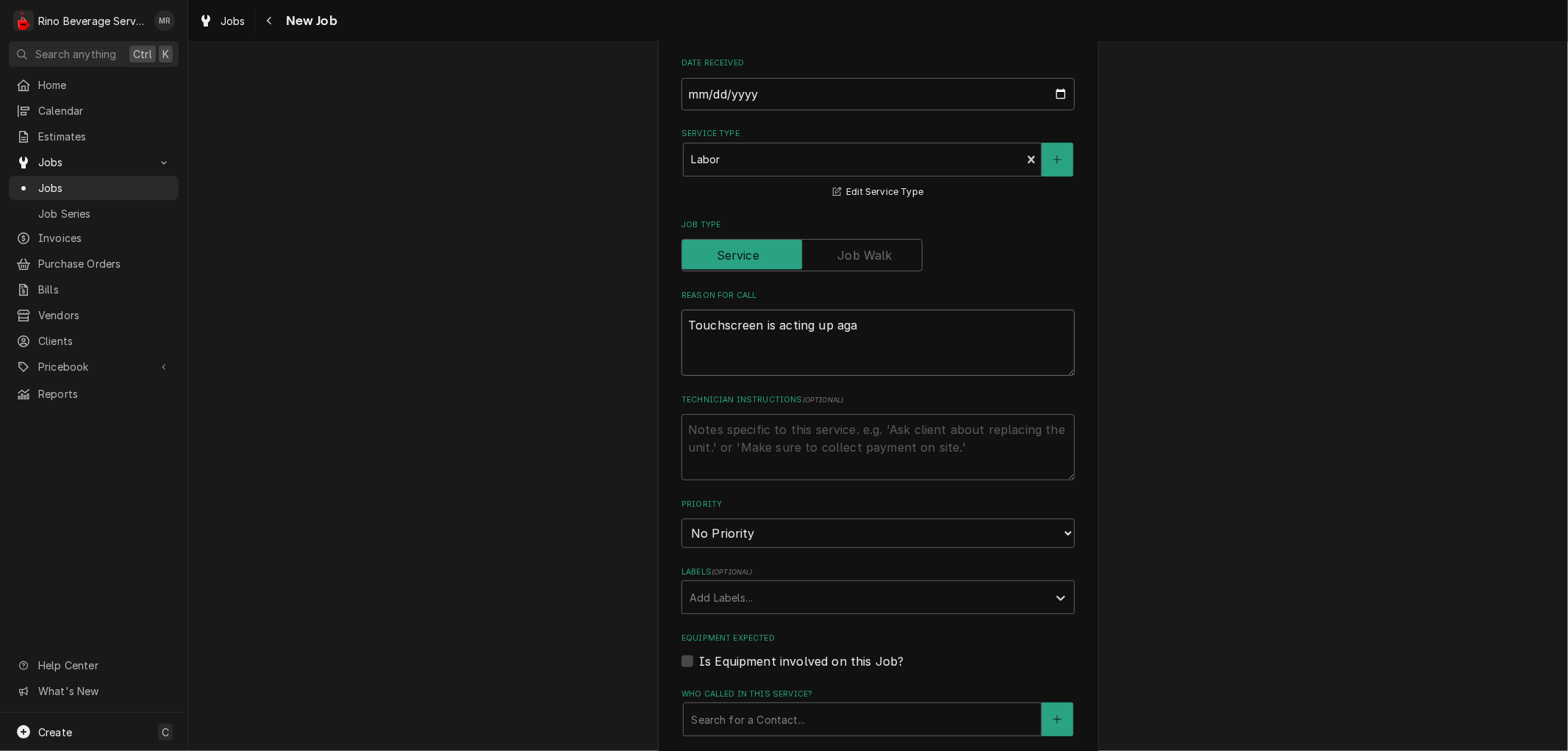
type textarea "x"
type textarea "Touchscreen is acting up agai"
type textarea "x"
type textarea "Touchscreen is acting up again"
type textarea "x"
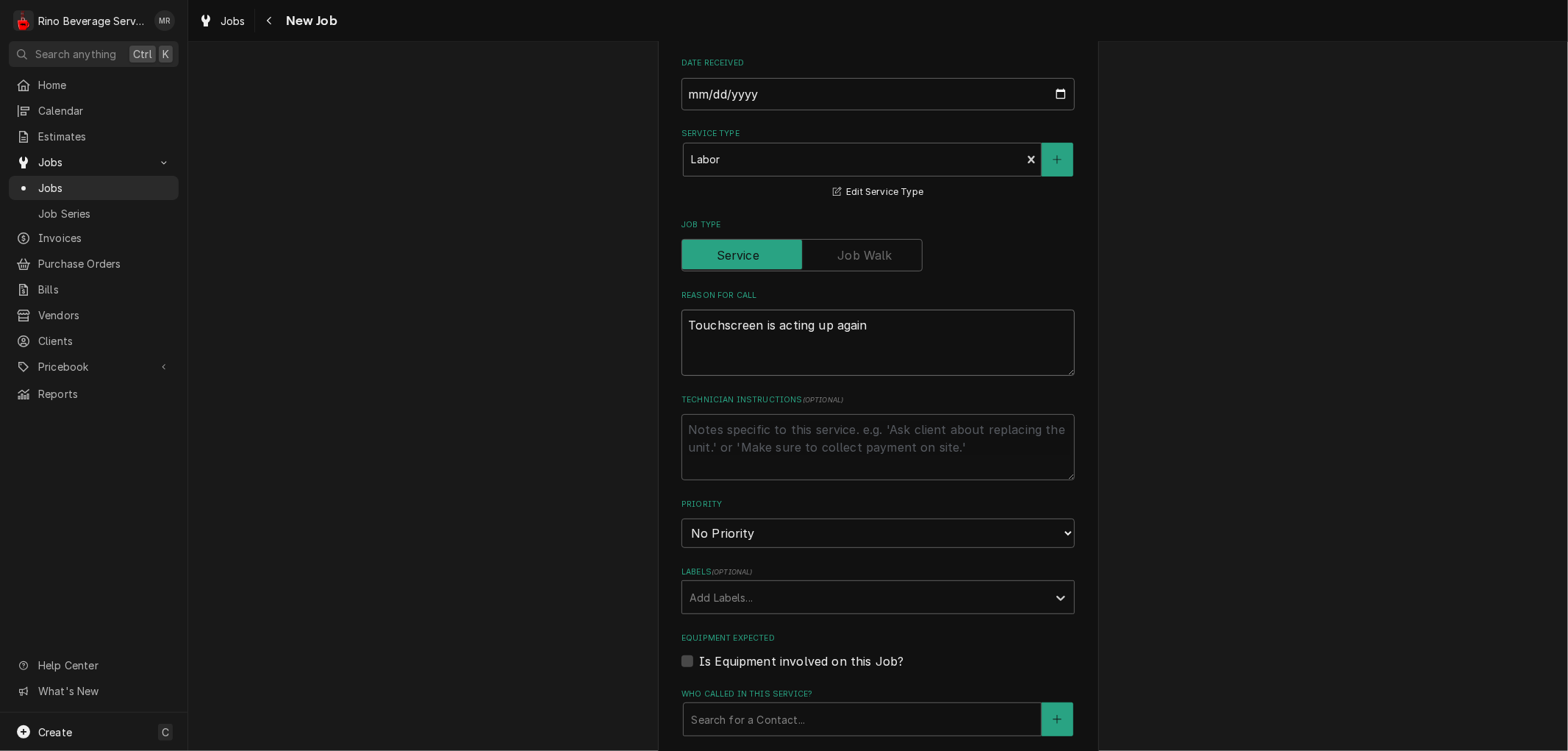
type textarea "Touchscreen is acting up again."
type textarea "x"
type textarea "Touchscreen is acting up again."
type textarea "x"
type textarea "Touchscreen is acting up again. N"
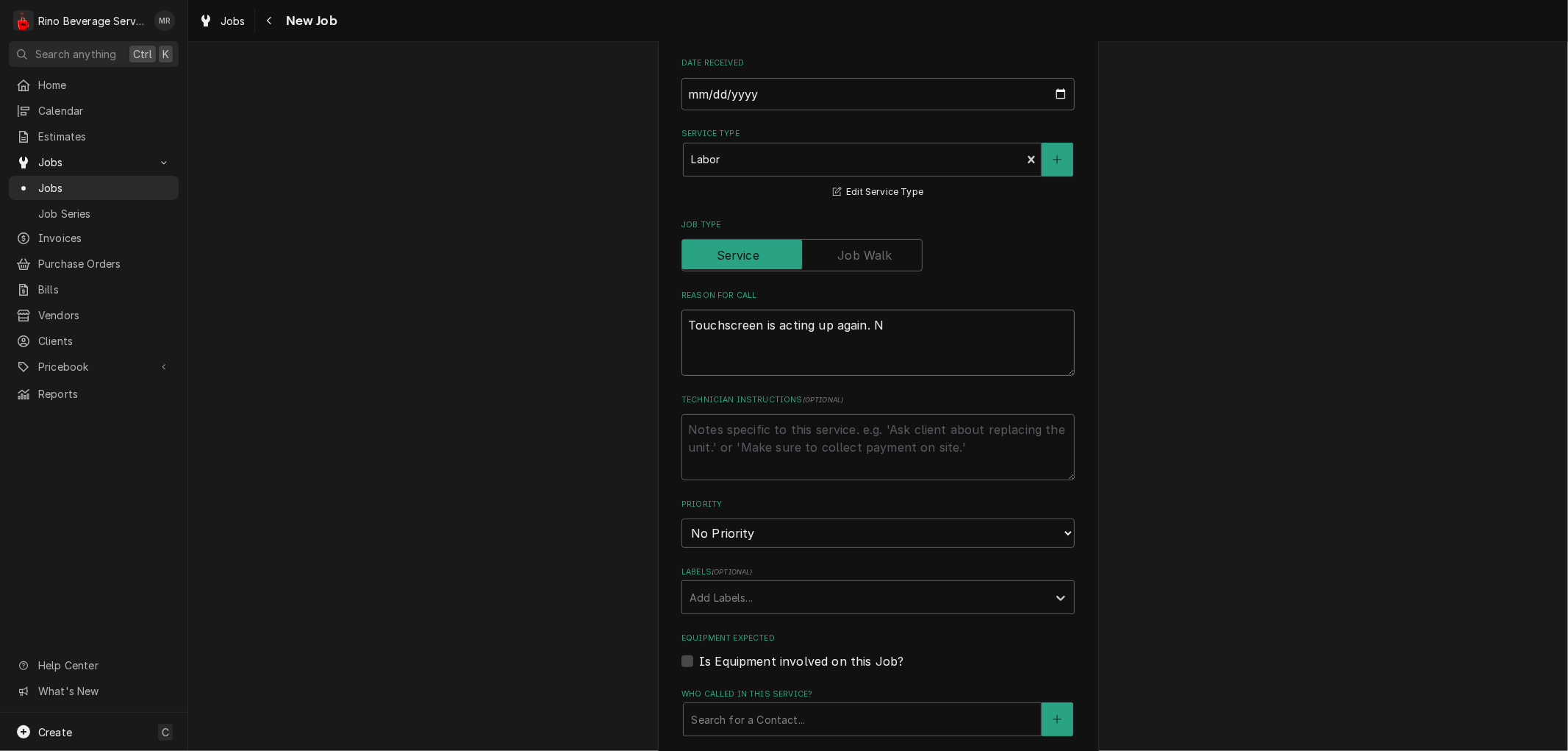
type textarea "x"
type textarea "Touchscreen is acting up again. Ne"
type textarea "x"
type textarea "Touchscreen is acting up again. Nee"
type textarea "x"
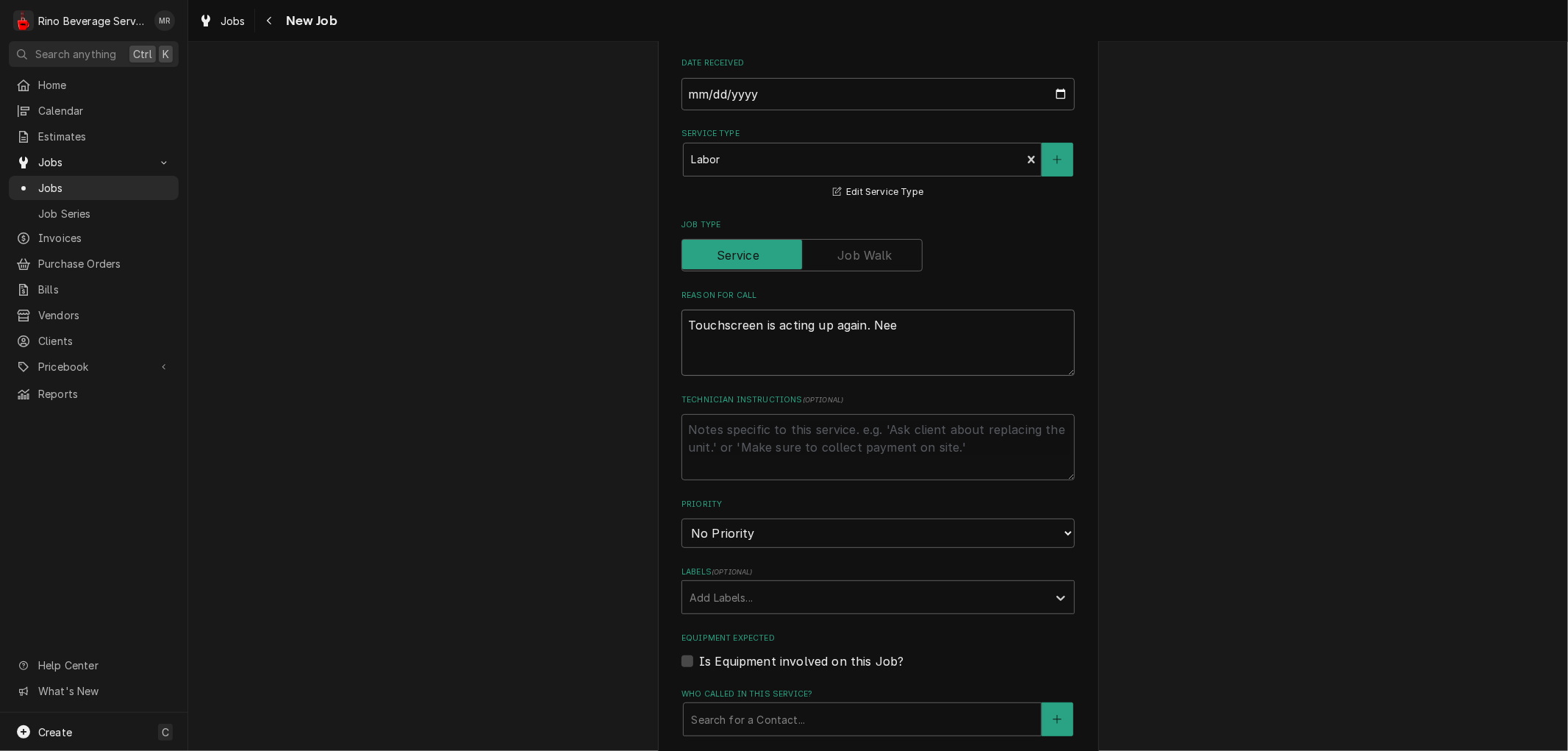
type textarea "Touchscreen is acting up again. Need"
type textarea "x"
type textarea "Touchscreen is acting up again. Needs"
type textarea "x"
type textarea "Touchscreen is acting up again. Needs"
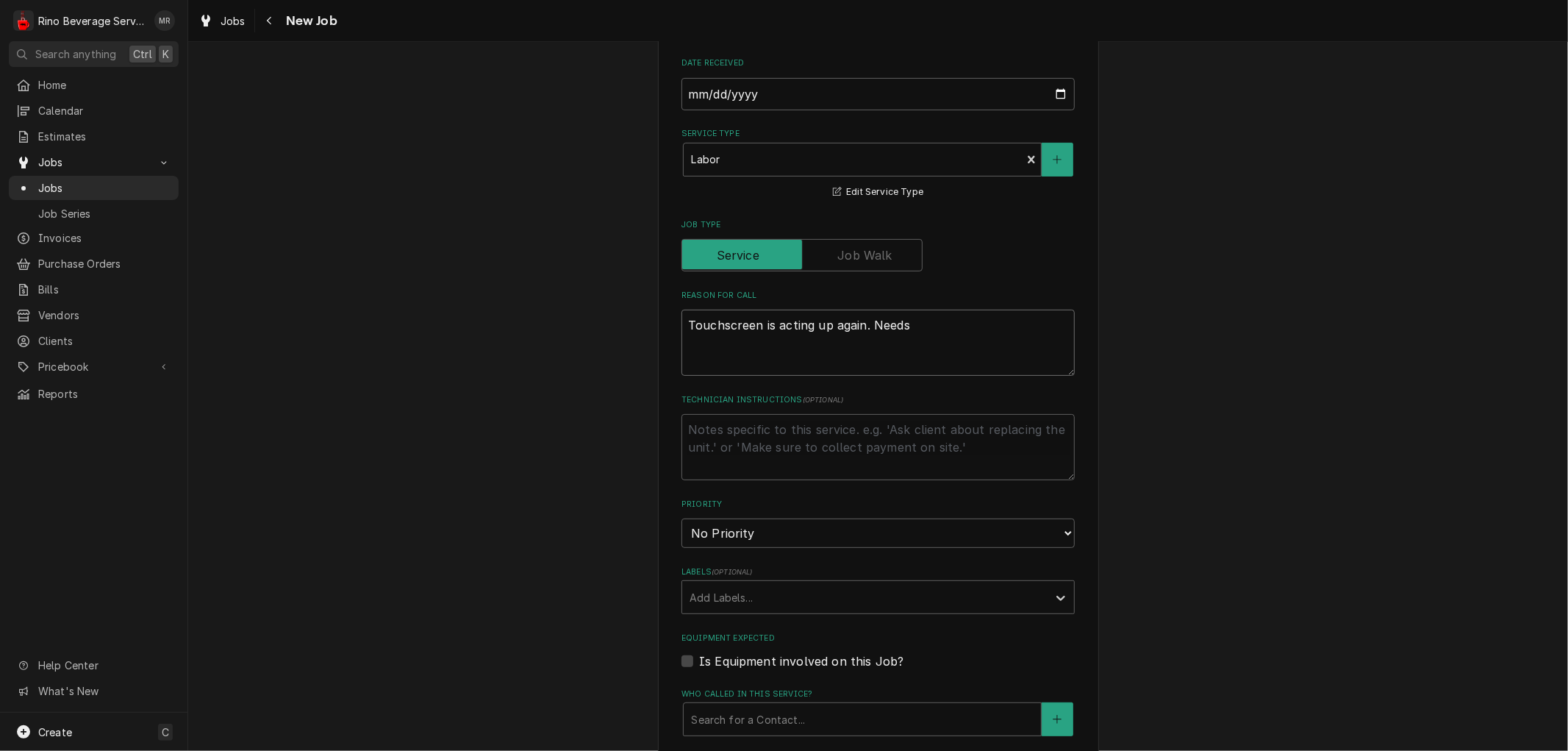
type textarea "x"
type textarea "Touchscreen is acting up again. Needs r"
type textarea "x"
type textarea "Touchscreen is acting up again. Needs re"
type textarea "x"
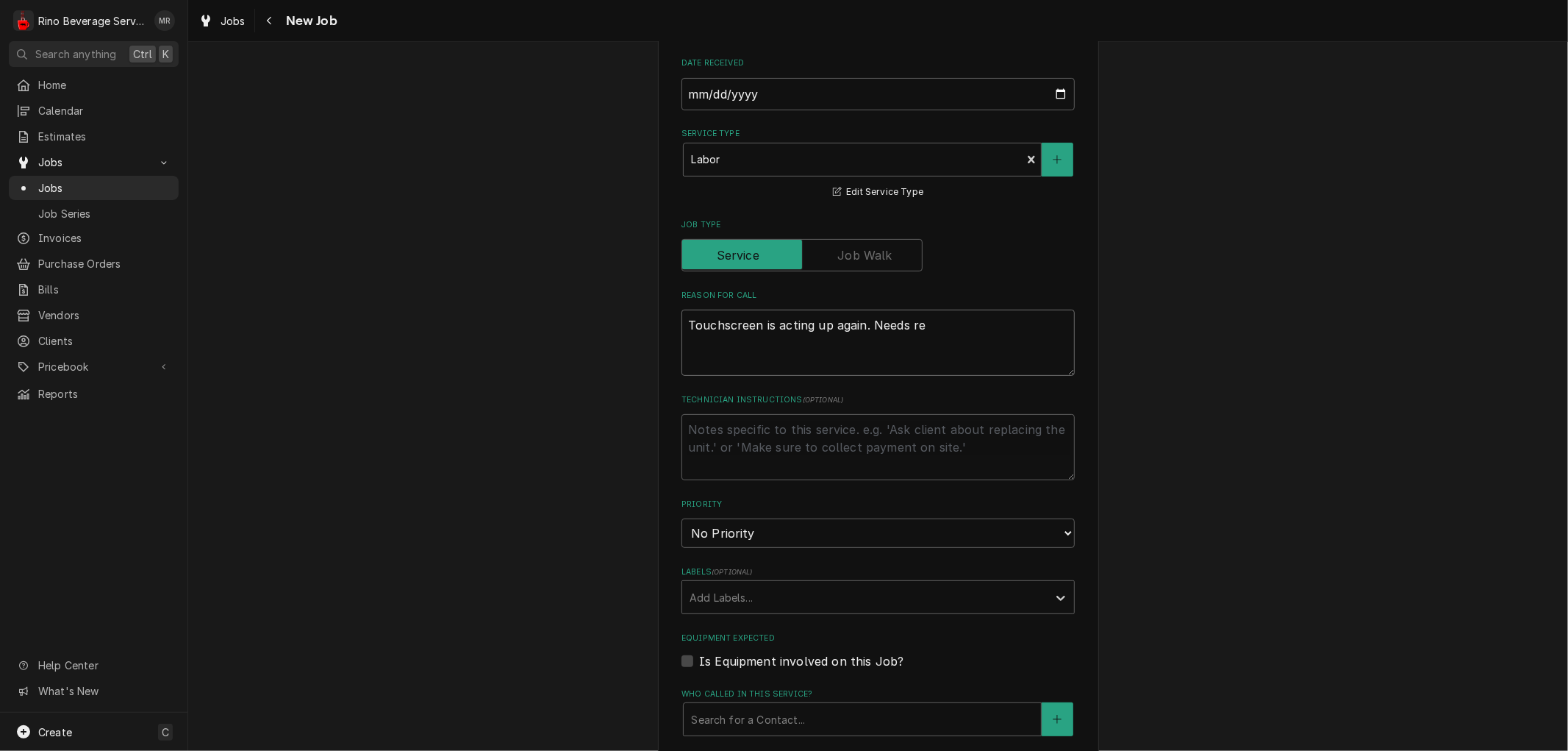
type textarea "Touchscreen is acting up again. Needs rep"
type textarea "x"
type textarea "Touchscreen is acting up again. Needs repl"
type textarea "x"
type textarea "Touchscreen is acting up again. Needs repla"
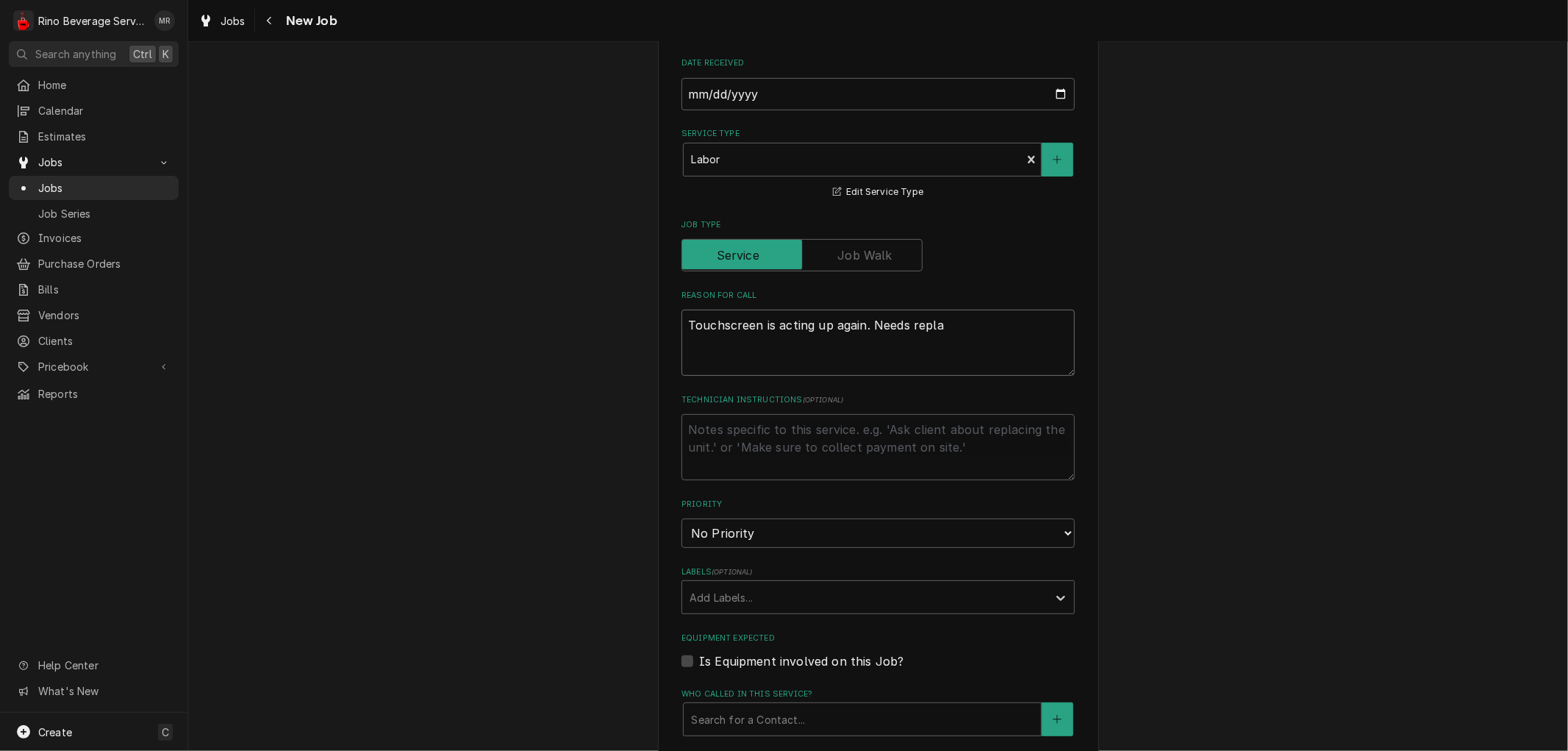
type textarea "x"
type textarea "Touchscreen is acting up again. Needs replac"
type textarea "x"
type textarea "Touchscreen is acting up again. Needs replace"
type textarea "x"
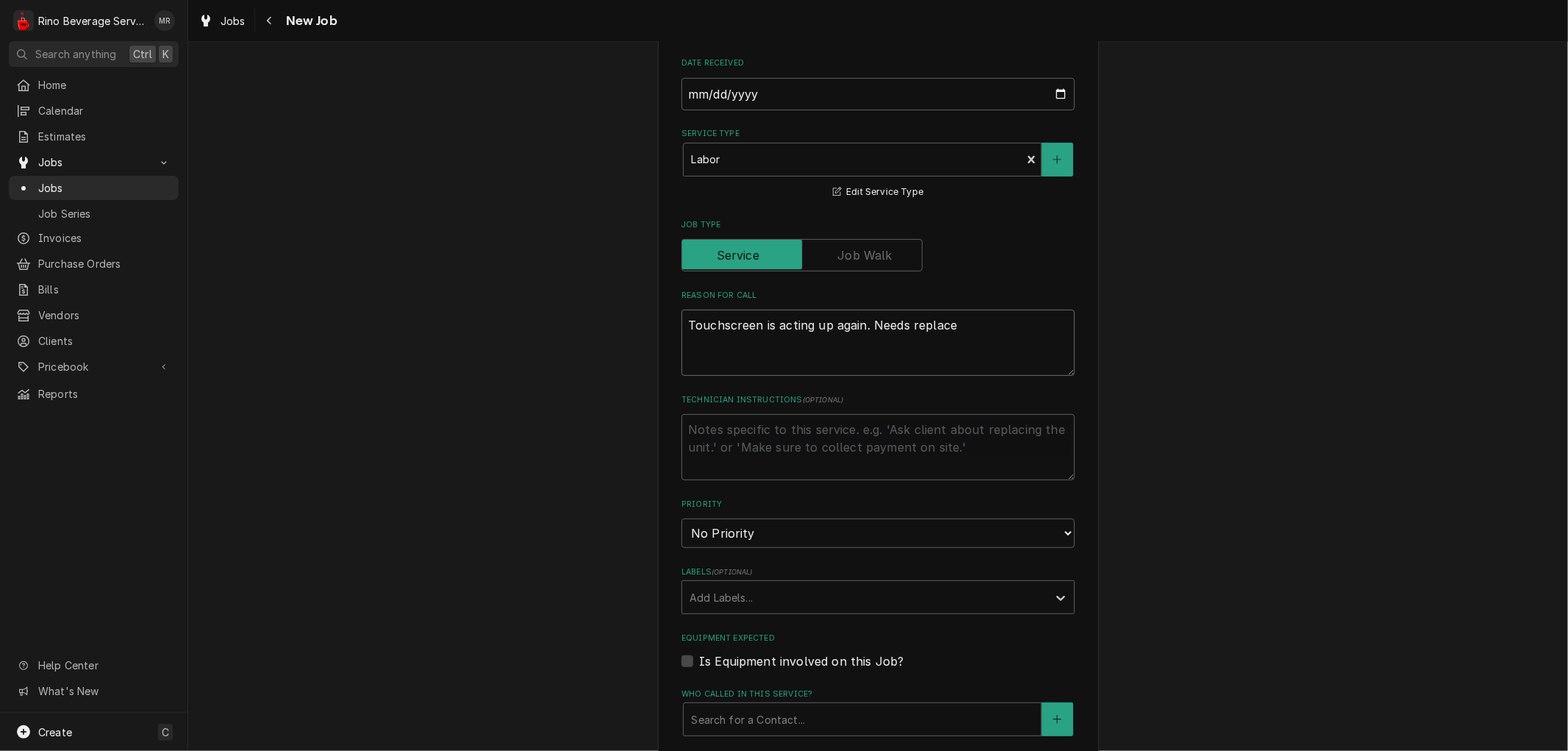
type textarea "Touchscreen is acting up again. Needs replaced"
type textarea "x"
type textarea "Touchscreen is acting up again. Needs replaced."
click at [863, 325] on textarea "Touchscreen is acting up again. Needs replaced." at bounding box center [878, 343] width 393 height 66
type textarea "x"
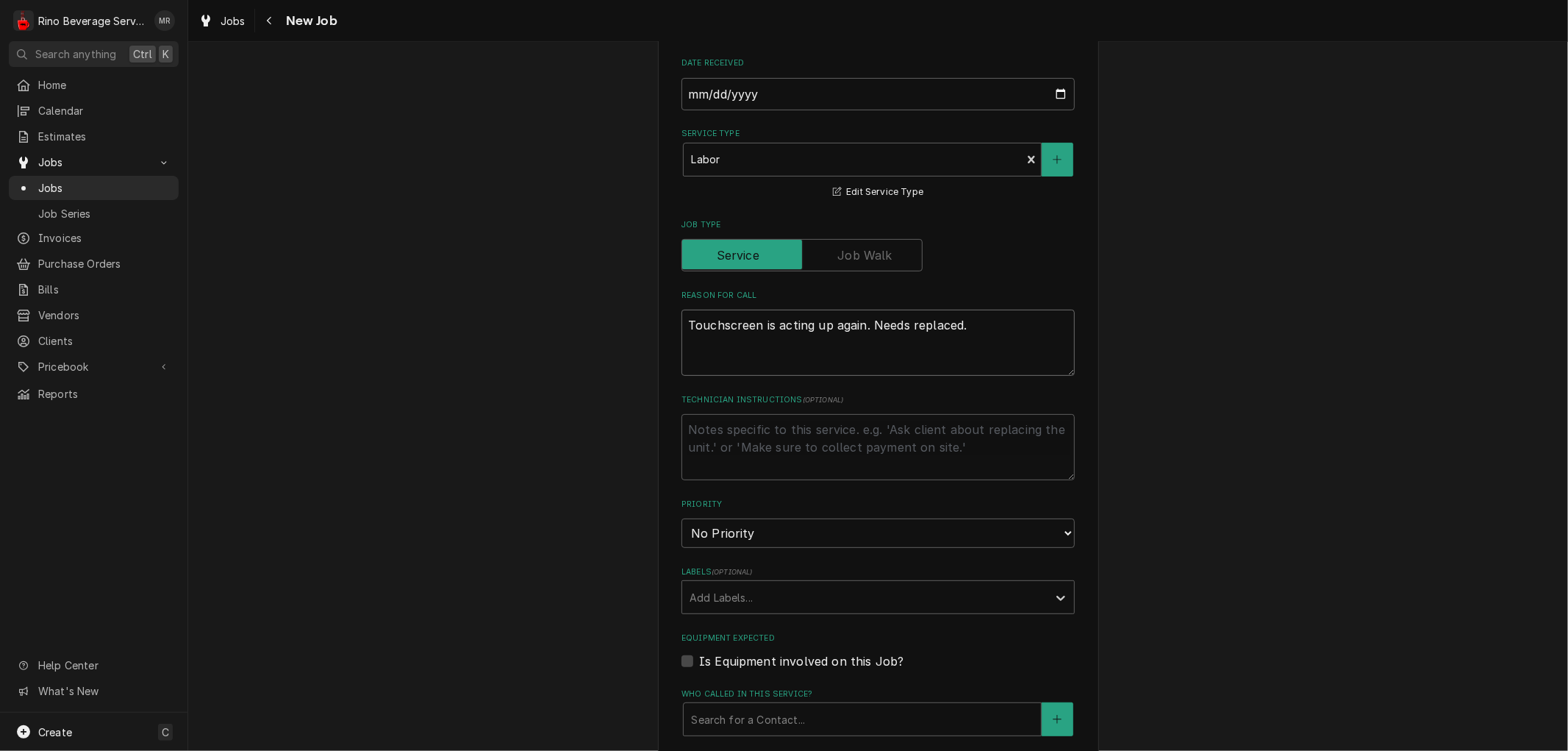
type textarea "Touchscreen is acting up again. Needs replaced."
type textarea "x"
type textarea "Touchscreen is acting up again. M Needs replaced."
type textarea "x"
type textarea "Touchscreen is acting up again. Ma Needs replaced."
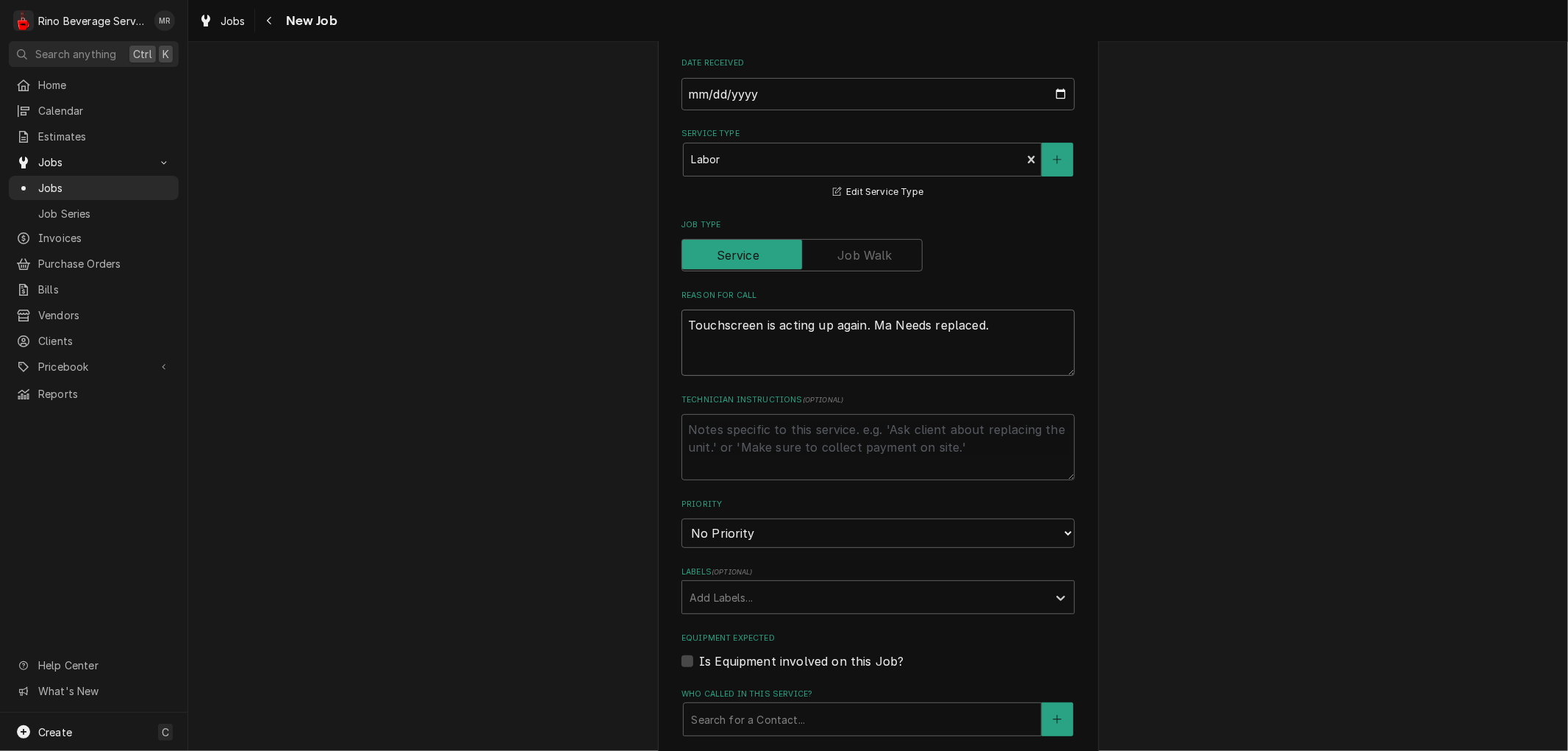
type textarea "x"
type textarea "Touchscreen is acting up again. Mac Needs replaced."
type textarea "x"
type textarea "Touchscreen is acting up again. Mach Needs replaced."
type textarea "x"
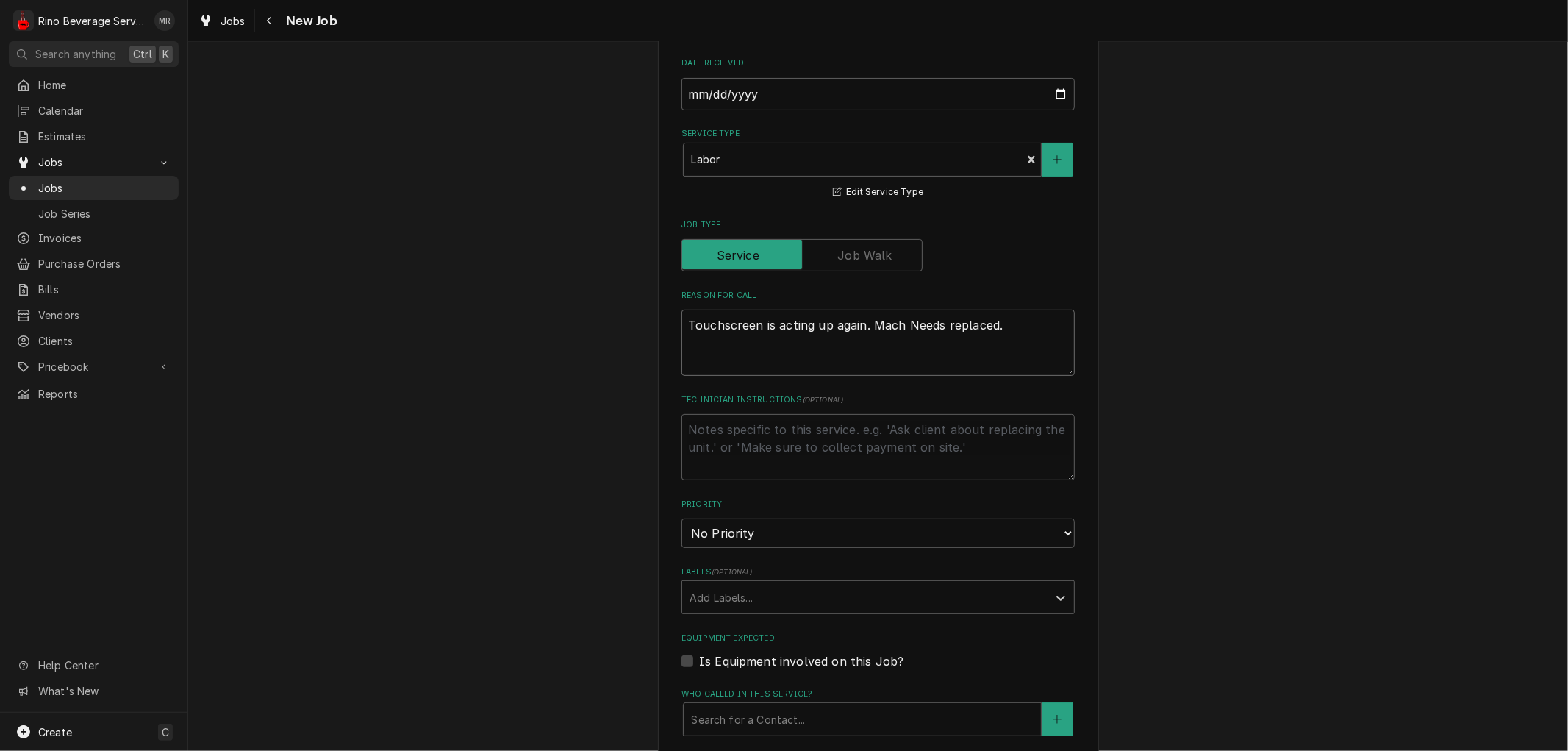
type textarea "Touchscreen is acting up again. Machi Needs replaced."
type textarea "x"
type textarea "Touchscreen is acting up again. Machin Needs replaced."
type textarea "x"
type textarea "Touchscreen is acting up again. Machine Needs replaced."
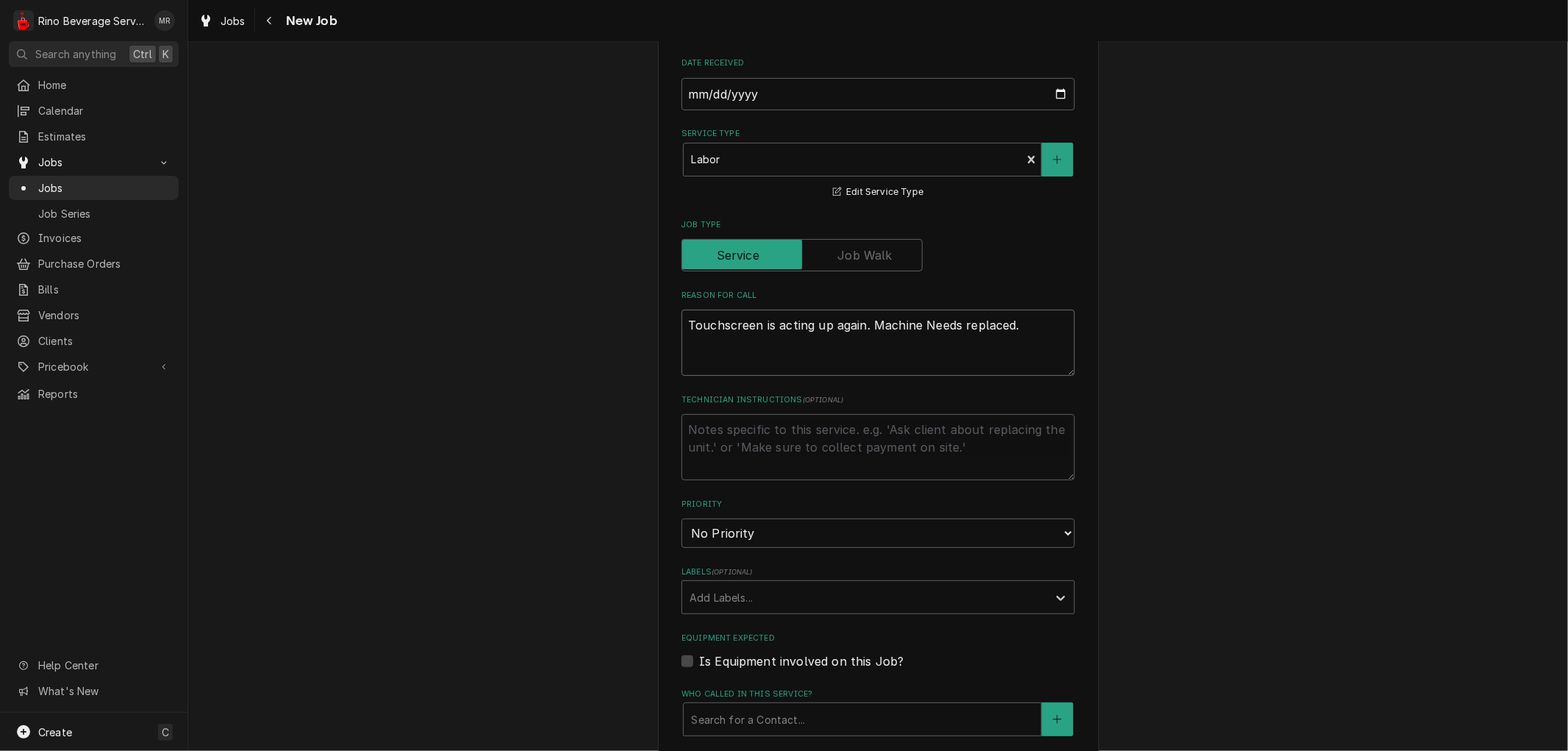
type textarea "x"
type textarea "Touchscreen is acting up again. Machine Needs replaced."
type textarea "x"
type textarea "Touchscreen is acting up again. Machine s Needs replaced."
type textarea "x"
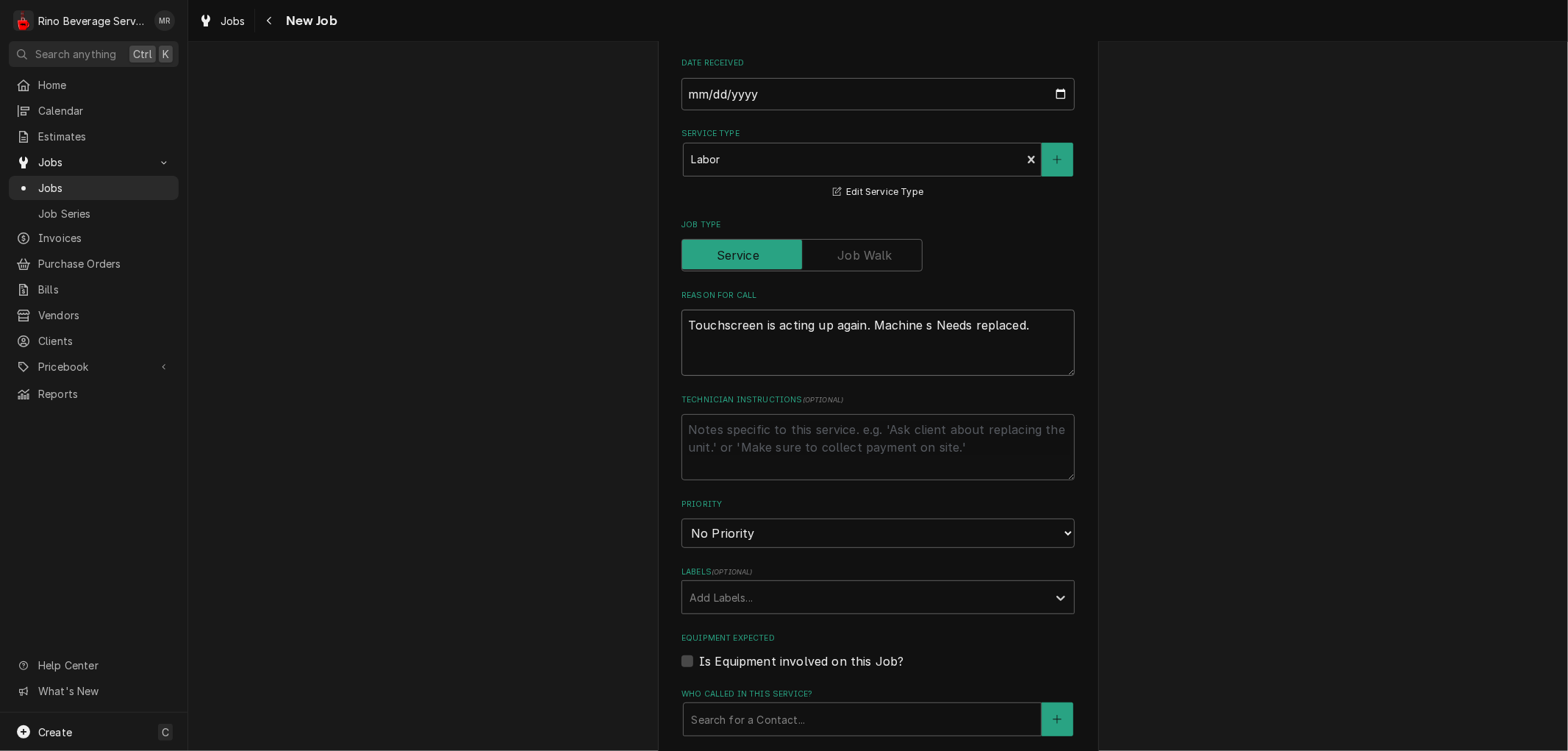
type textarea "Touchscreen is acting up again. Machine st Needs replaced."
type textarea "x"
type textarea "Touchscreen is acting up again. Machine sta Needs replaced."
type textarea "x"
type textarea "Touchscreen is acting up again. Machine star Needs replaced."
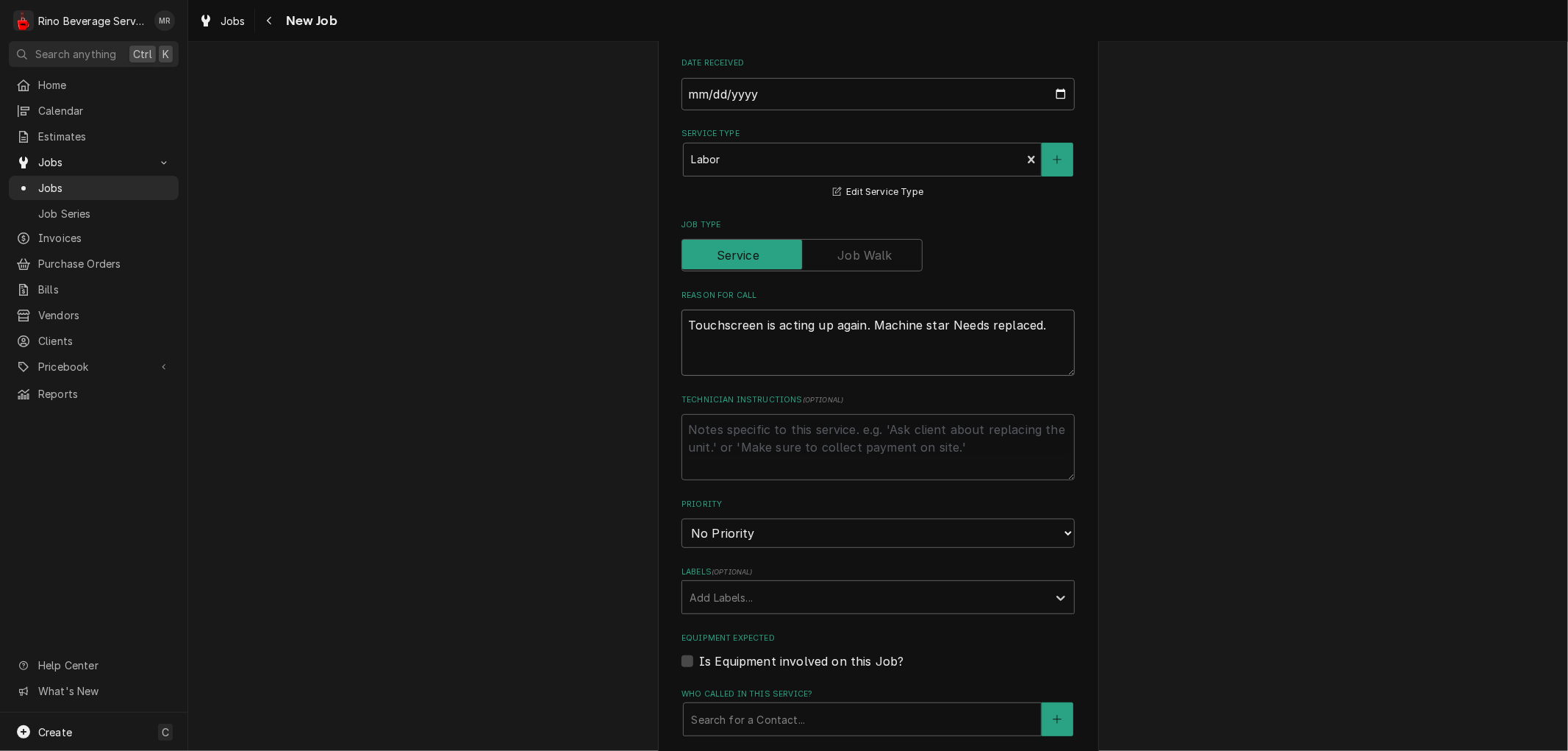
type textarea "x"
type textarea "Touchscreen is acting up again. Machine start Needs replaced."
type textarea "x"
type textarea "Touchscreen is acting up again. Machine starts Needs replaced."
type textarea "x"
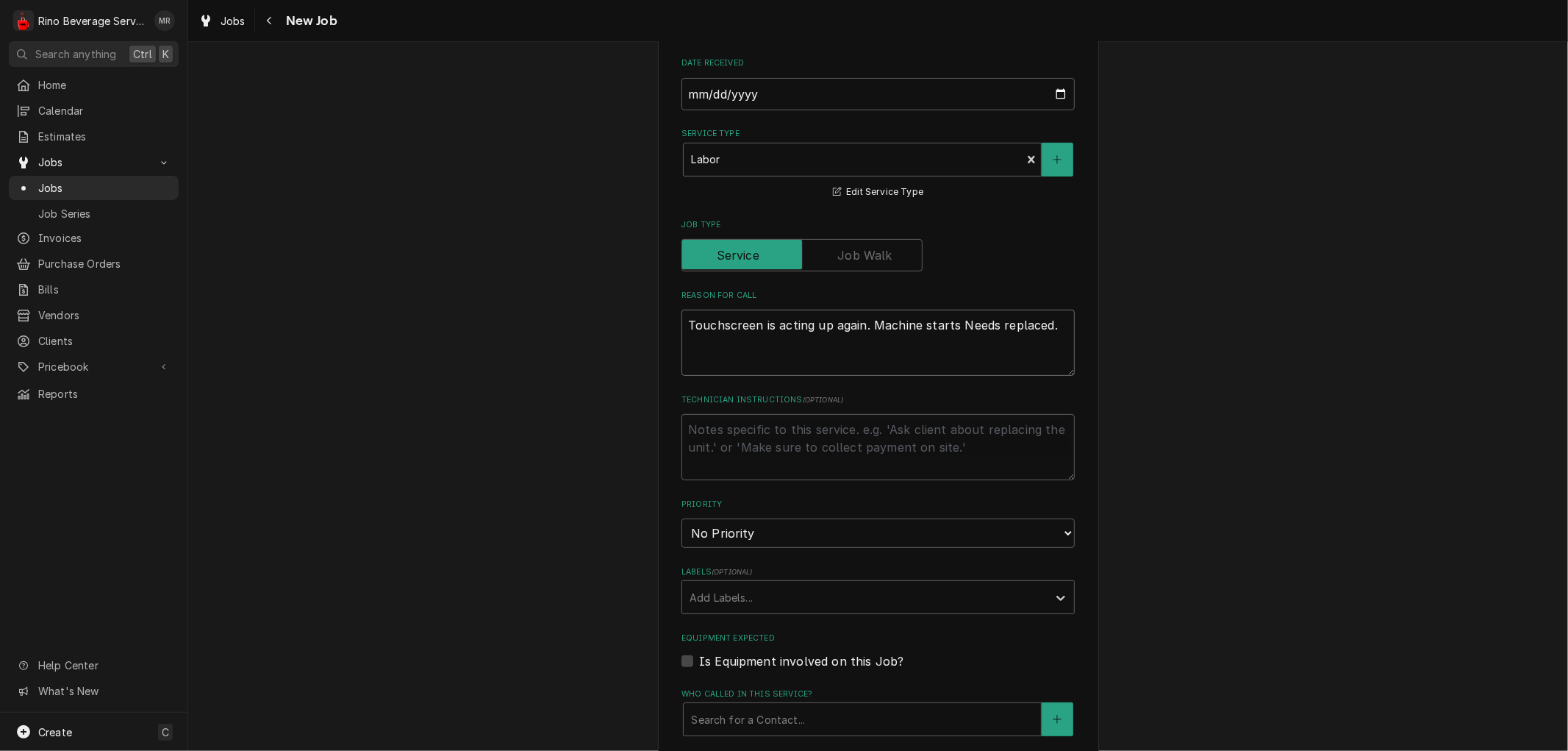
type textarea "Touchscreen is acting up again. Machine starts Needs replaced."
type textarea "x"
type textarea "Touchscreen is acting up again. Machine starts o Needs replaced."
type textarea "x"
type textarea "Touchscreen is acting up again. Machine starts on Needs replaced."
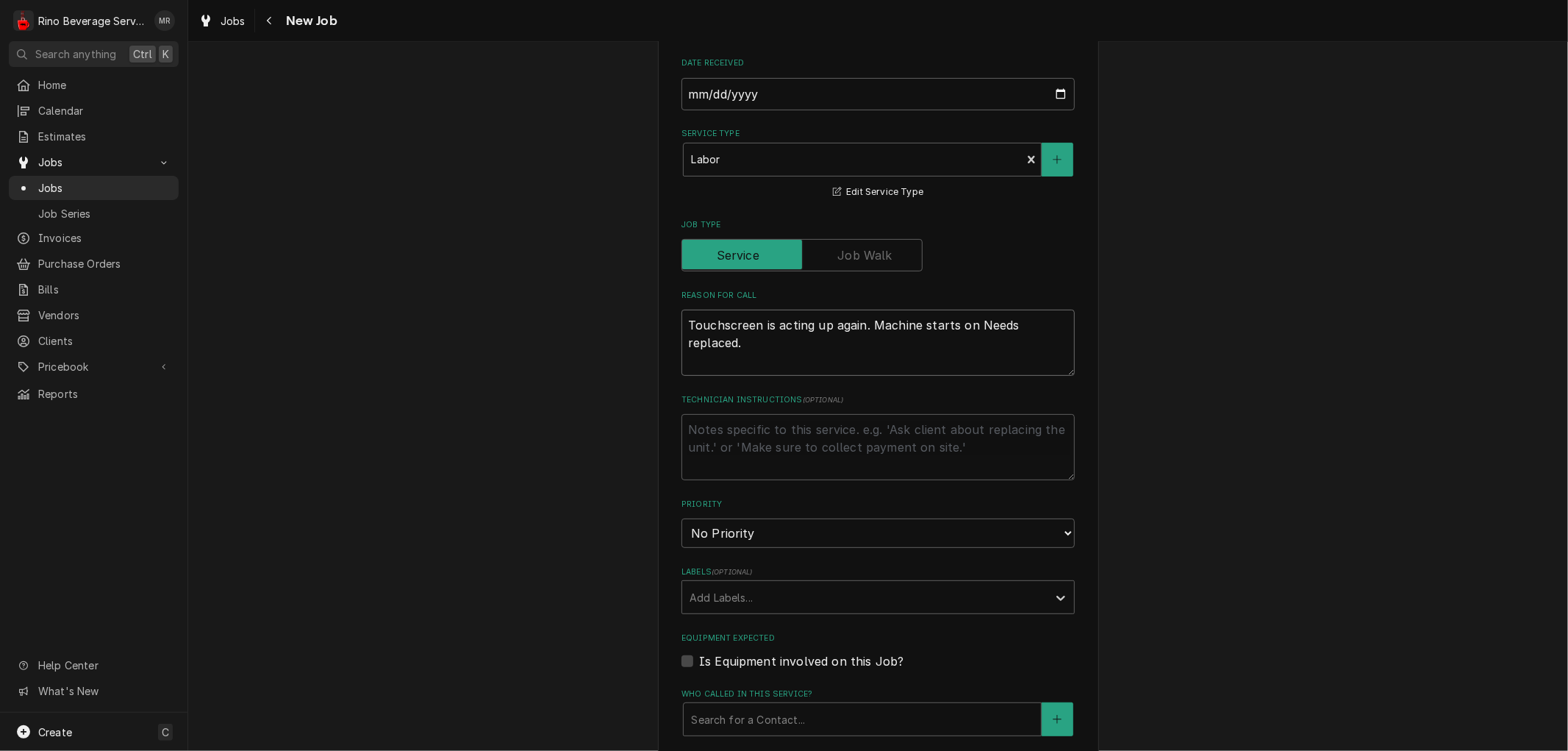
type textarea "x"
type textarea "Touchscreen is acting up again. Machine starts on Needs replaced."
type textarea "x"
type textarea "Touchscreen is acting up again. Machine starts on i Needs replaced."
type textarea "x"
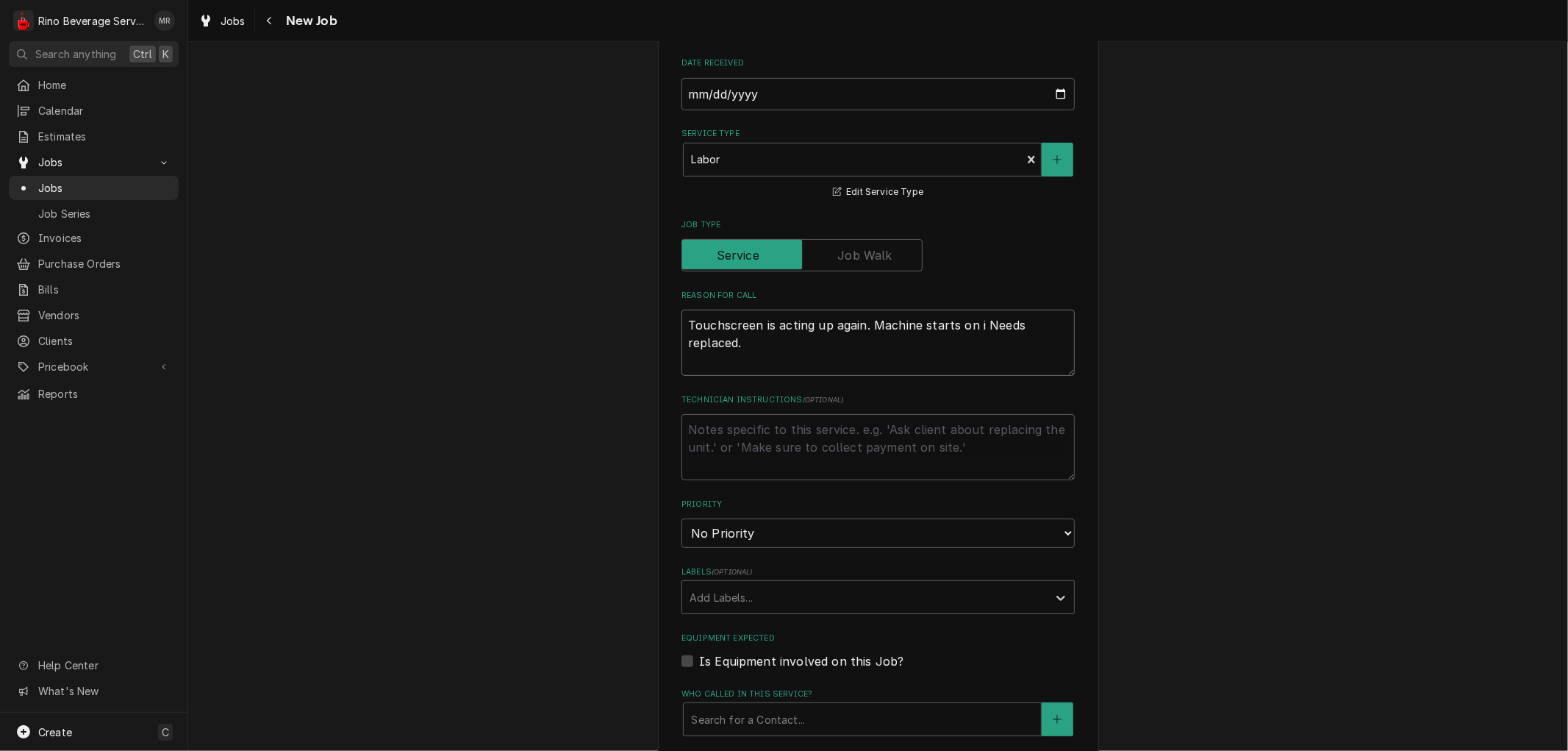
type textarea "Touchscreen is acting up again. Machine starts on it Needs replaced."
type textarea "x"
type textarea "Touchscreen is acting up again. Machine starts on its Needs replaced."
type textarea "x"
type textarea "Touchscreen is acting up again. Machine starts on its Needs replaced."
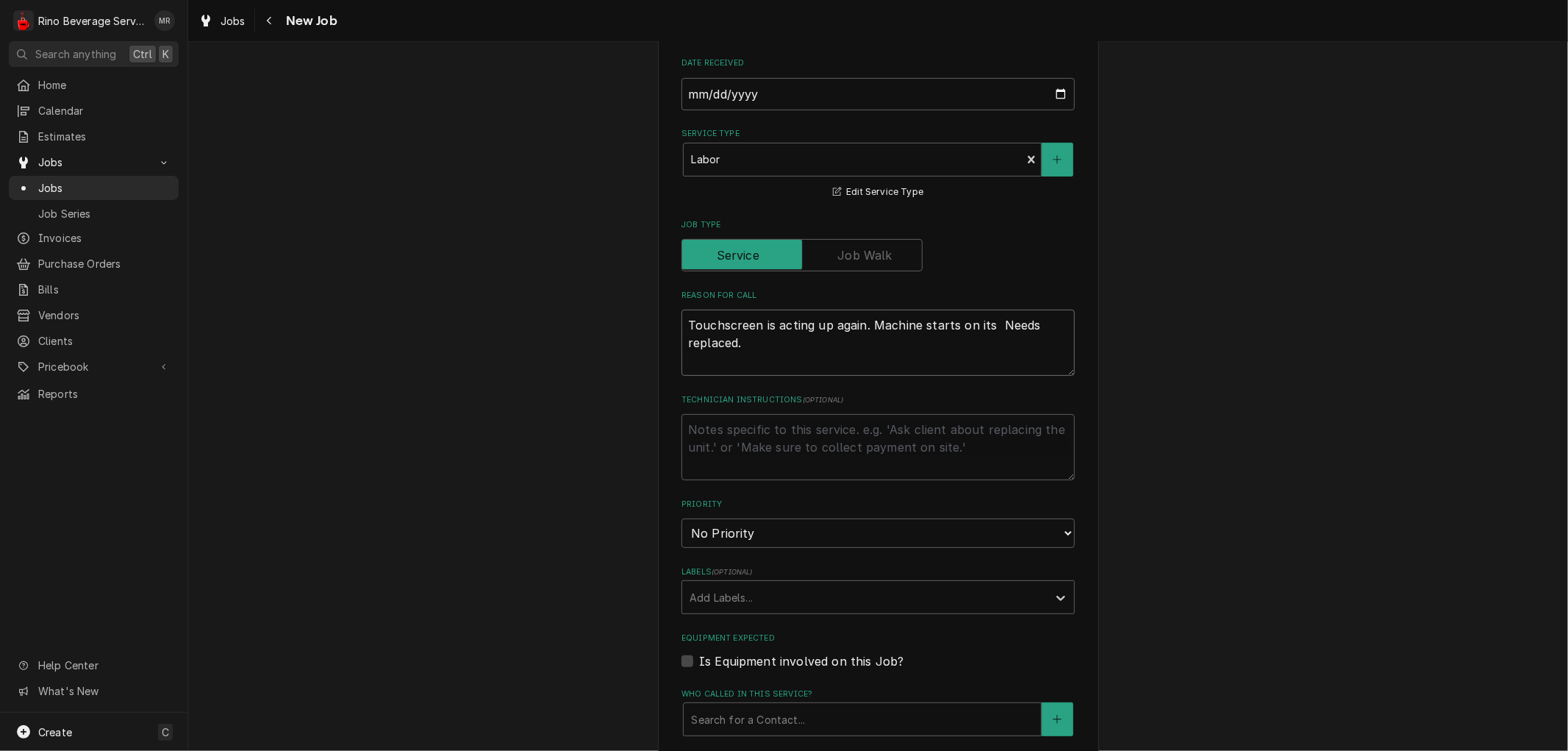
type textarea "x"
type textarea "Touchscreen is acting up again. Machine starts on its o Needs replaced."
type textarea "x"
type textarea "Touchscreen is acting up again. Machine starts on its ow Needs replaced."
type textarea "x"
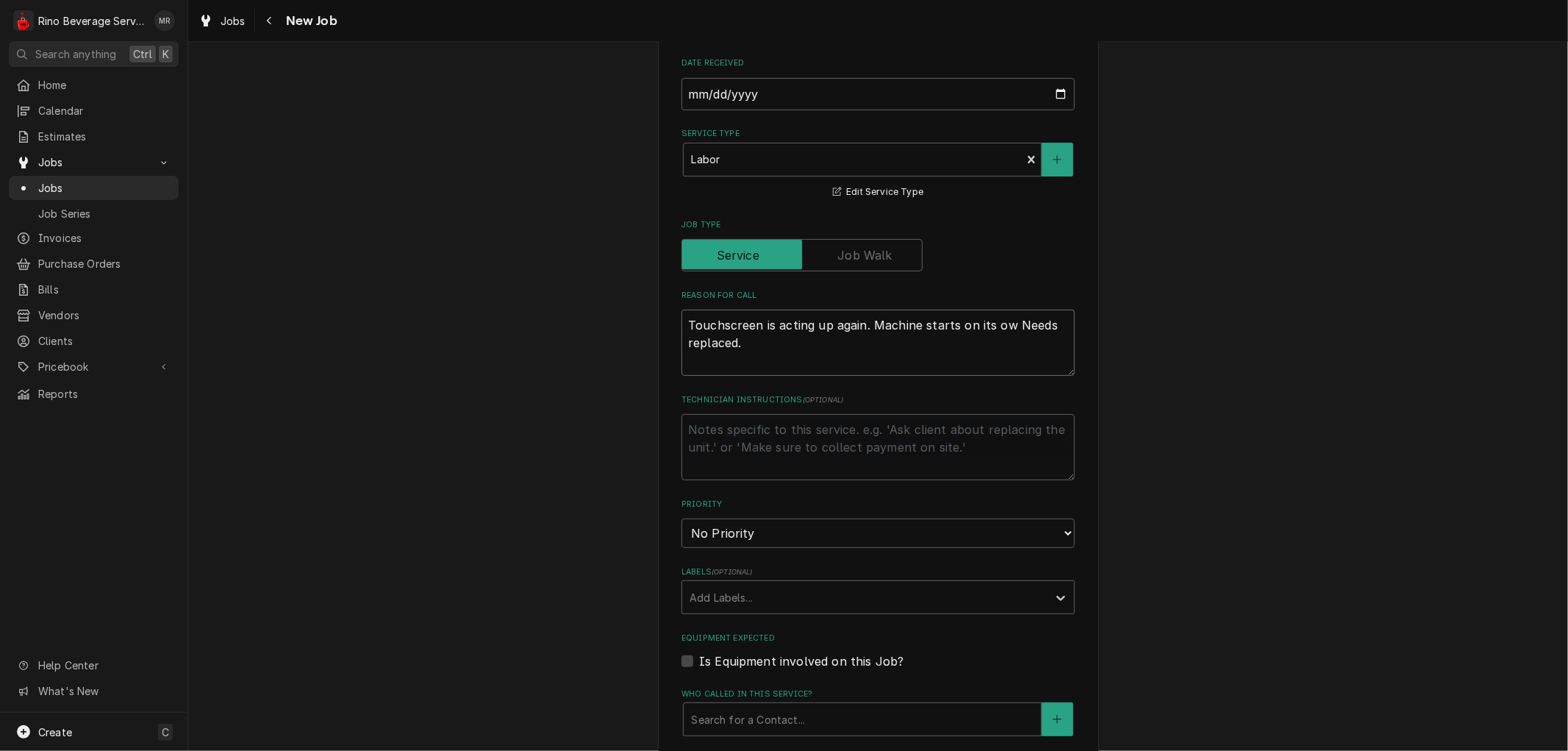
type textarea "Touchscreen is acting up again. Machine starts on its own Needs replaced."
type textarea "x"
type textarea "Touchscreen is acting up again. Machine starts on its own. Needs replaced."
click at [681, 363] on textarea "Touchscreen is acting up again. Machine starts on its own. Needs replaced." at bounding box center [878, 343] width 393 height 66
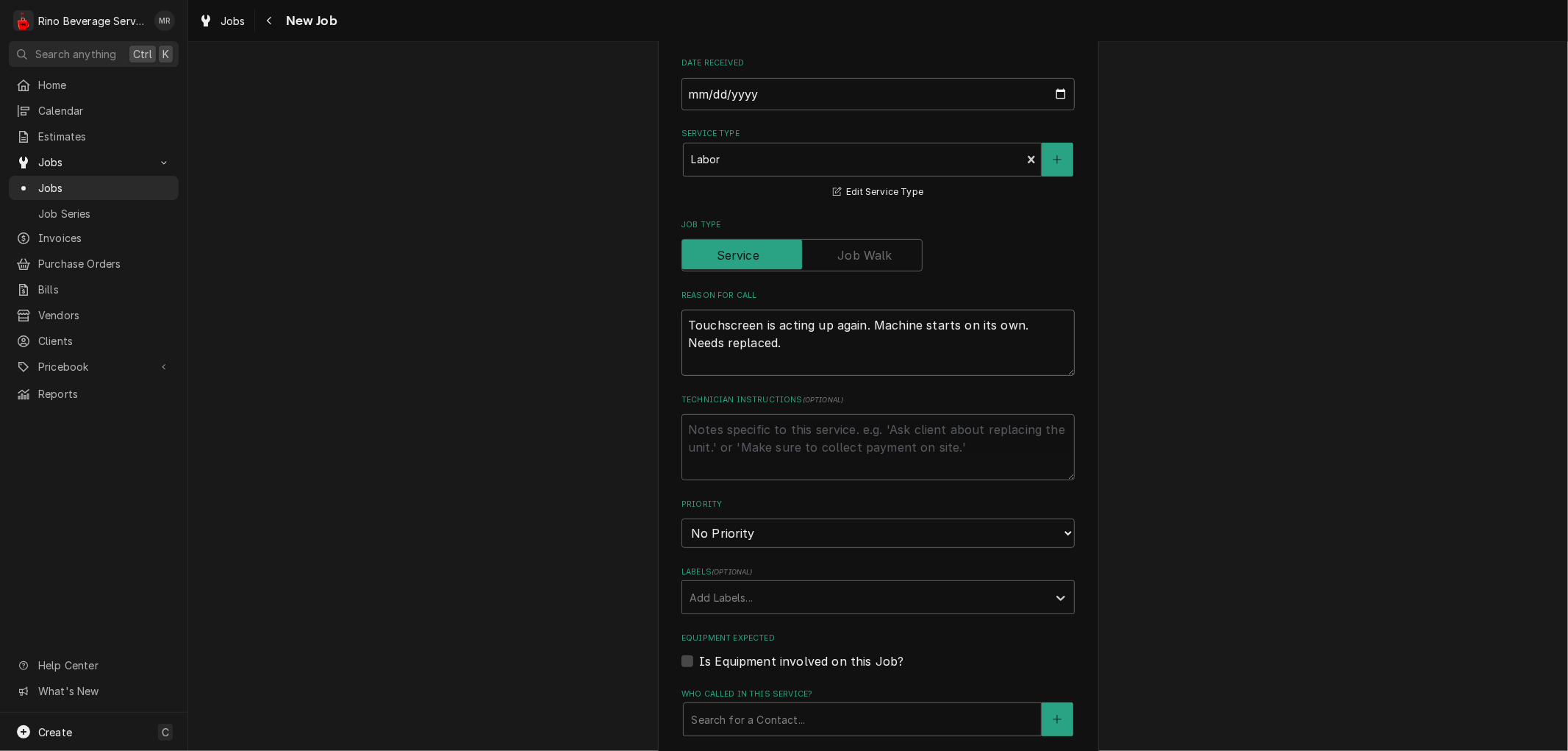
click at [737, 345] on textarea "Touchscreen is acting up again. Machine starts on its own. Needs replaced." at bounding box center [878, 343] width 393 height 66
type textarea "x"
type textarea "Touchscreen is acting up again. Machine starts on its own. Needs replaced."
type textarea "x"
type textarea "Touchscreen is acting up again. Machine starts on its own. Needs replaced. M"
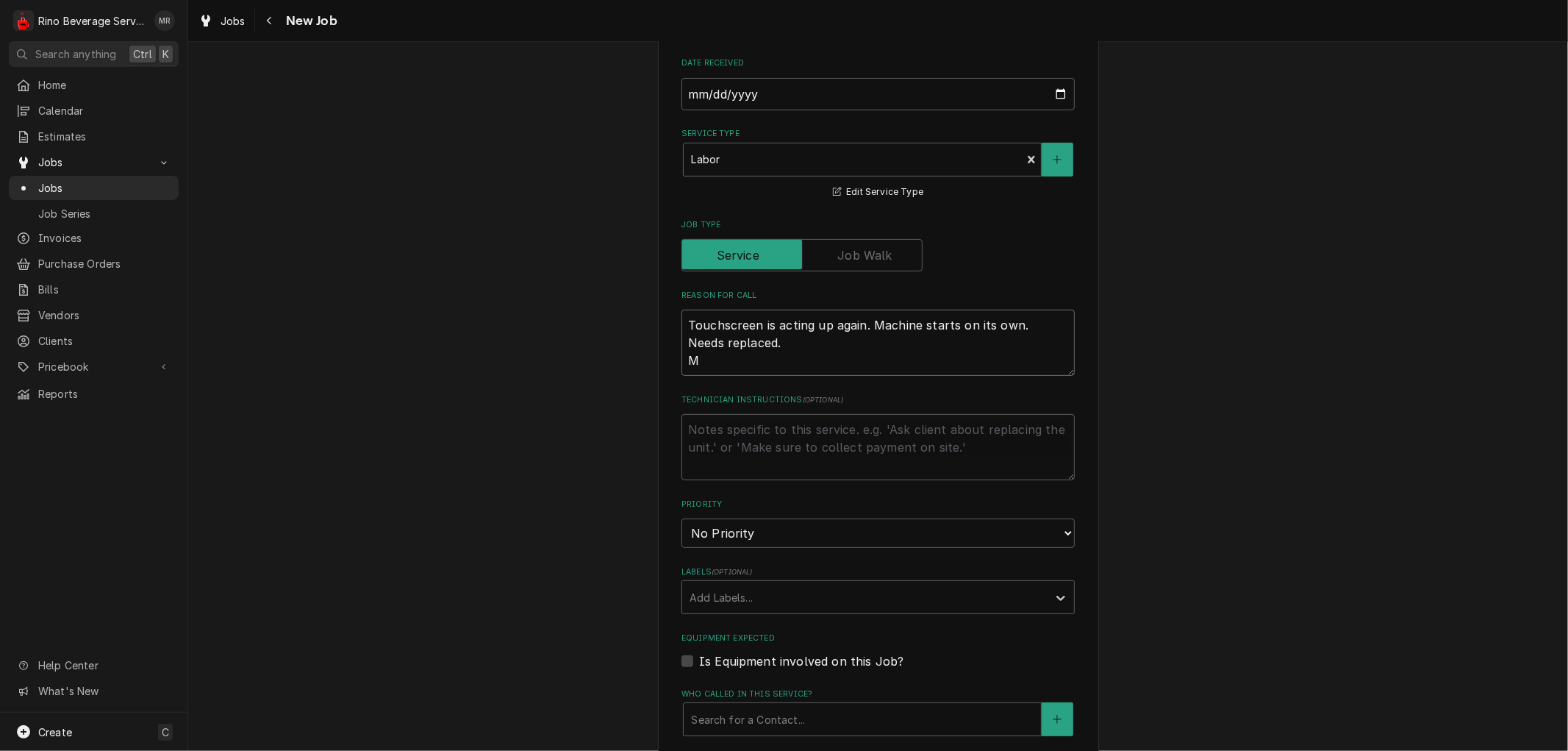
type textarea "x"
type textarea "Touchscreen is acting up again. Machine starts on its own. Needs replaced. Ma"
type textarea "x"
type textarea "Touchscreen is acting up again. Machine starts on its own. Needs replaced. Mac"
type textarea "x"
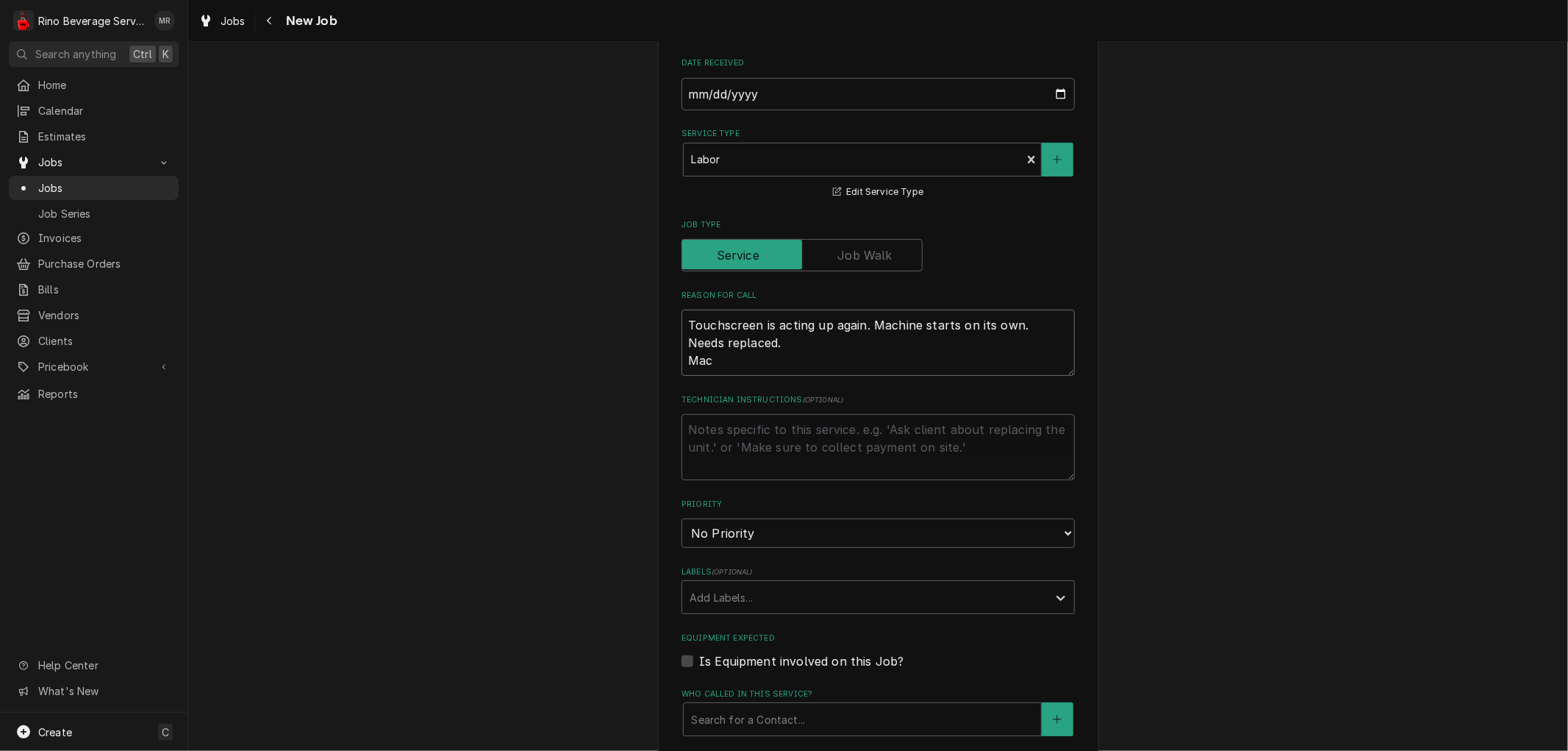
type textarea "Touchscreen is acting up again. Machine starts on its own. Needs replaced. Macj"
type textarea "x"
type textarea "Touchscreen is acting up again. Machine starts on its own. Needs replaced. Mac"
type textarea "x"
type textarea "Touchscreen is acting up again. Machine starts on its own. Needs replaced. Mach"
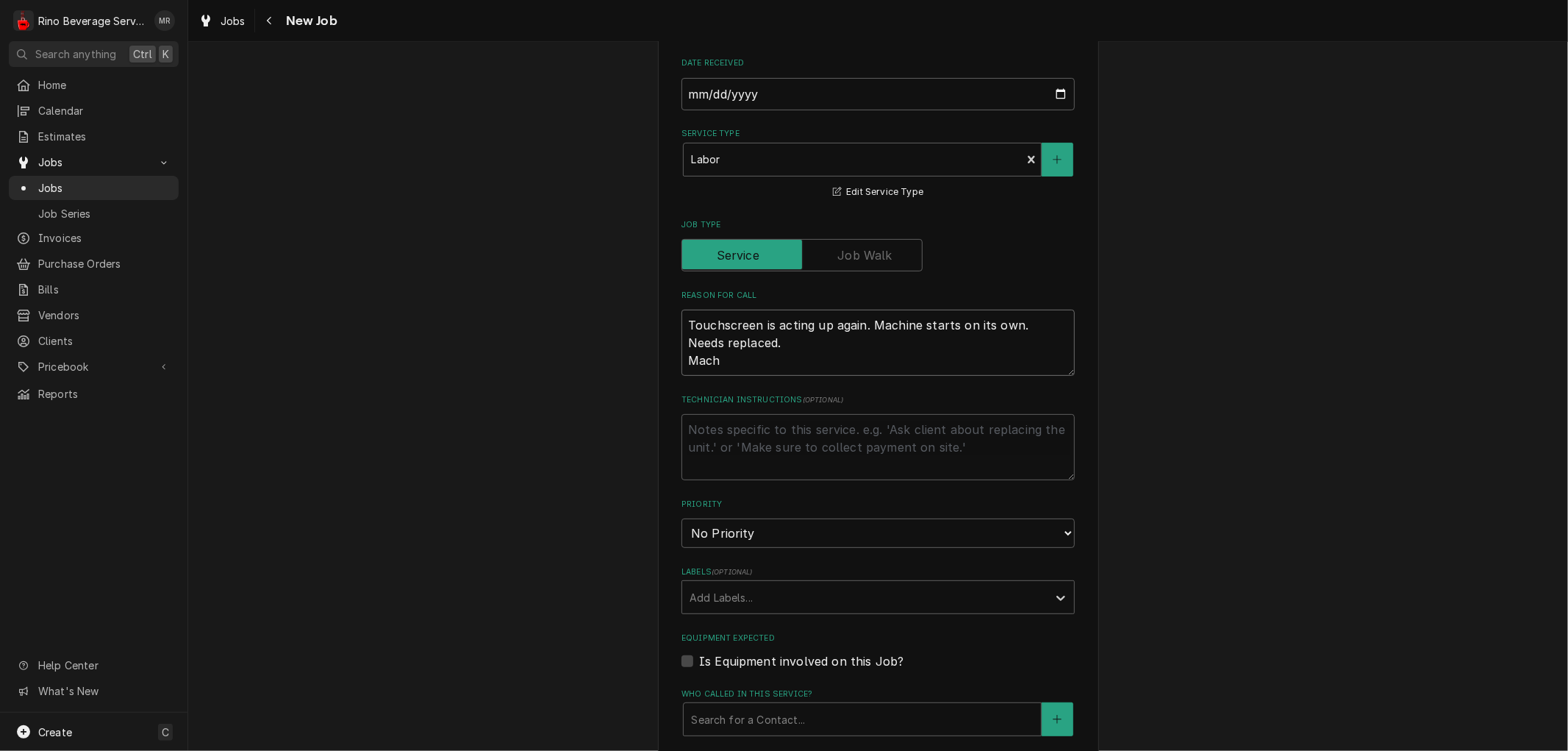
type textarea "x"
type textarea "Touchscreen is acting up again. Machine starts on its own. Needs replaced. Machi"
type textarea "x"
type textarea "Touchscreen is acting up again. Machine starts on its own. Needs replaced. Mach…"
type textarea "x"
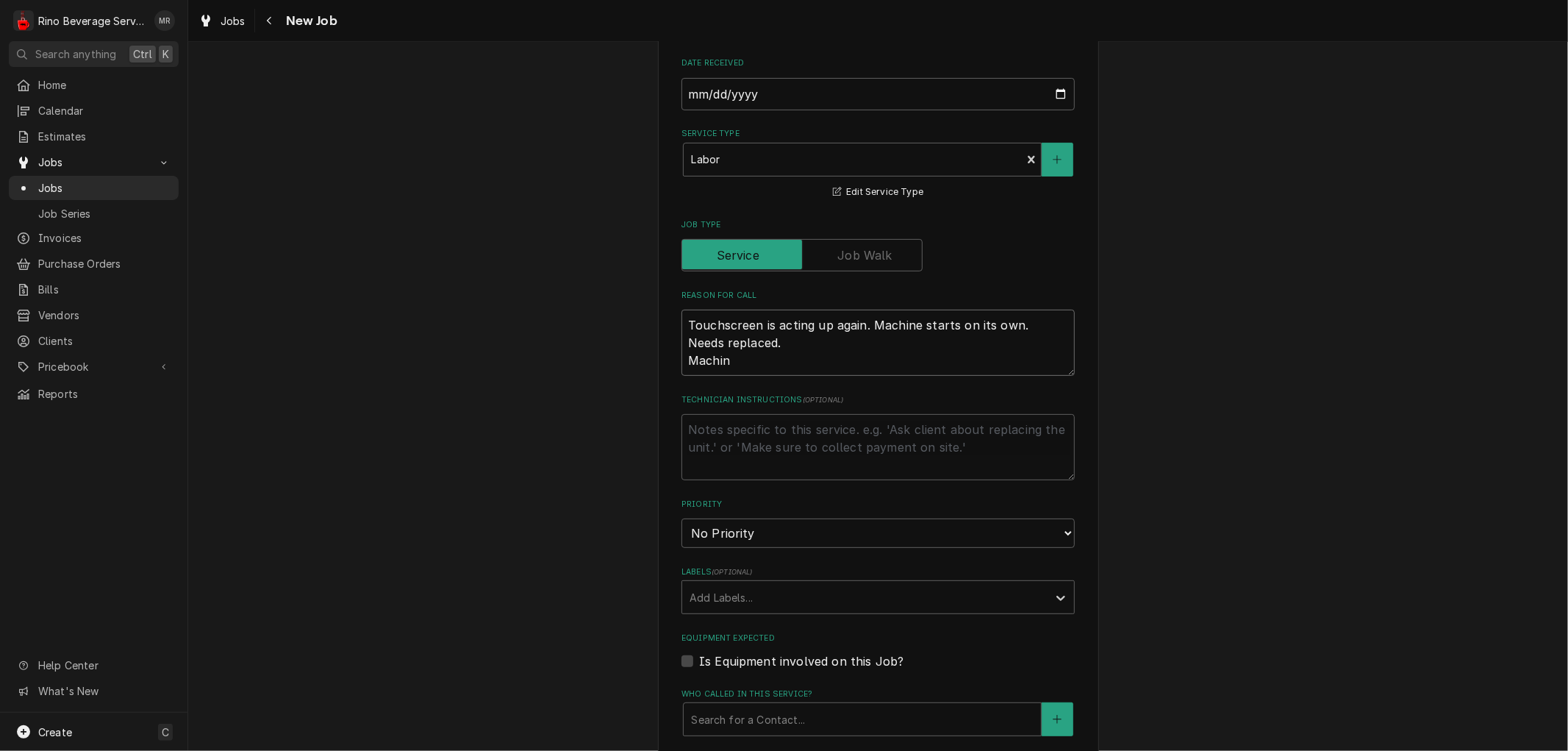
type textarea "Touchscreen is acting up again. Machine starts on its own. Needs replaced. Mach…"
type textarea "x"
type textarea "Touchscreen is acting up again. Machine starts on its own. Needs replaced. Mach…"
type textarea "x"
type textarea "Touchscreen is acting up again. Machine starts on its own. Needs replaced. Mach…"
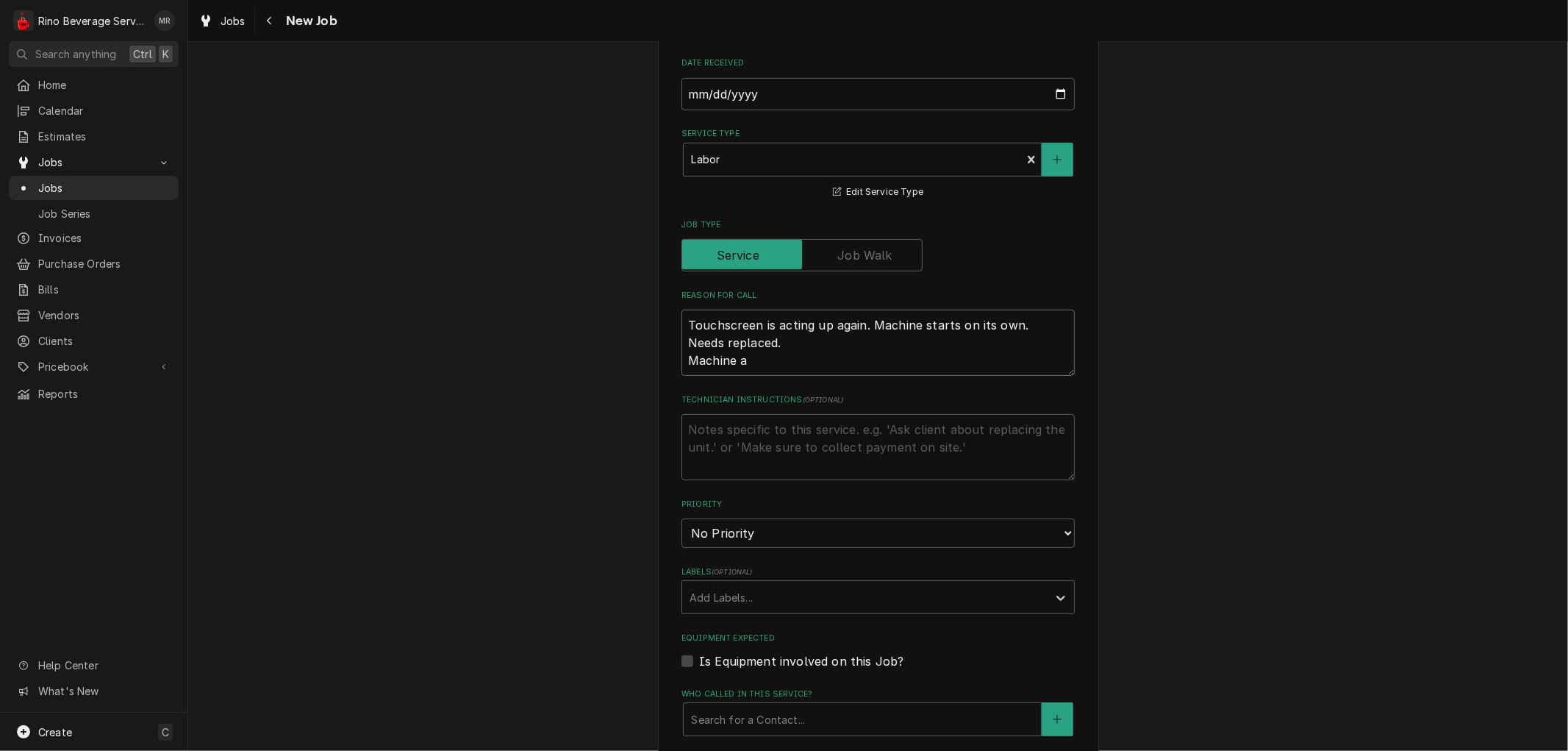
type textarea "x"
type textarea "Touchscreen is acting up again. Machine starts on its own. Needs replaced. Mach…"
type textarea "x"
type textarea "Touchscreen is acting up again. Machine starts on its own. Needs replaced. Mach…"
type textarea "x"
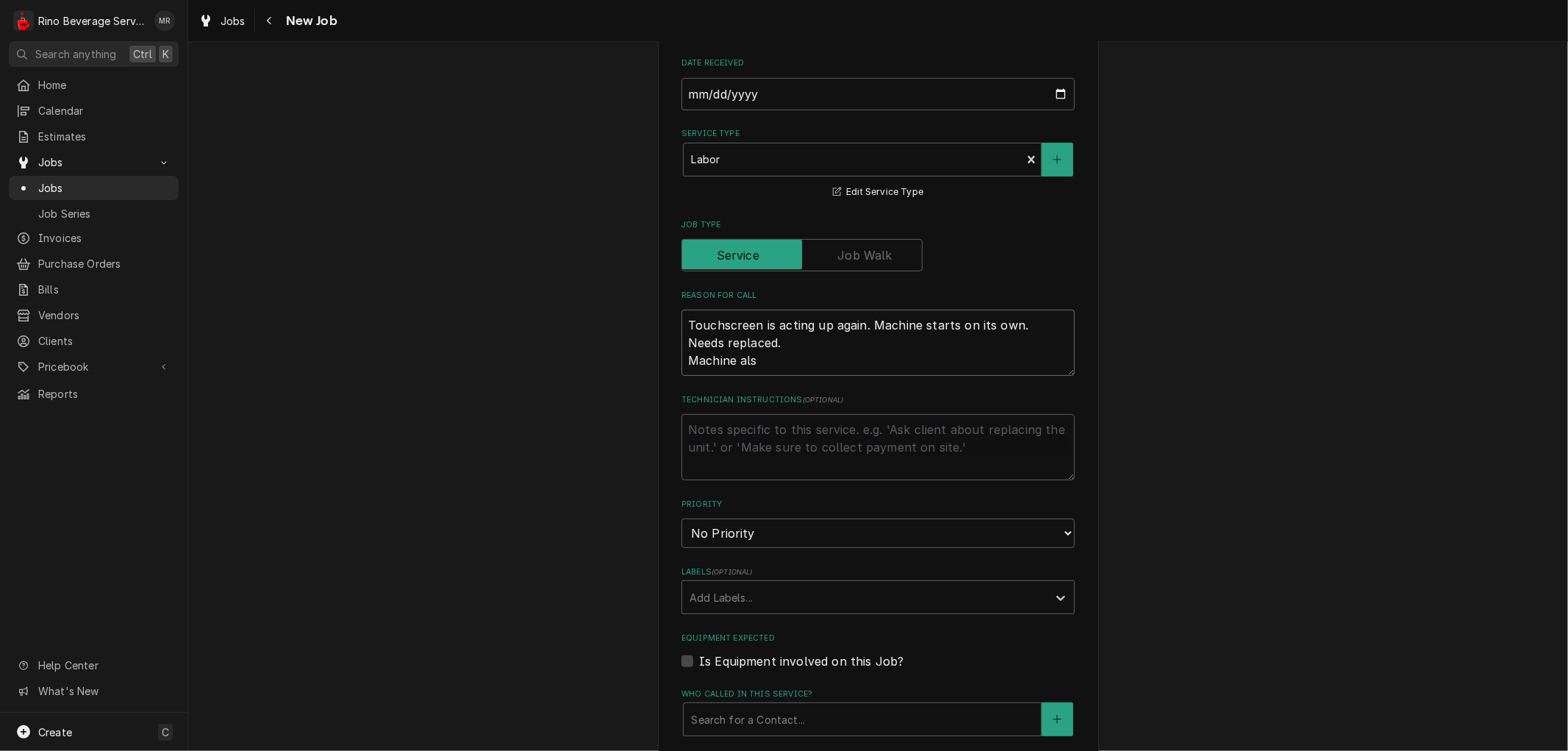
type textarea "Touchscreen is acting up again. Machine starts on its own. Needs replaced. Mach…"
type textarea "x"
type textarea "Touchscreen is acting up again. Machine starts on its own. Needs replaced. Mach…"
type textarea "x"
type textarea "Touchscreen is acting up again. Machine starts on its own. Needs replaced. Mach…"
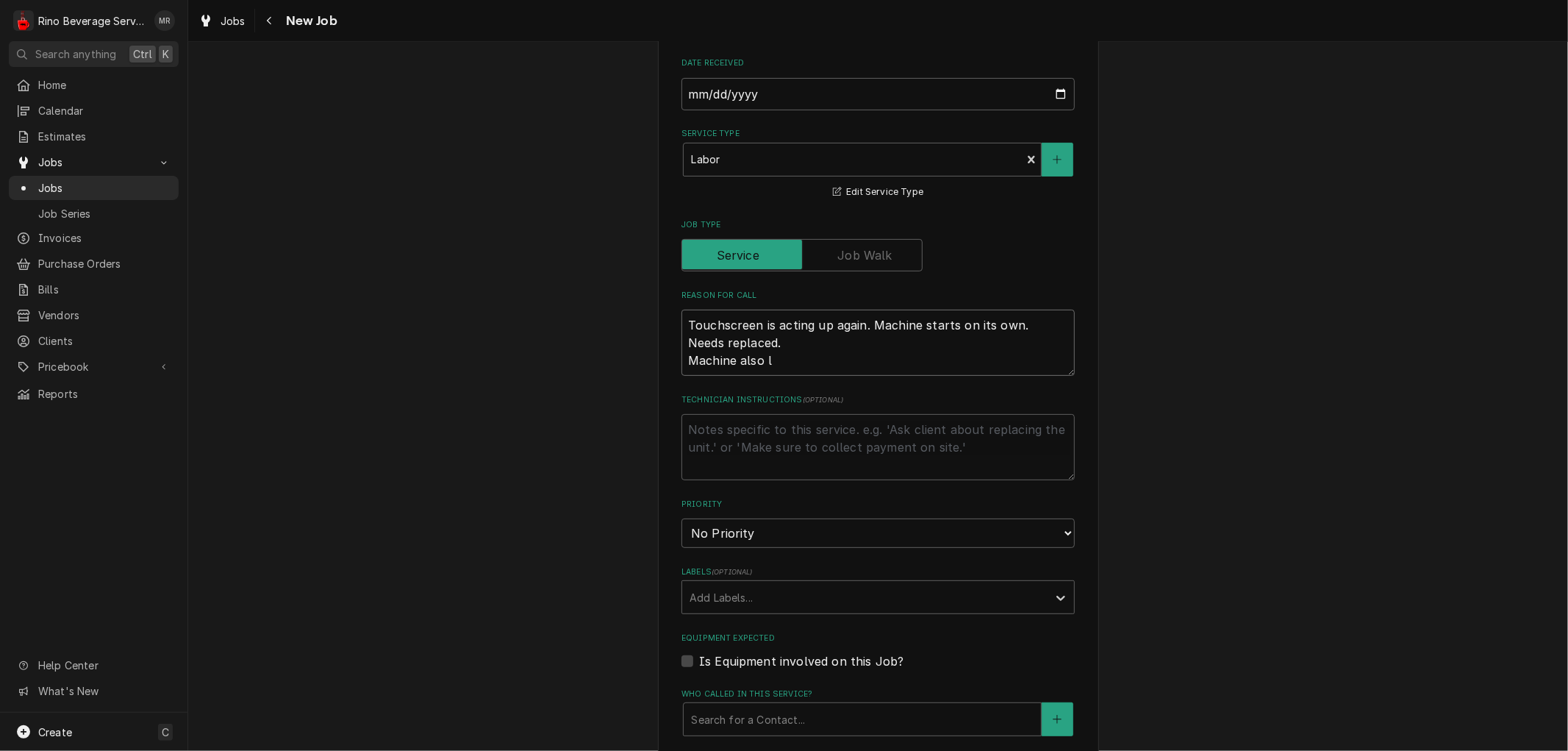
type textarea "x"
type textarea "Touchscreen is acting up again. Machine starts on its own. Needs replaced. Mach…"
type textarea "x"
type textarea "Touchscreen is acting up again. Machine starts on its own. Needs replaced. Mach…"
type textarea "x"
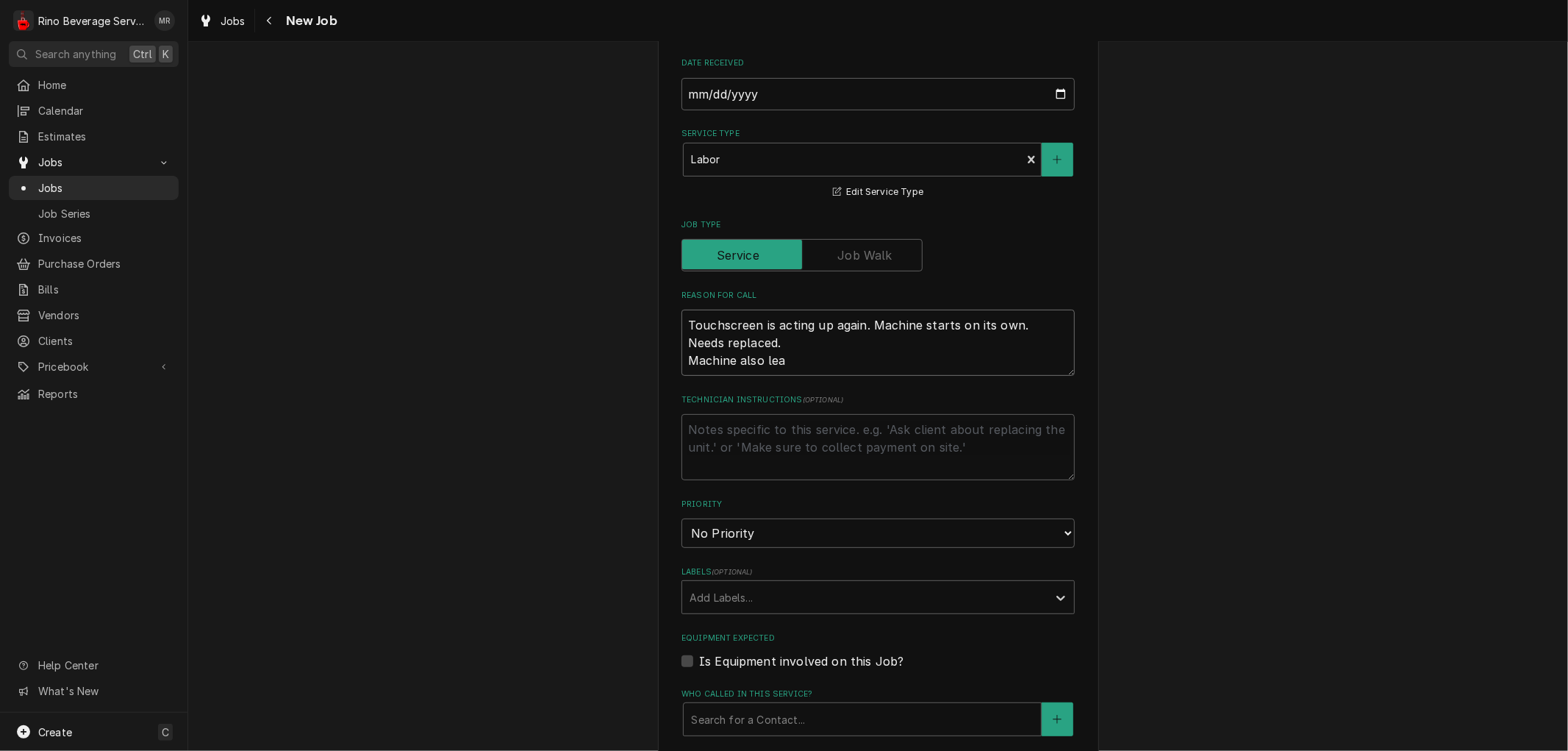
type textarea "Touchscreen is acting up again. Machine starts on its own. Needs replaced. Mach…"
type textarea "x"
type textarea "Touchscreen is acting up again. Machine starts on its own. Needs replaced. Mach…"
type textarea "x"
type textarea "Touchscreen is acting up again. Machine starts on its own. Needs replaced. Mach…"
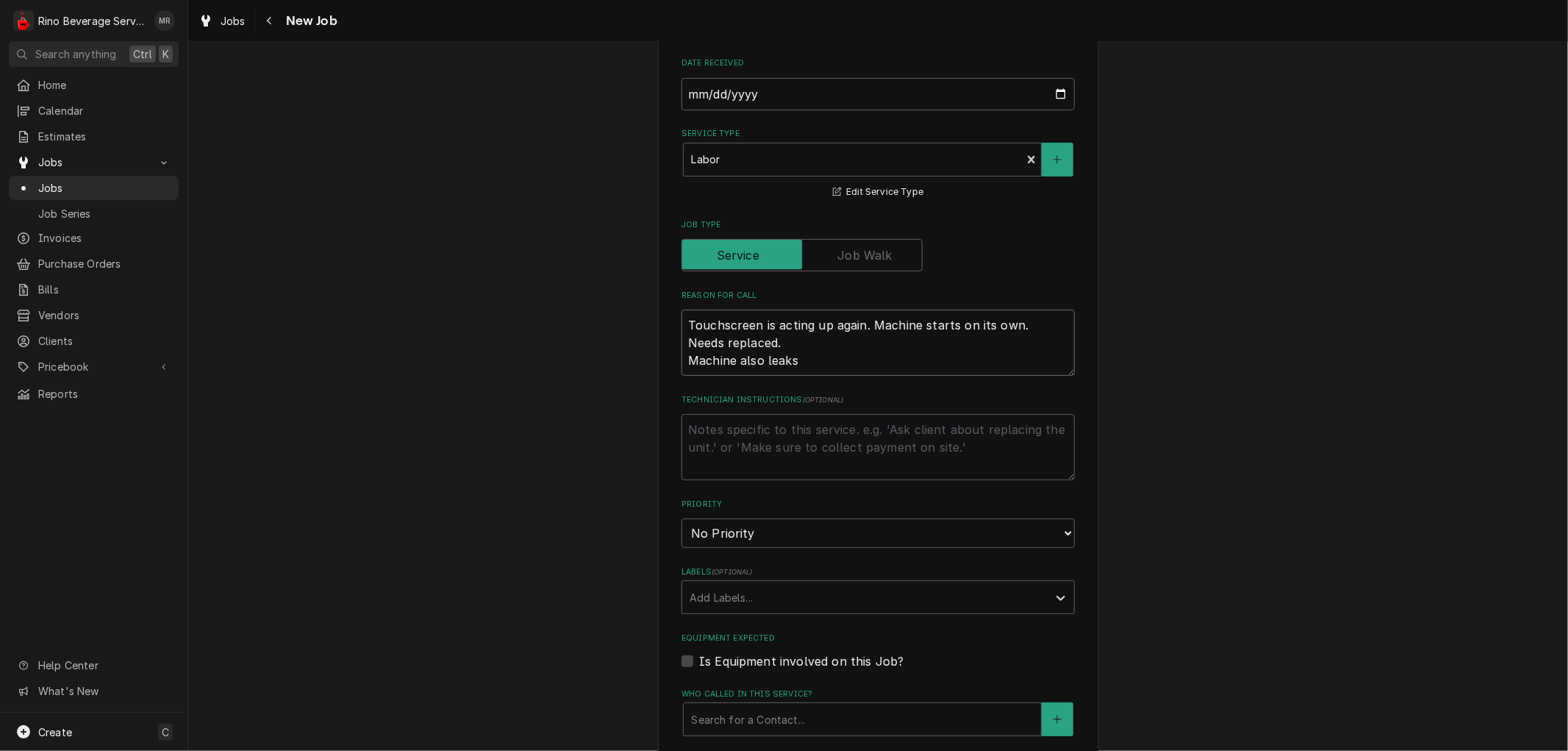
type textarea "x"
type textarea "Touchscreen is acting up again. Machine starts on its own. Needs replaced. Mach…"
click at [795, 536] on select "No Priority Urgent High Medium Low" at bounding box center [878, 533] width 393 height 29
click at [681, 519] on select "No Priority Urgent High Medium Low" at bounding box center [878, 533] width 393 height 29
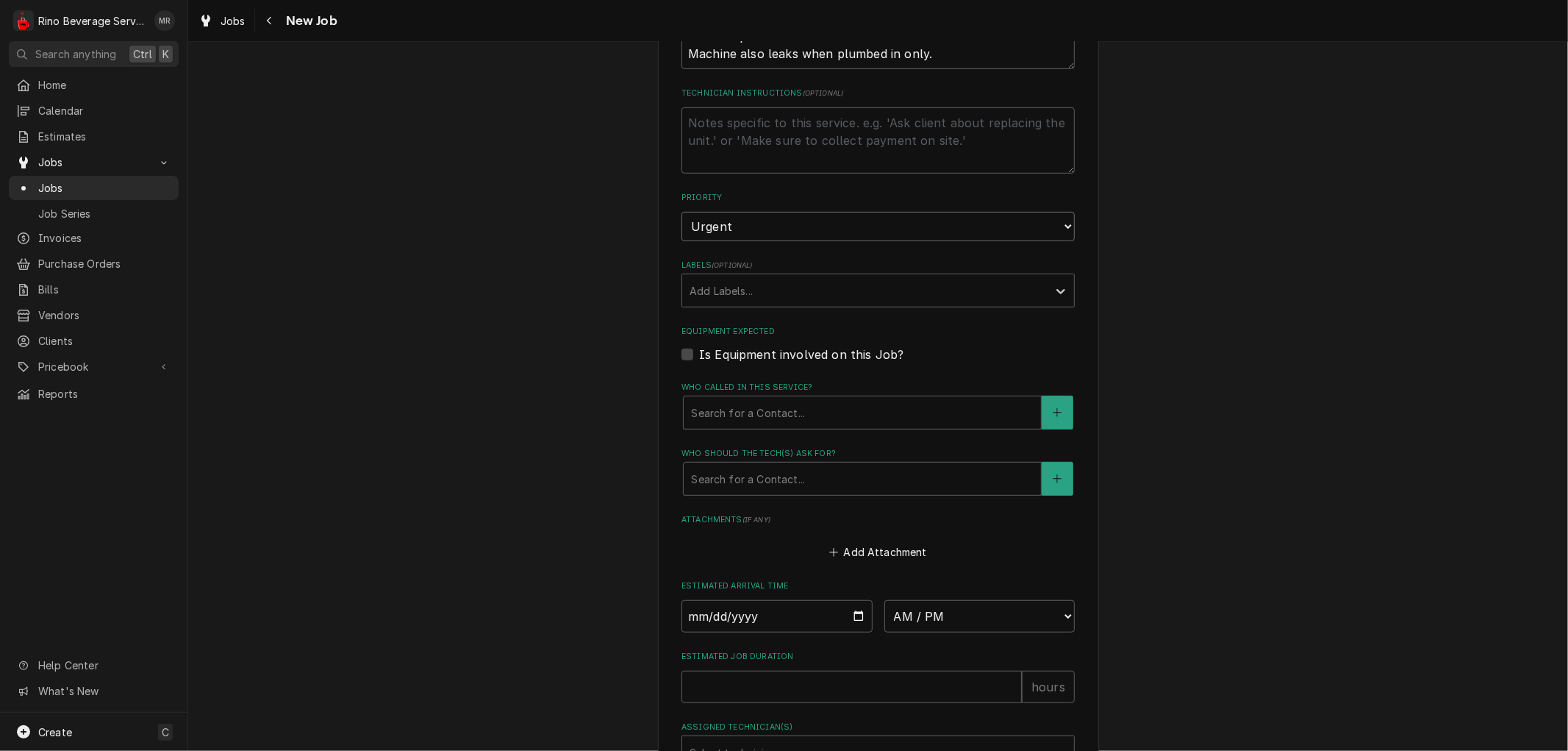
scroll to position [653, 0]
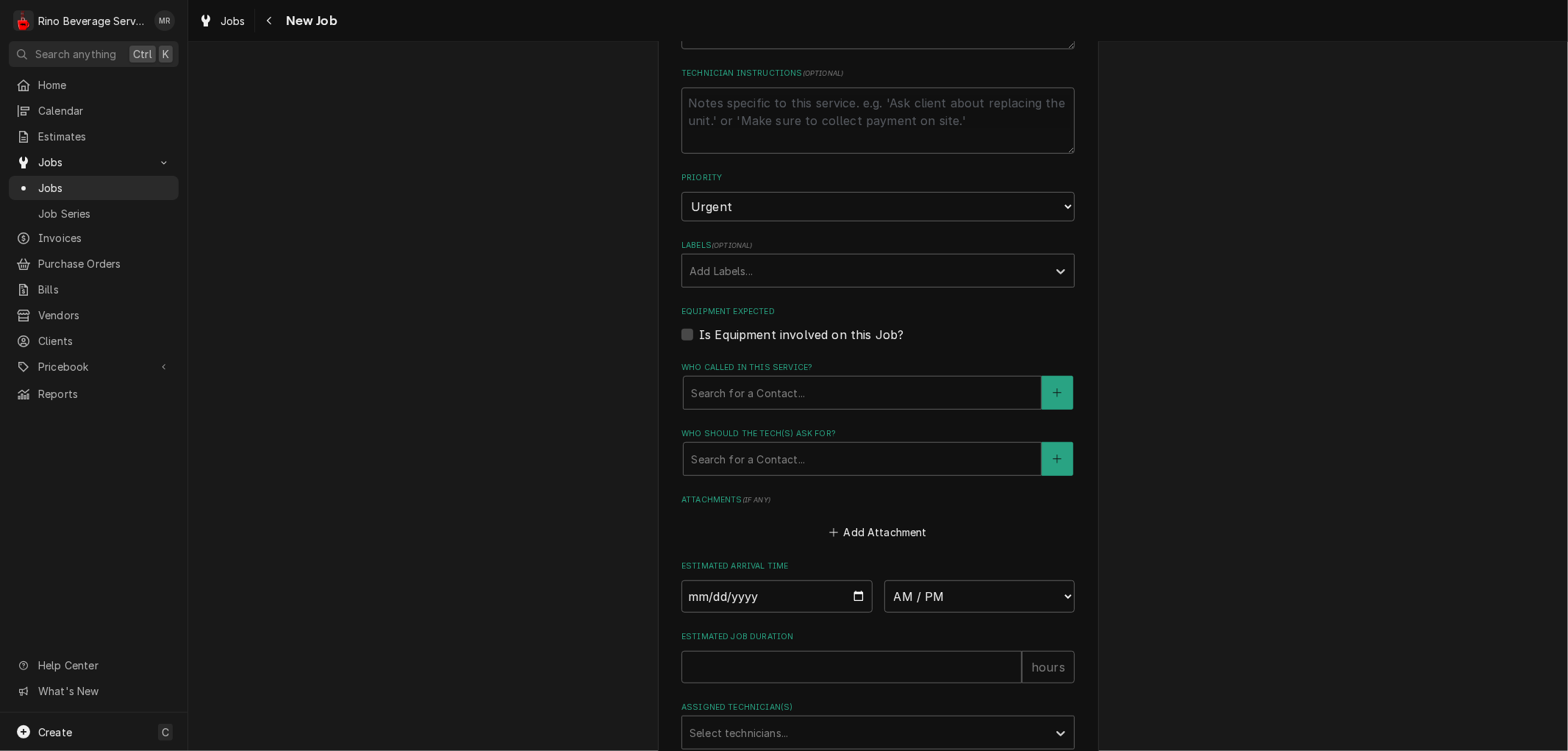
click at [699, 333] on label "Is Equipment involved on this Job?" at bounding box center [801, 335] width 205 height 18
click at [699, 333] on input "Equipment Expected" at bounding box center [896, 342] width 393 height 32
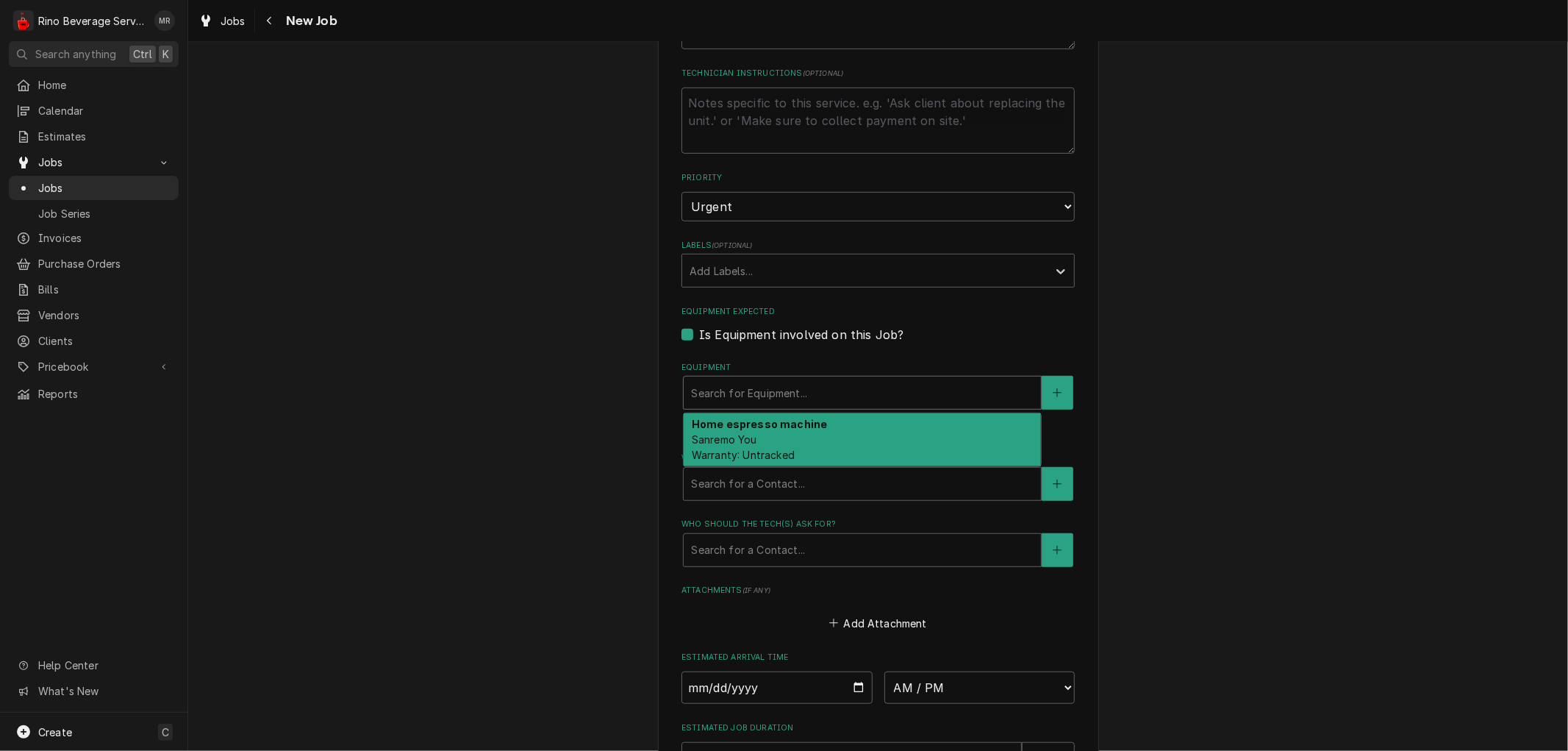
click at [718, 390] on div "Equipment" at bounding box center [862, 392] width 342 height 27
click at [722, 433] on span "Sanremo You Warranty: Untracked" at bounding box center [744, 447] width 103 height 28
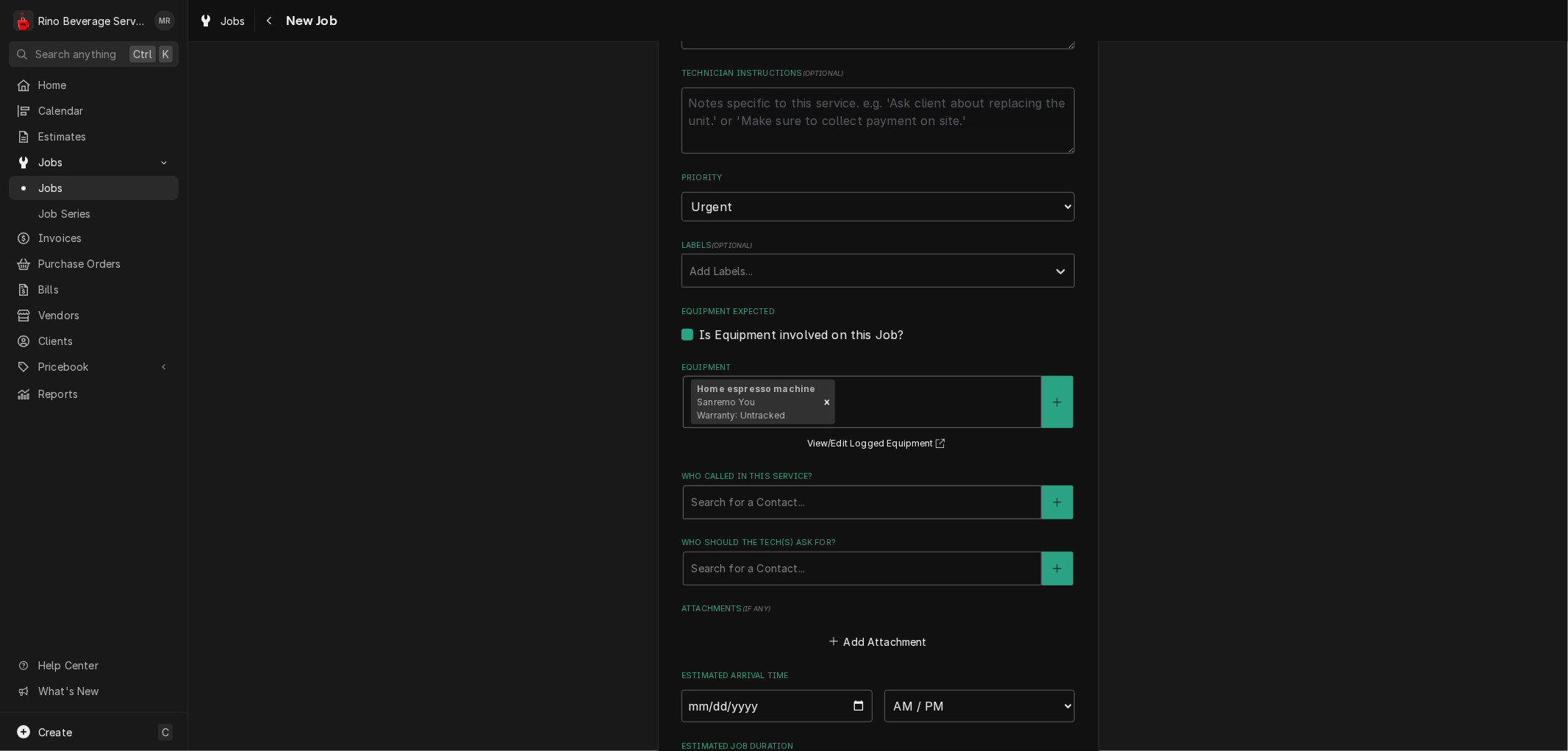
click at [722, 500] on div "Who called in this service?" at bounding box center [862, 503] width 342 height 27
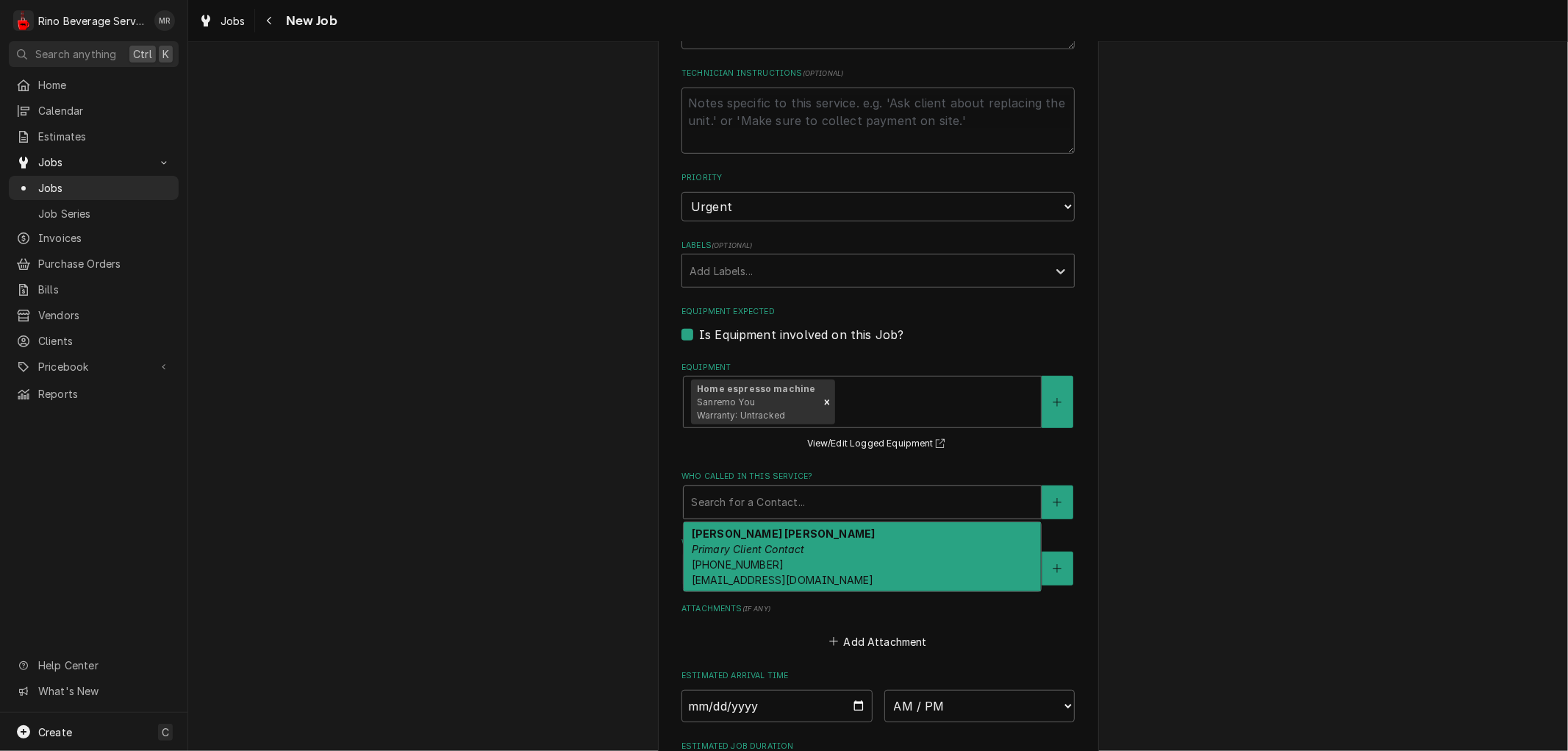
click at [715, 539] on div "Jim Matt Primary Client Contact (317) 341-4851 jimmattjr@hotmail.com" at bounding box center [863, 557] width 358 height 69
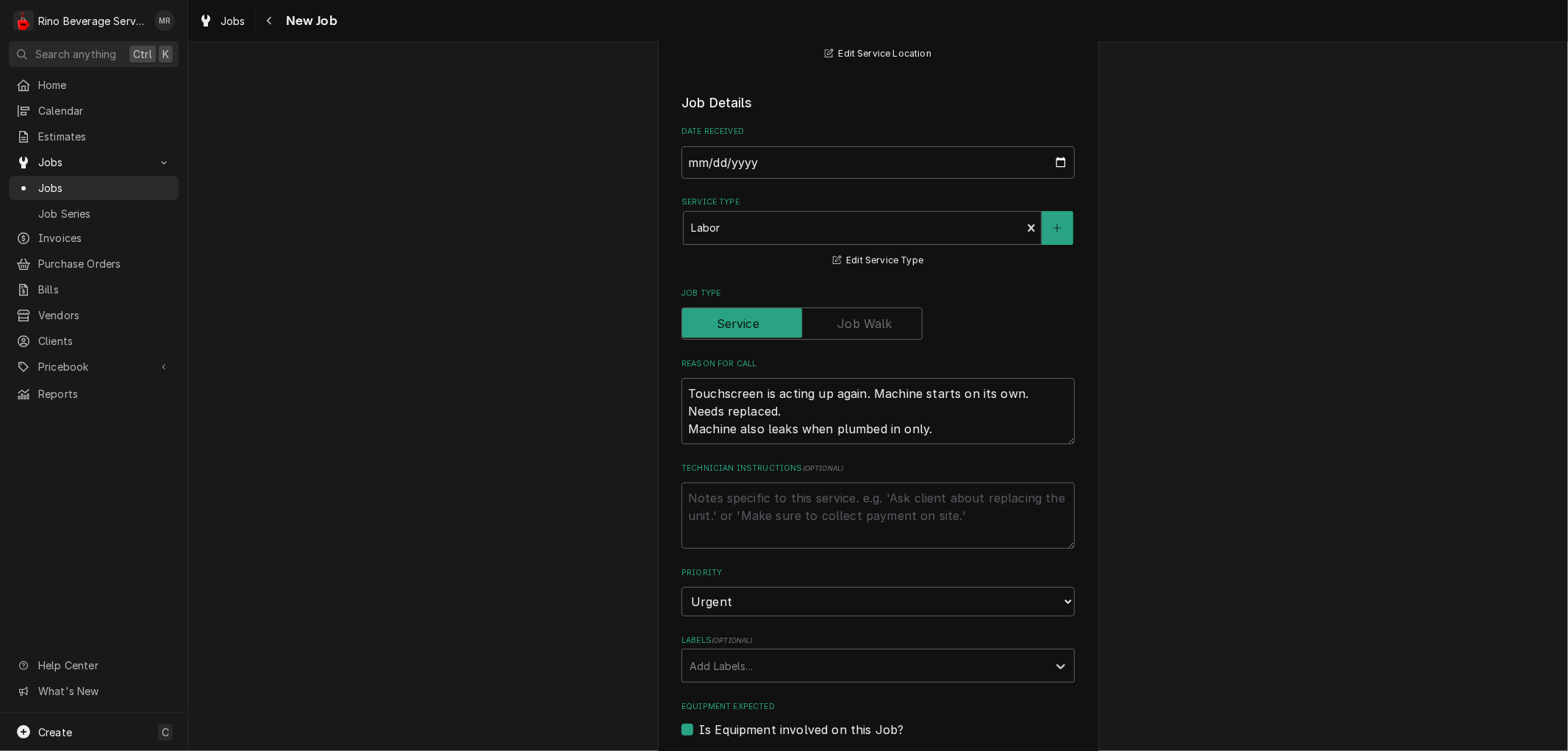
scroll to position [340, 0]
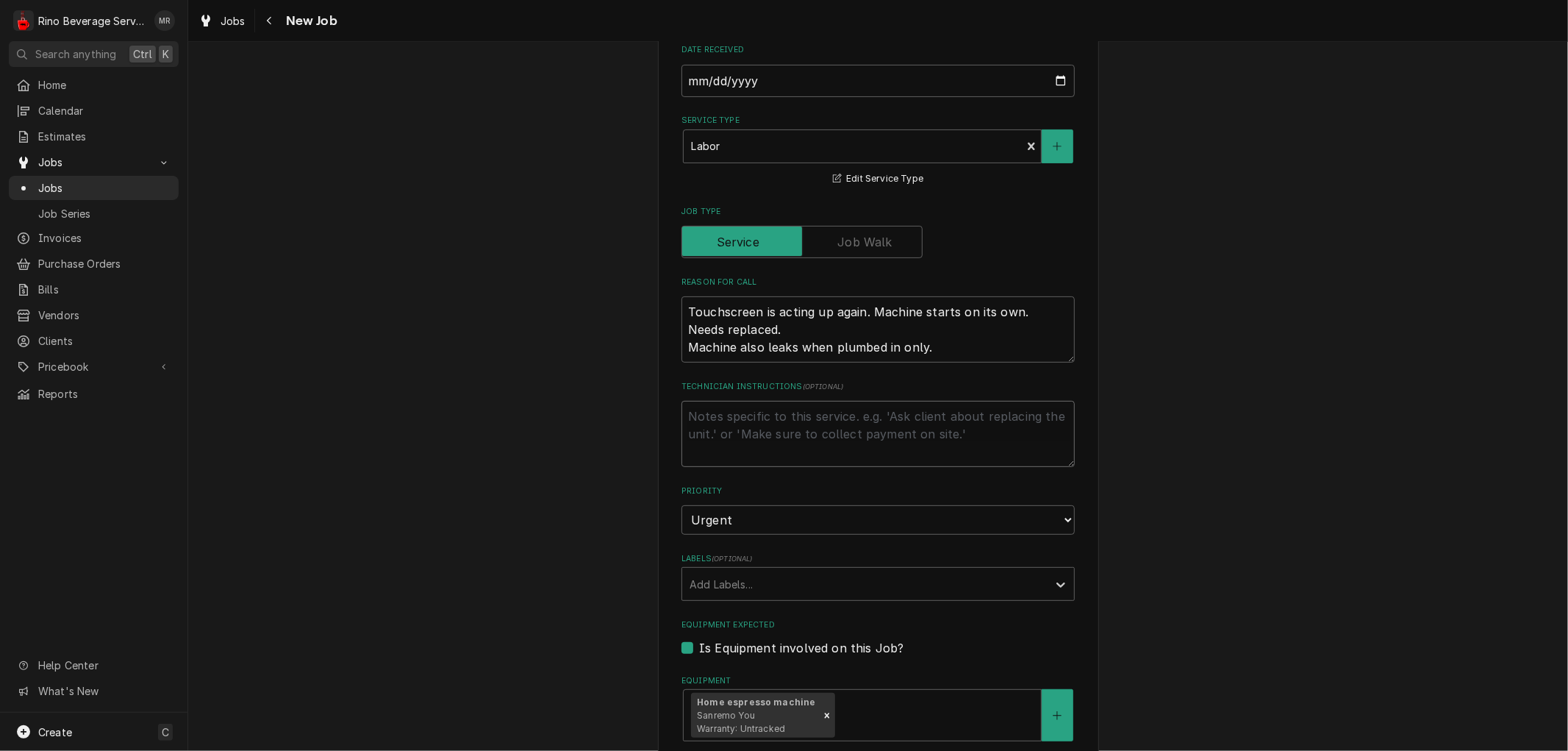
click at [729, 420] on textarea "Technician Instructions ( optional )" at bounding box center [878, 433] width 393 height 66
paste textarea "brian.atkinson@seattlecoffeegear.com"
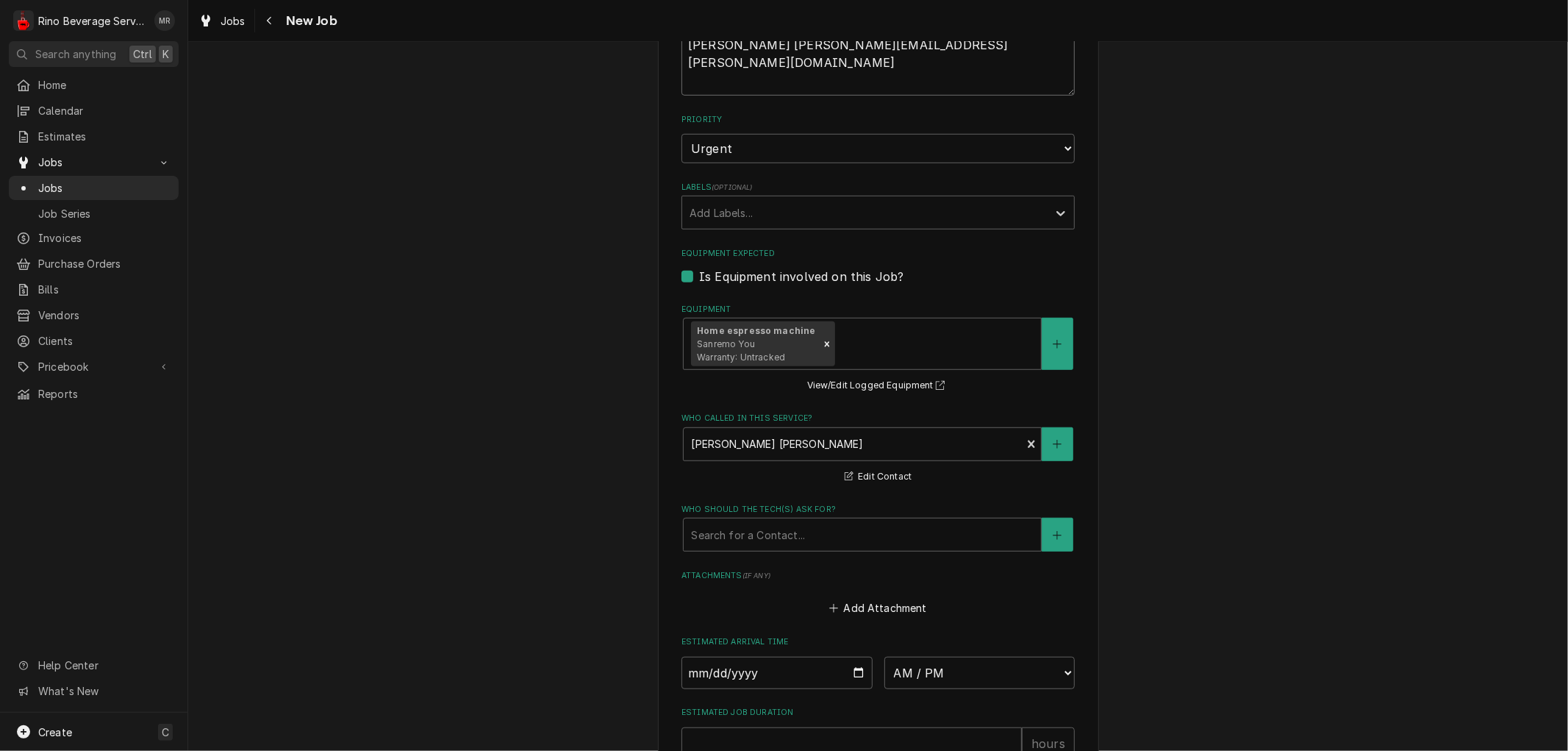
scroll to position [912, 0]
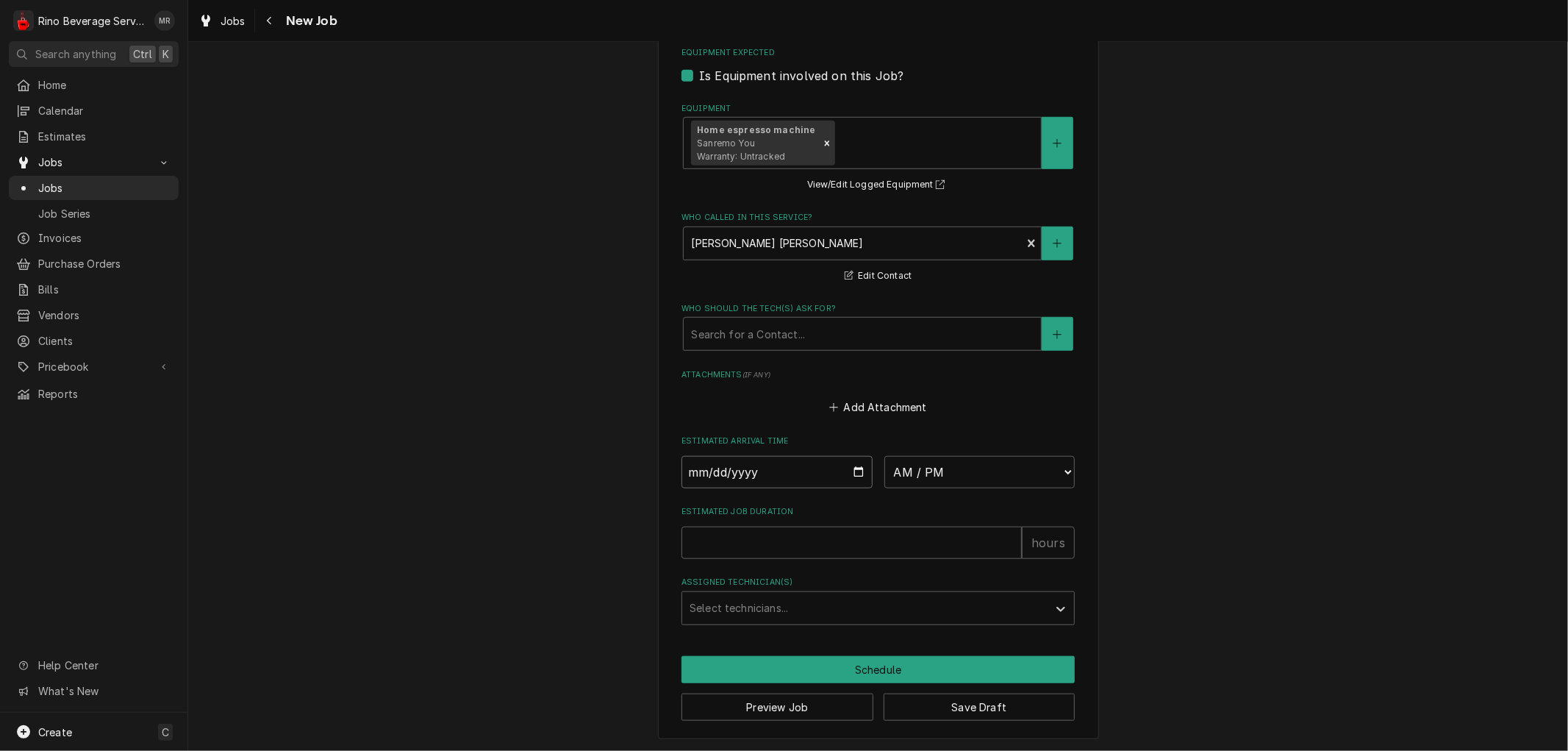
click at [849, 472] on input "Date" at bounding box center [776, 472] width 191 height 32
click at [1024, 465] on select "AM / PM 6:00 AM 6:15 AM 6:30 AM 6:45 AM 7:00 AM 7:15 AM 7:30 AM 7:45 AM 8:00 AM…" at bounding box center [979, 472] width 191 height 32
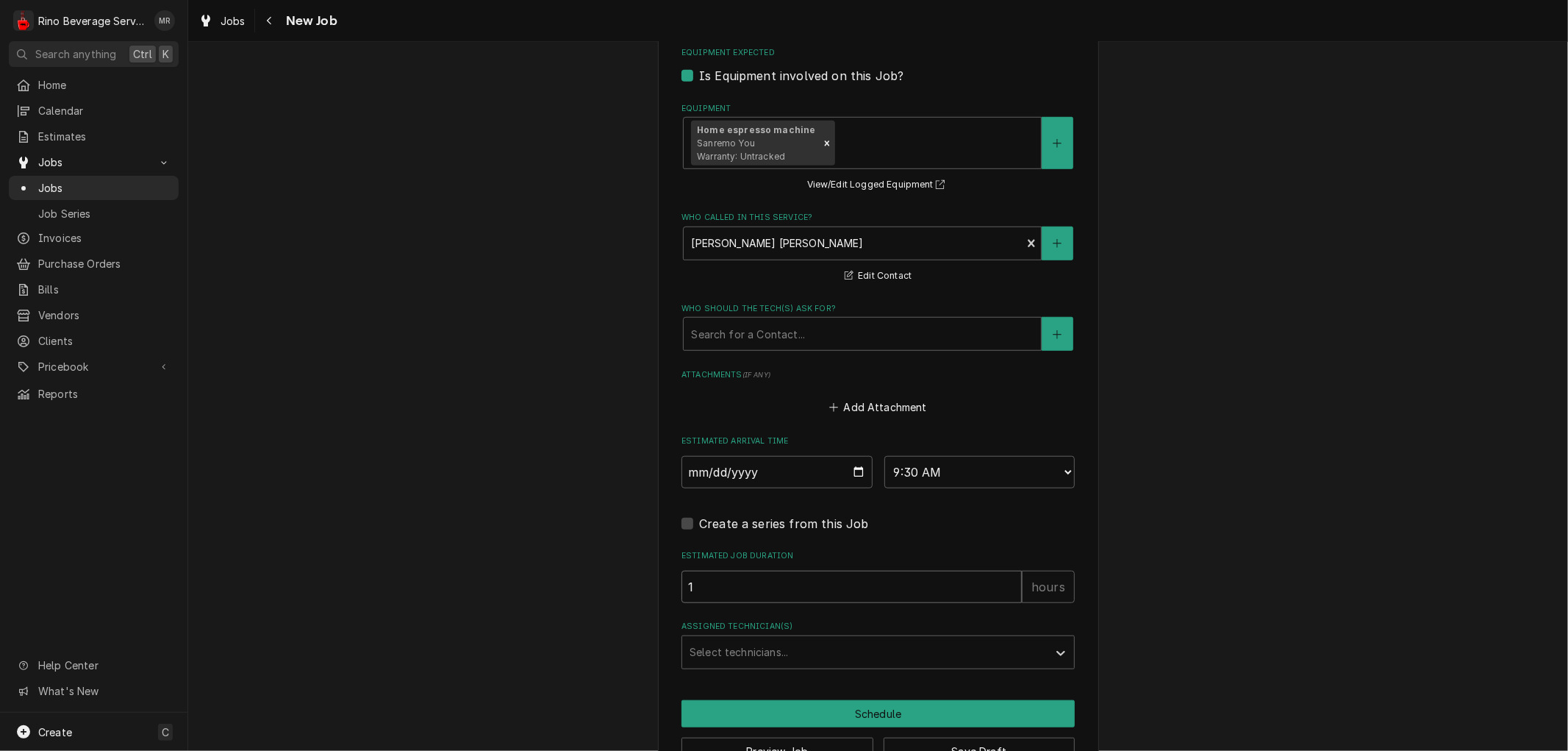
click at [1000, 583] on input "1" at bounding box center [851, 586] width 341 height 32
click at [1000, 583] on input "2" at bounding box center [851, 586] width 341 height 32
click at [869, 650] on div "Assigned Technician(s)" at bounding box center [864, 652] width 350 height 27
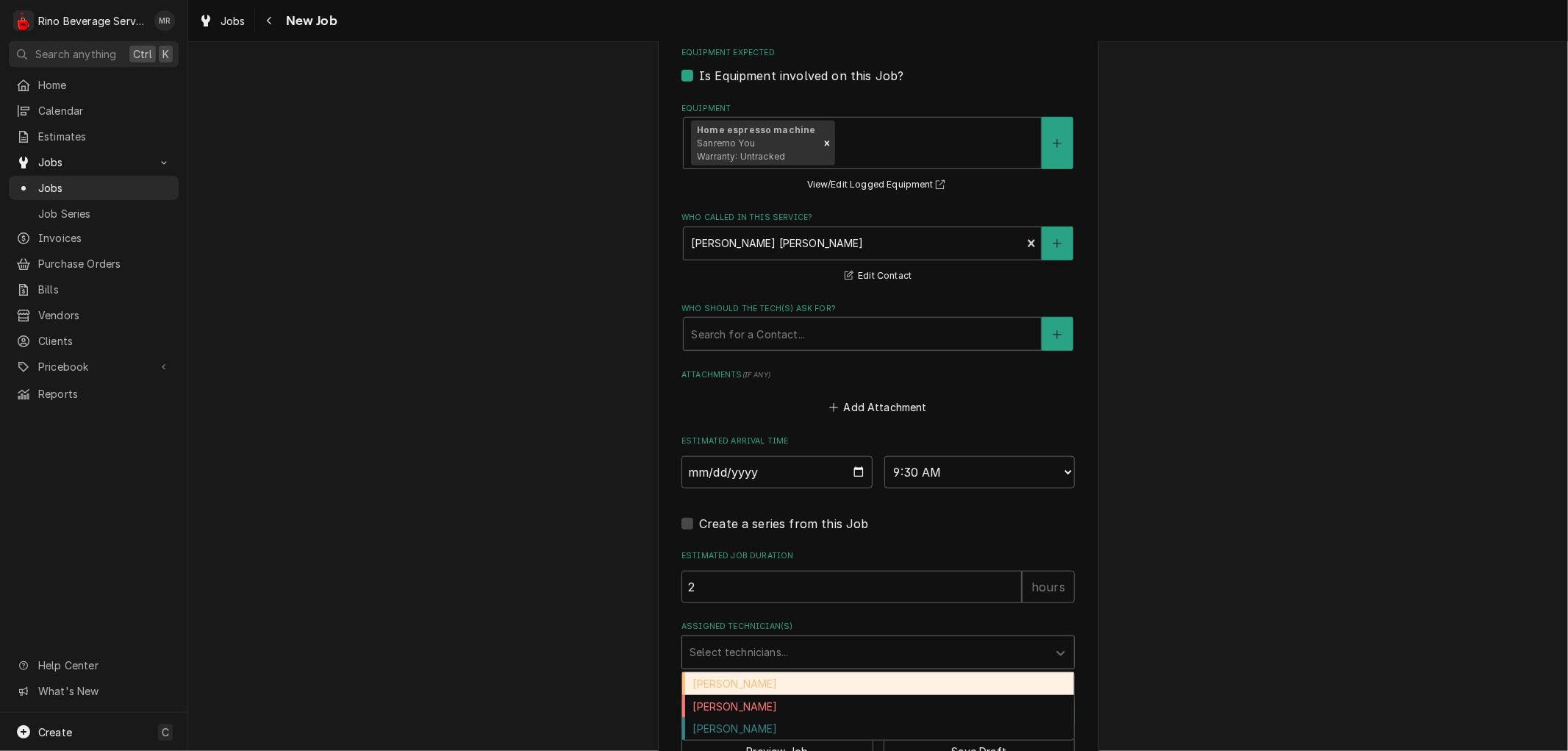
click at [853, 678] on div "Damon Rinehart" at bounding box center [878, 683] width 392 height 23
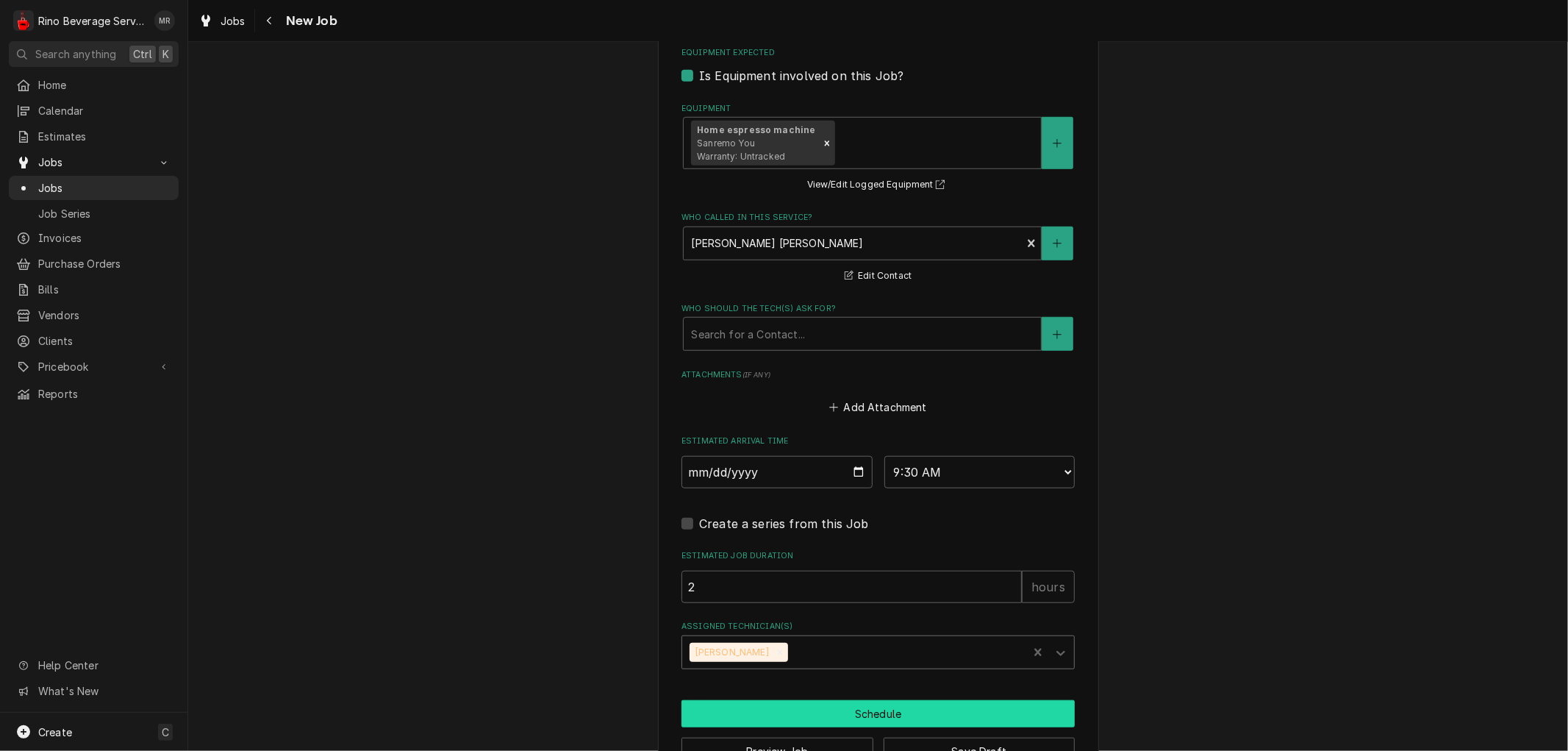
click at [848, 708] on button "Schedule" at bounding box center [878, 714] width 393 height 28
